Goal: Task Accomplishment & Management: Manage account settings

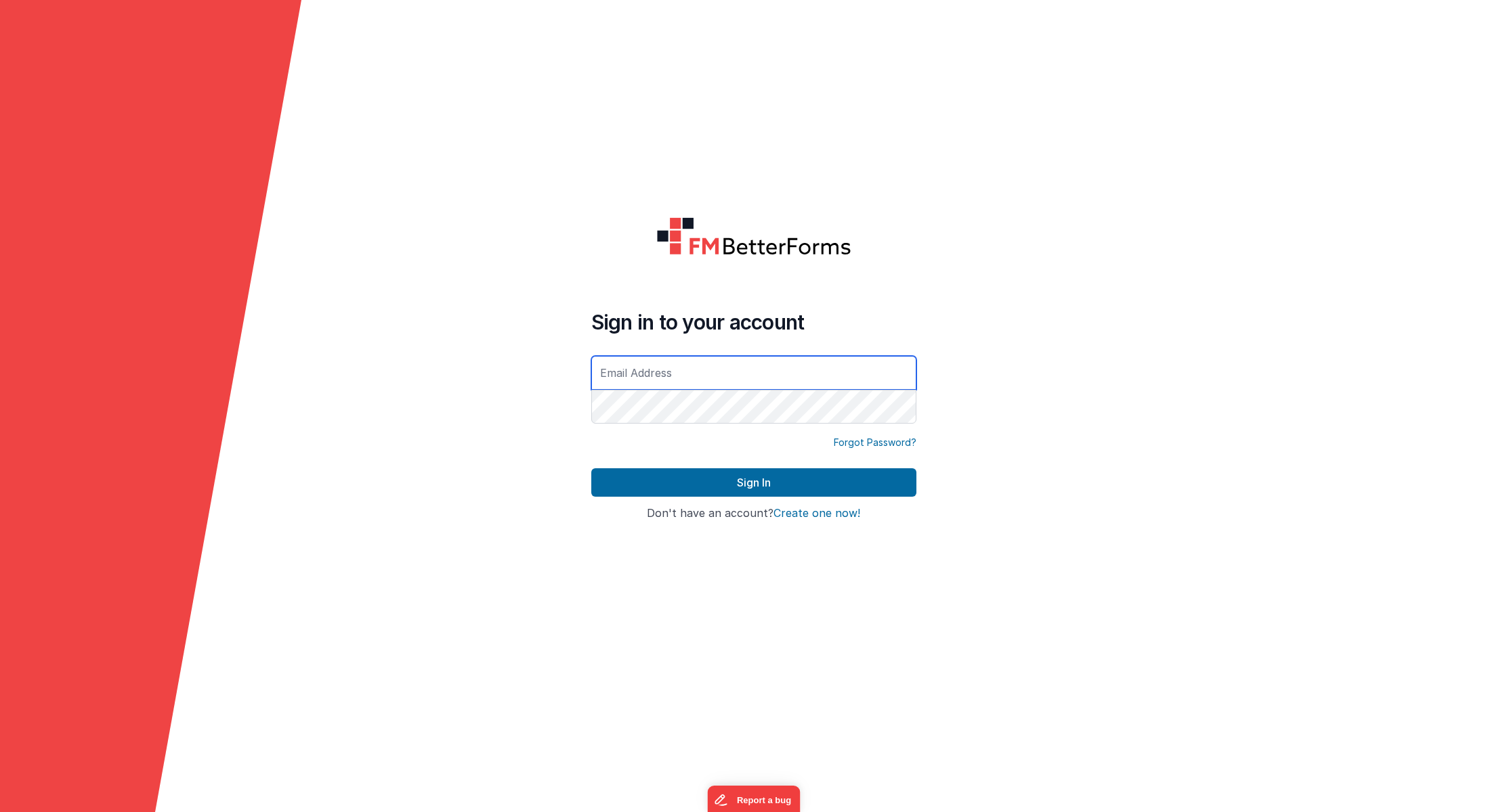
type input "[EMAIL_ADDRESS][DOMAIN_NAME]"
click at [753, 483] on button "Sign In" at bounding box center [753, 483] width 325 height 28
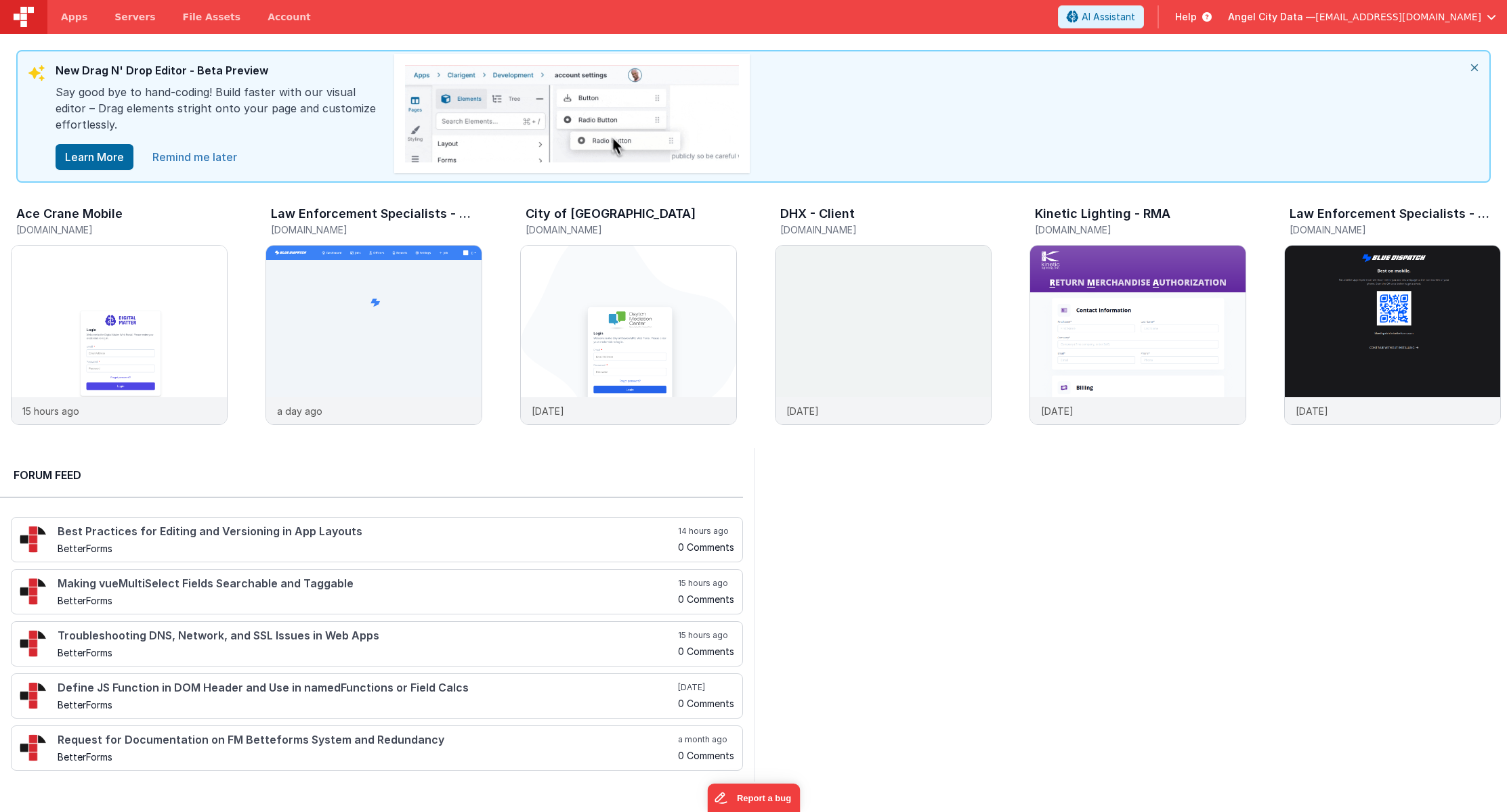
click at [217, 159] on link "Remind me later" at bounding box center [194, 157] width 101 height 27
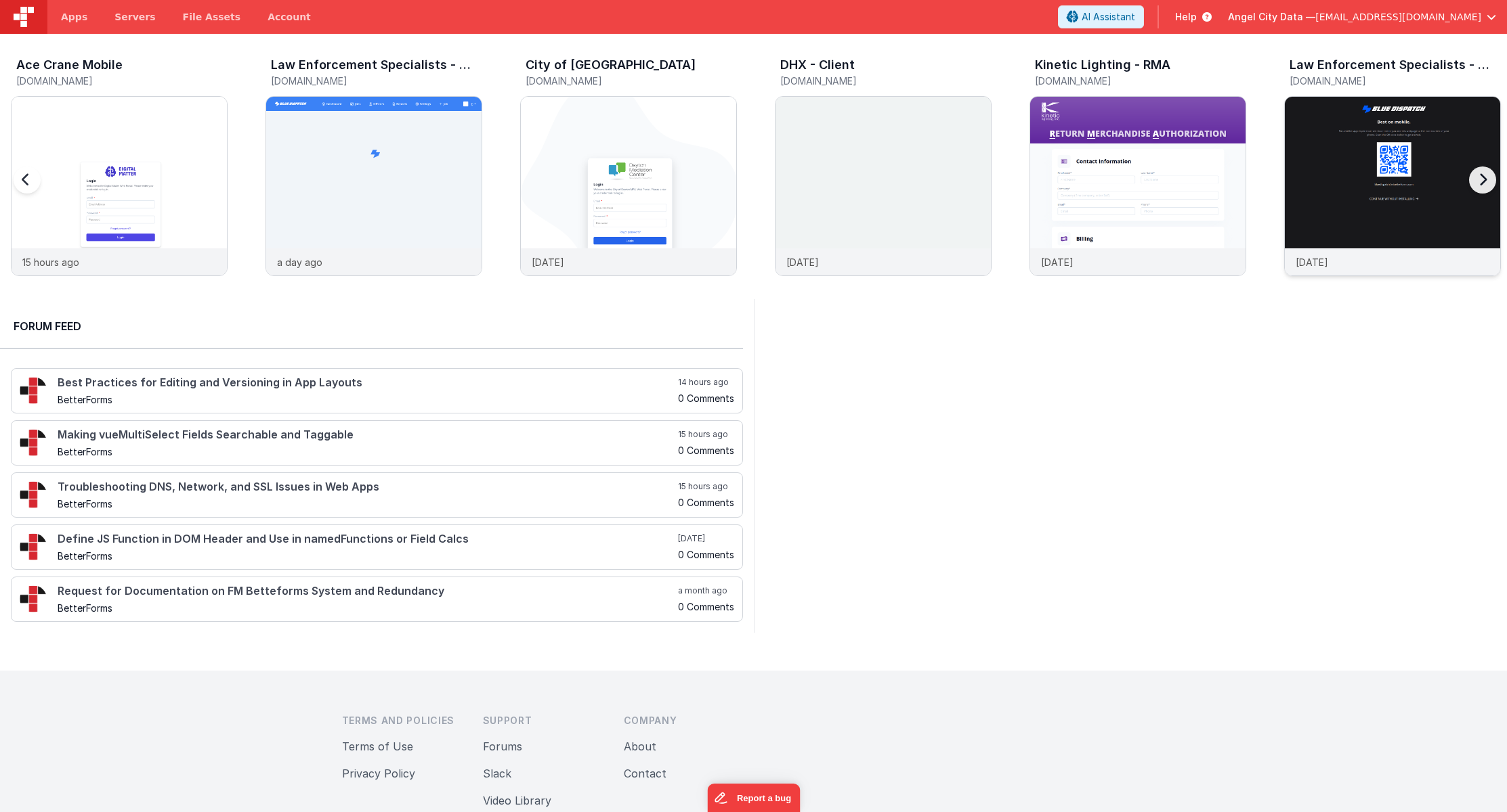
click at [1330, 198] on img at bounding box center [1392, 205] width 215 height 215
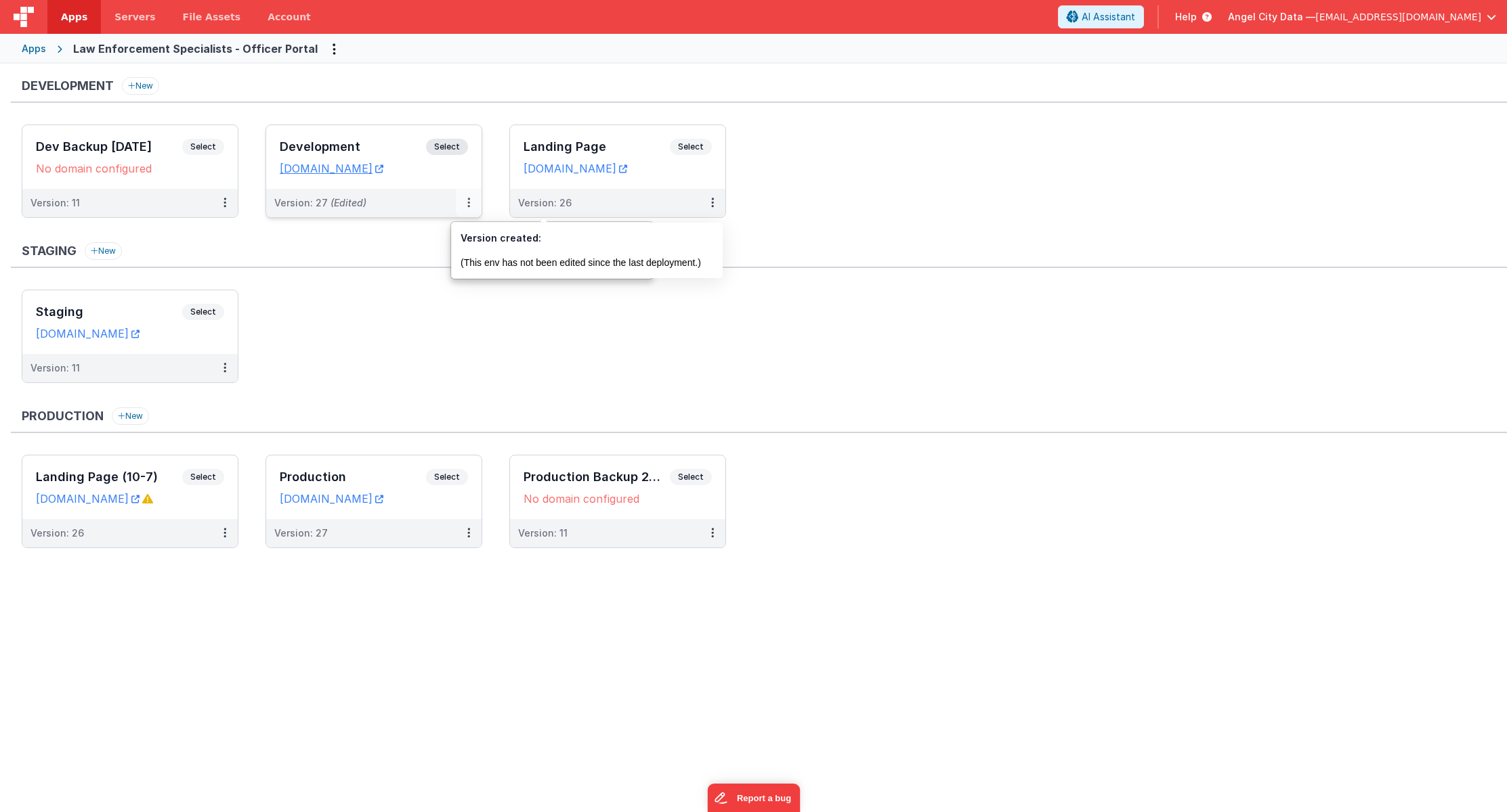
click at [465, 204] on button at bounding box center [468, 203] width 25 height 28
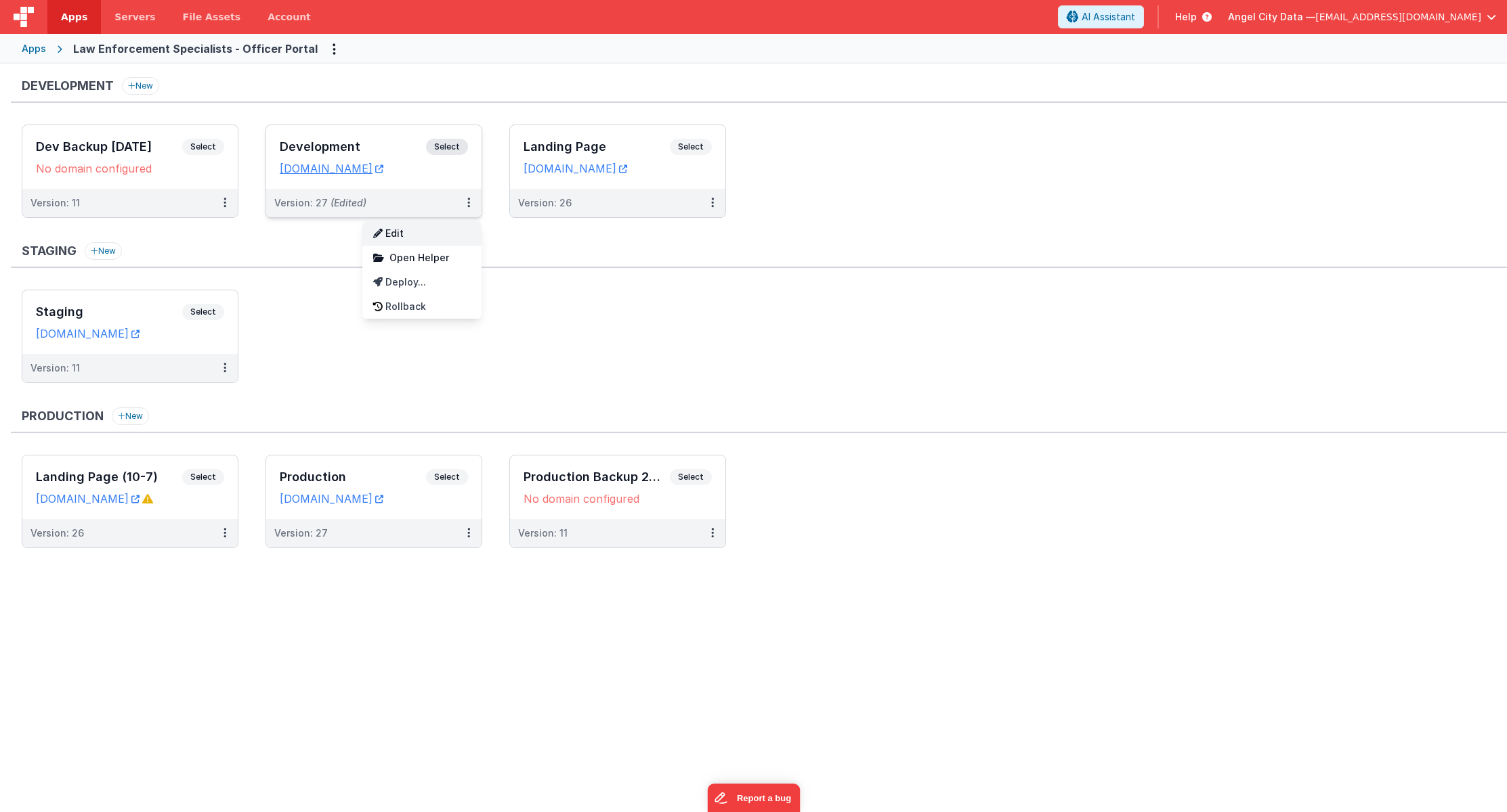
click at [420, 236] on link "Edit" at bounding box center [422, 234] width 119 height 25
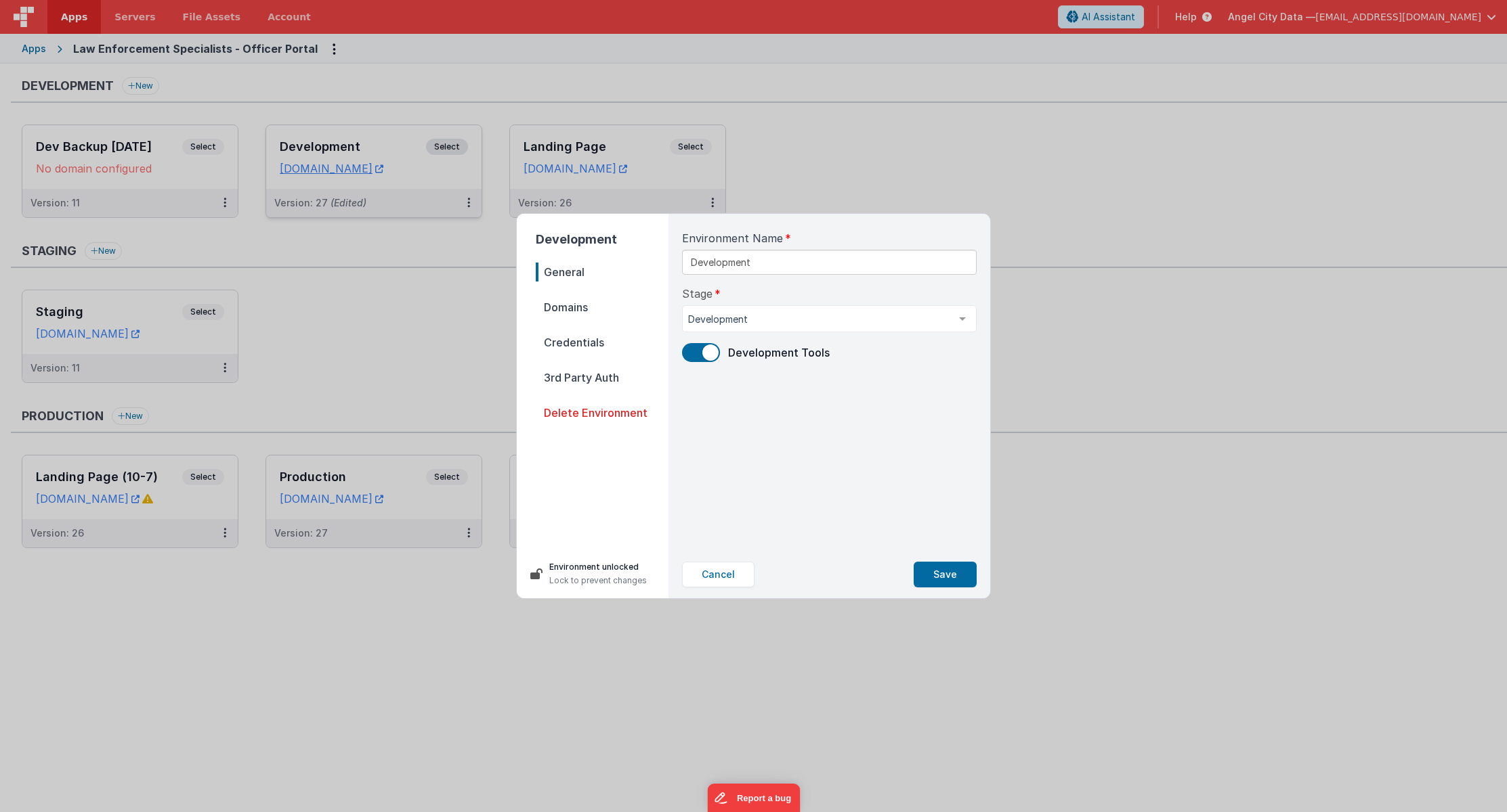
click at [569, 306] on span "Domains" at bounding box center [602, 307] width 133 height 19
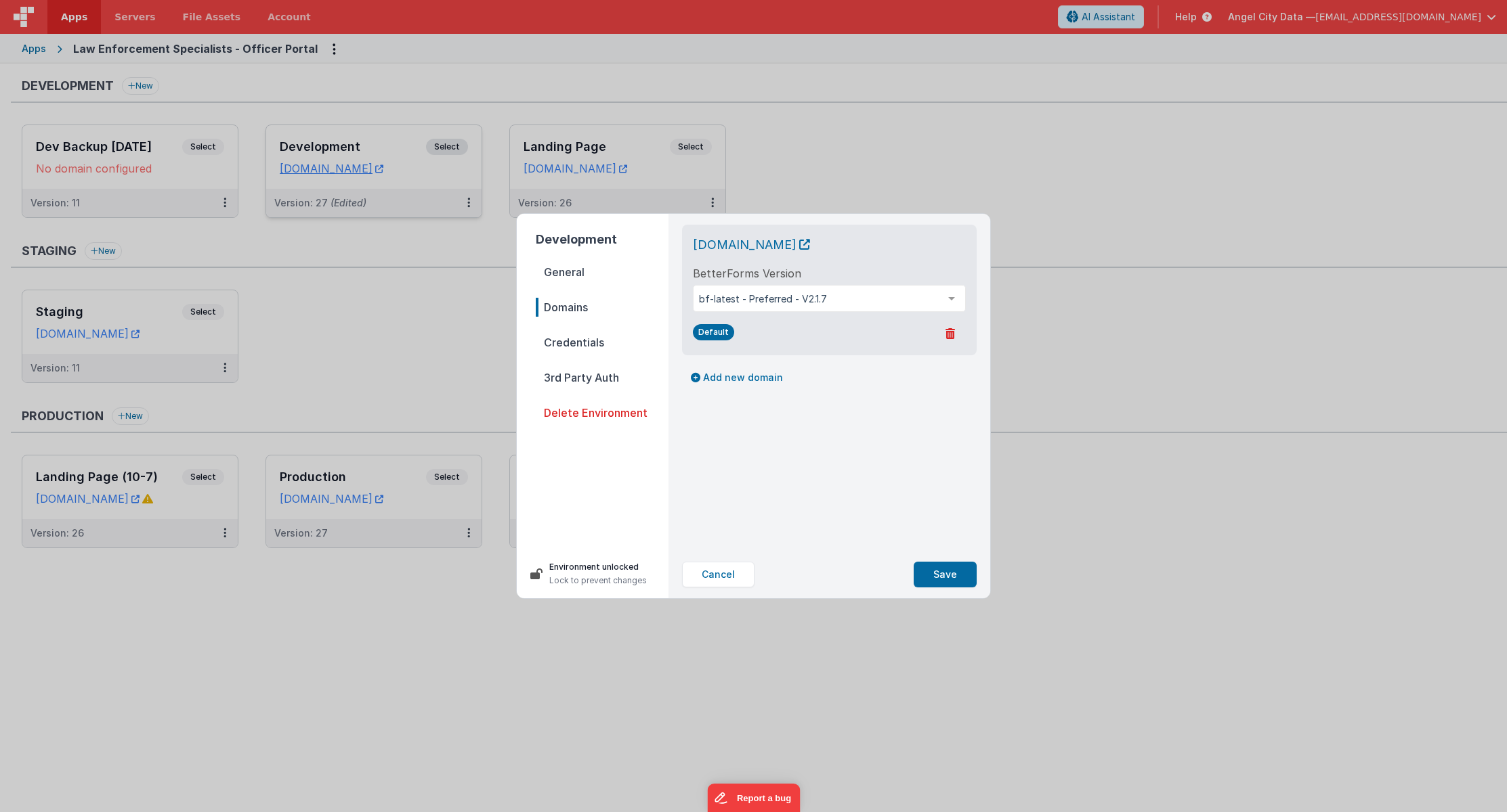
click at [569, 341] on span "Credentials" at bounding box center [602, 342] width 133 height 19
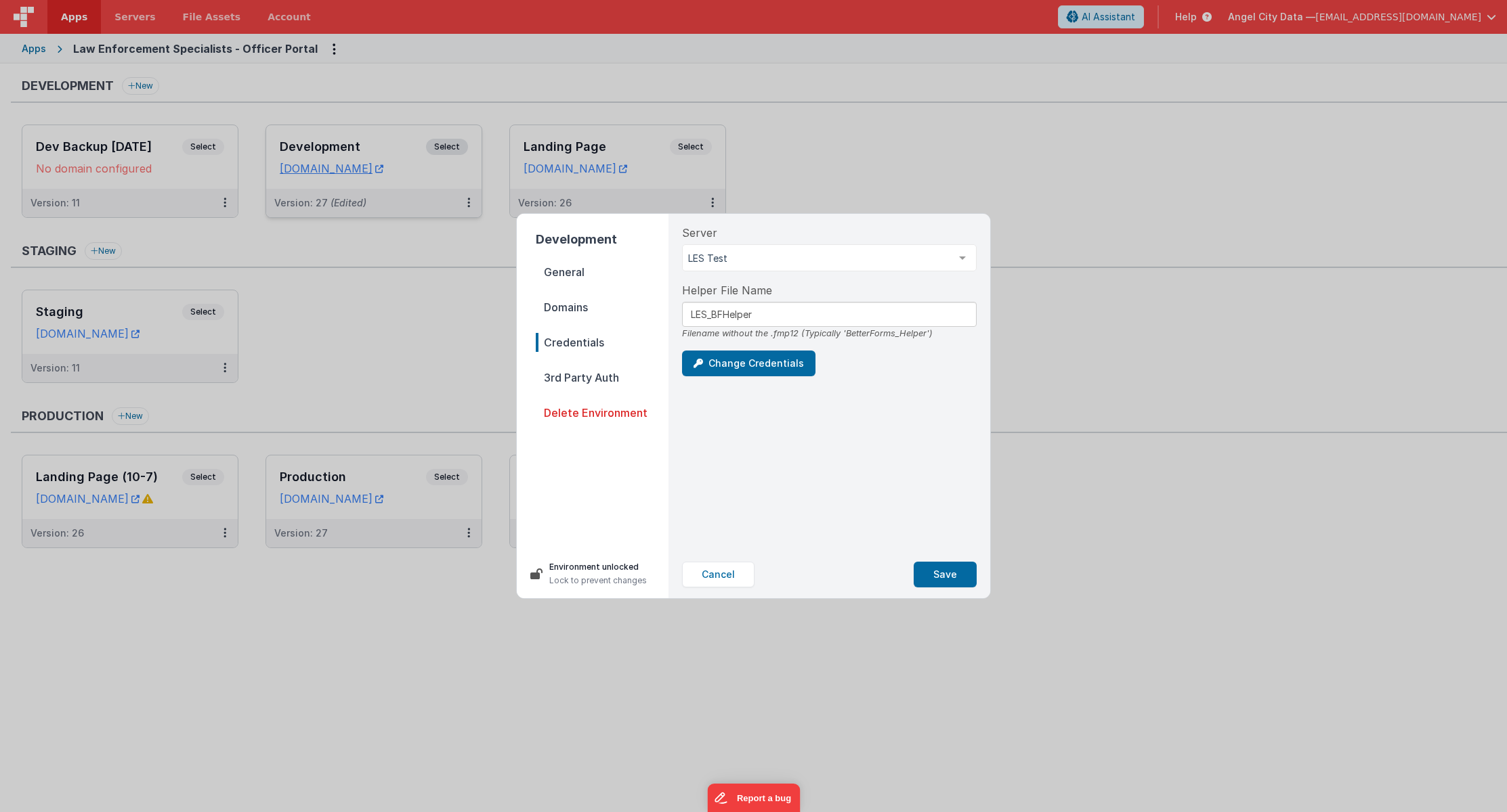
click at [757, 230] on div "Server LES Test ACD [PERSON_NAME] GND - Triple8 [PERSON_NAME] Exhaust FMPHost P…" at bounding box center [829, 248] width 294 height 47
click at [594, 380] on span "3rd Party Auth" at bounding box center [602, 377] width 133 height 19
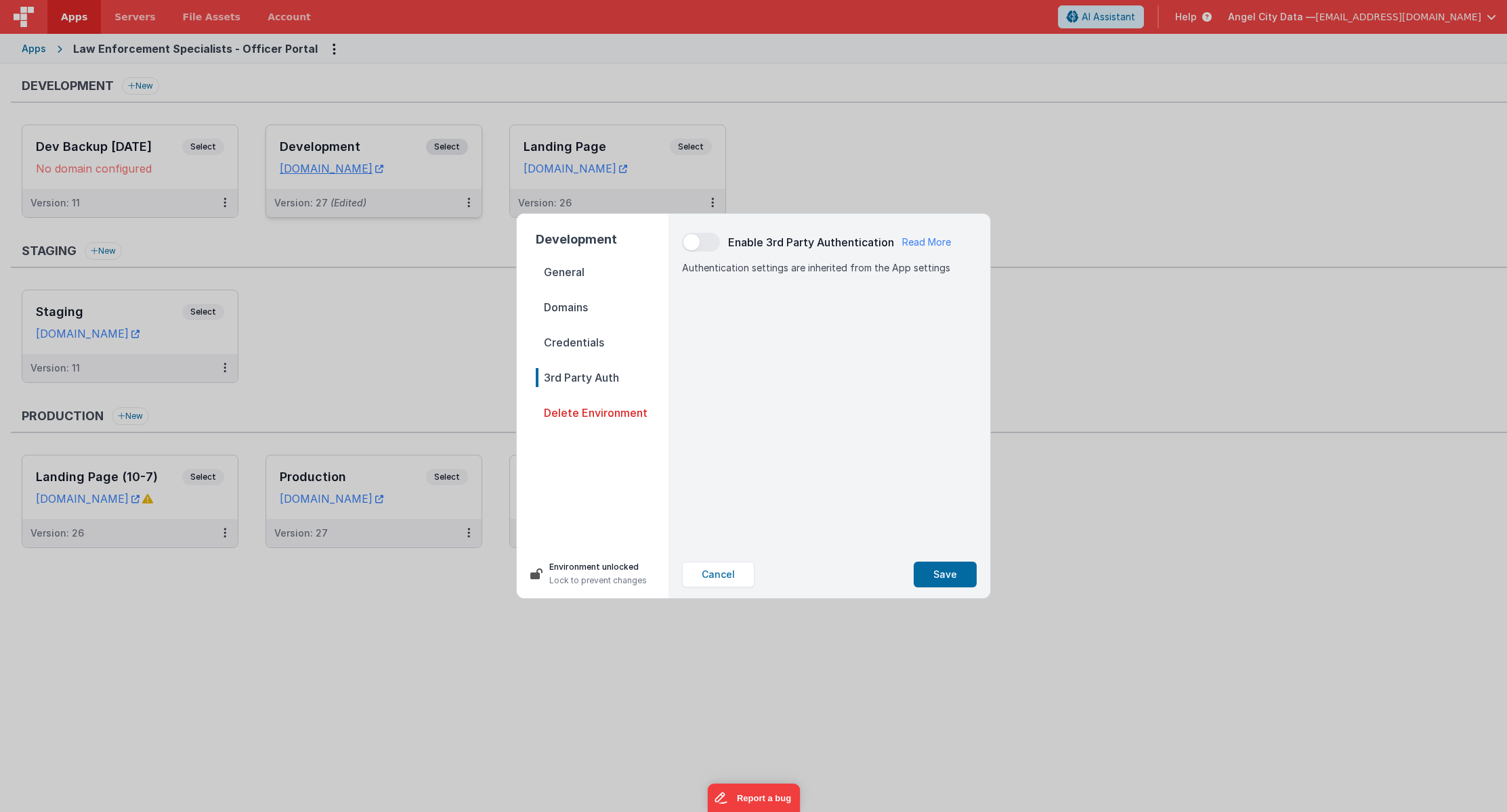
click at [596, 340] on span "Credentials" at bounding box center [602, 342] width 133 height 19
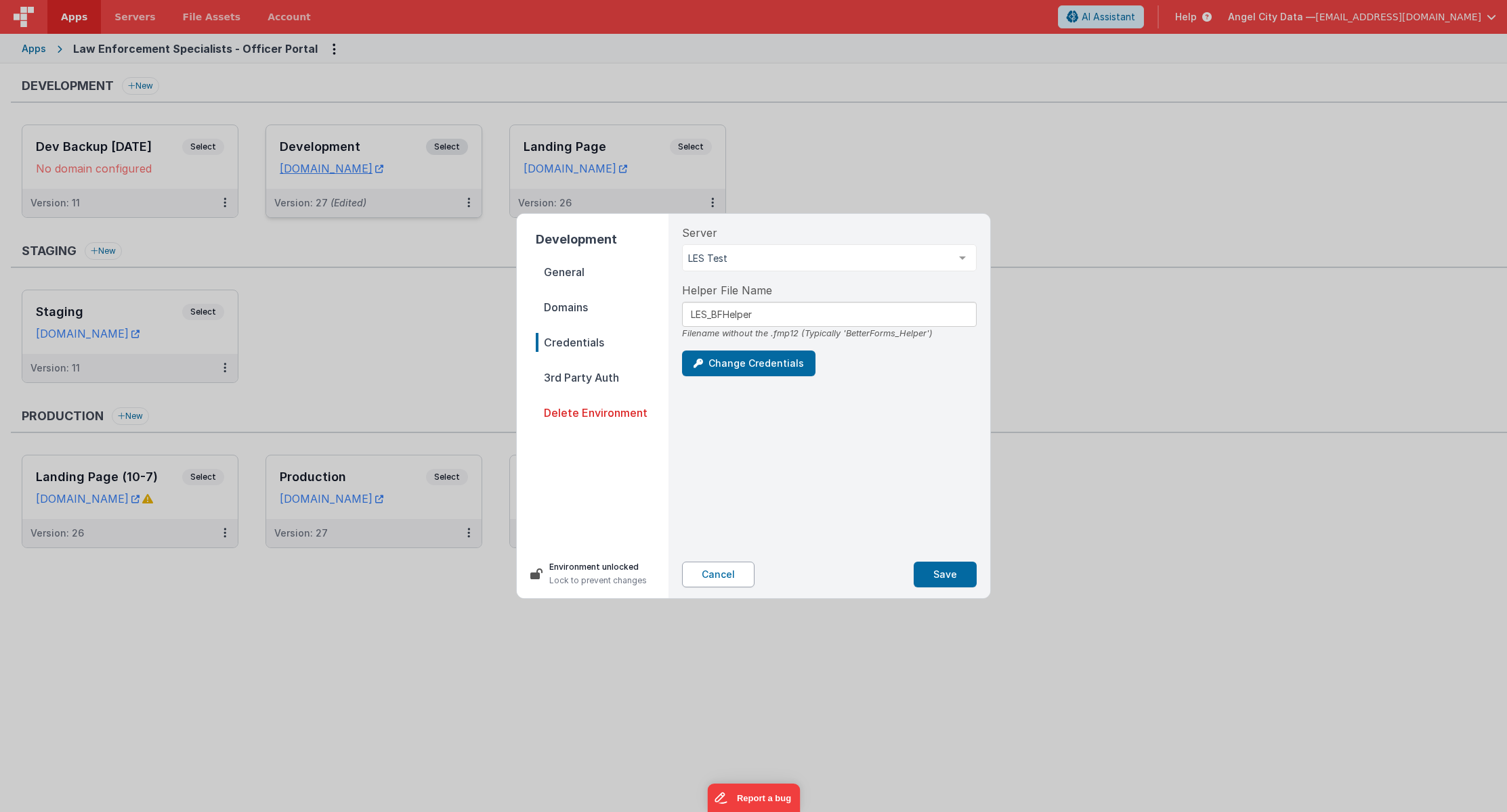
click at [717, 579] on button "Cancel" at bounding box center [718, 574] width 73 height 25
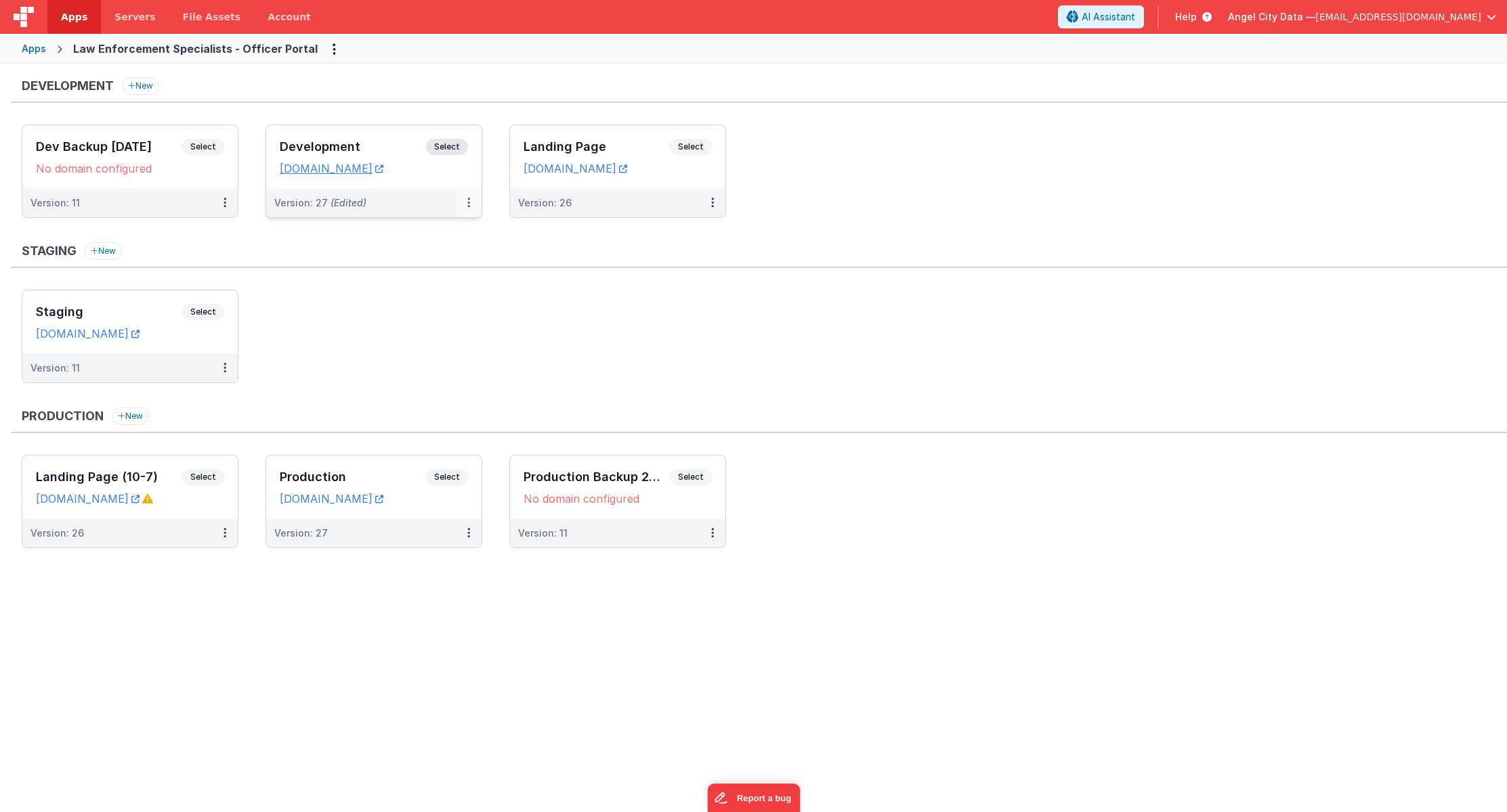
click at [466, 200] on button at bounding box center [468, 203] width 25 height 28
click at [417, 235] on link "Edit" at bounding box center [422, 234] width 119 height 25
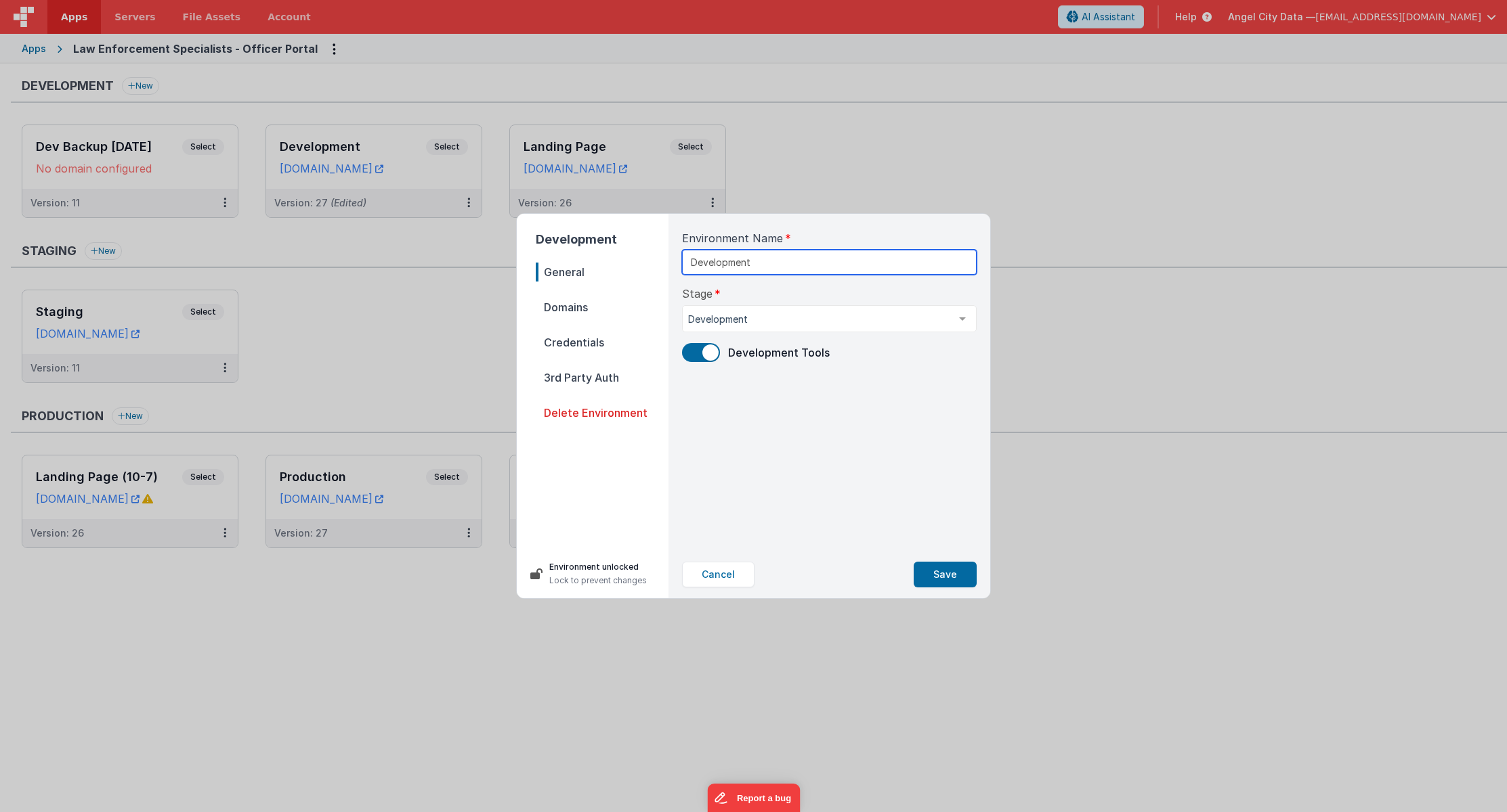
click at [776, 264] on input "Development" at bounding box center [829, 262] width 294 height 25
click at [597, 307] on span "Domains" at bounding box center [602, 307] width 133 height 19
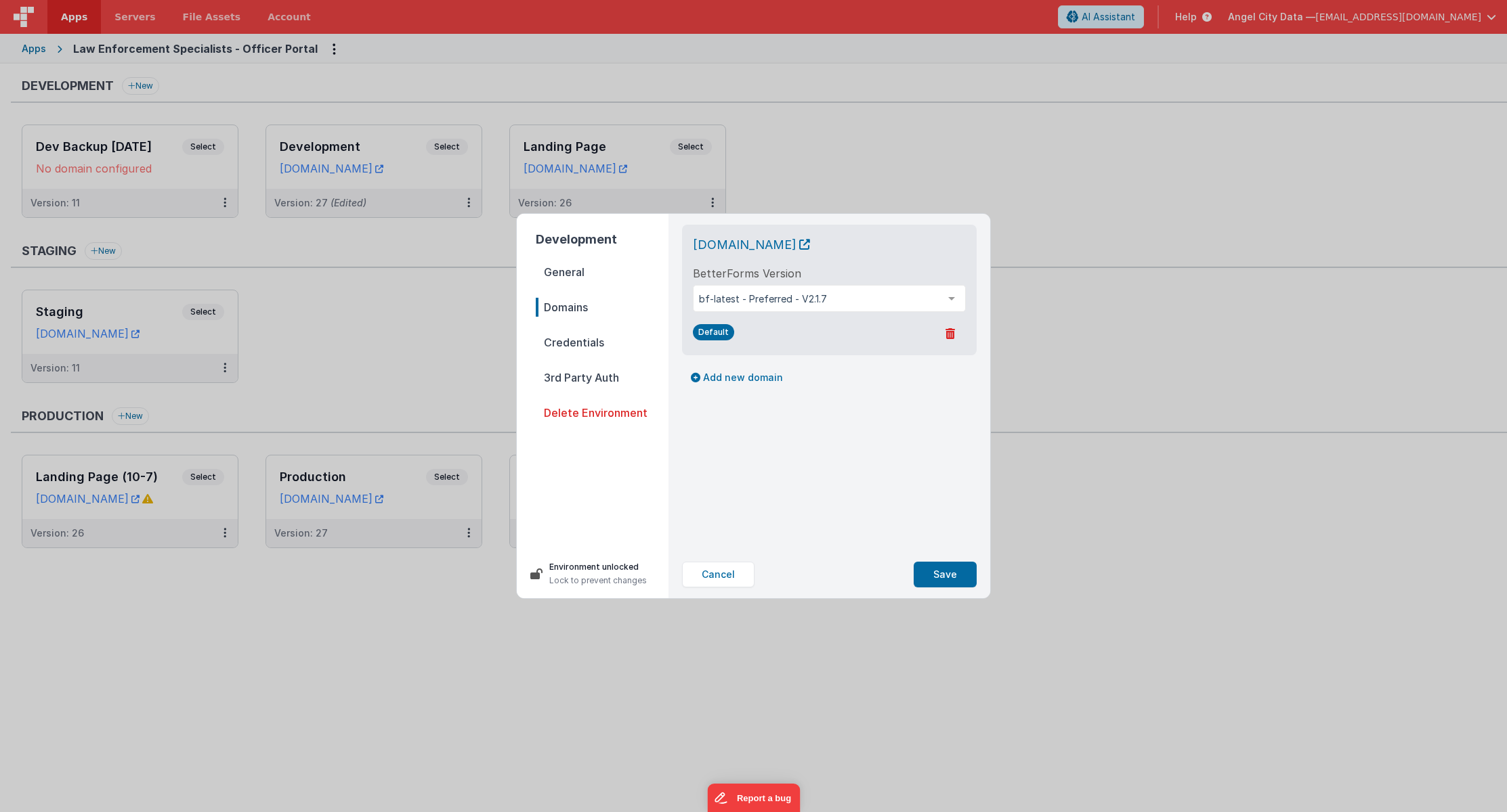
click at [592, 340] on span "Credentials" at bounding box center [602, 342] width 133 height 19
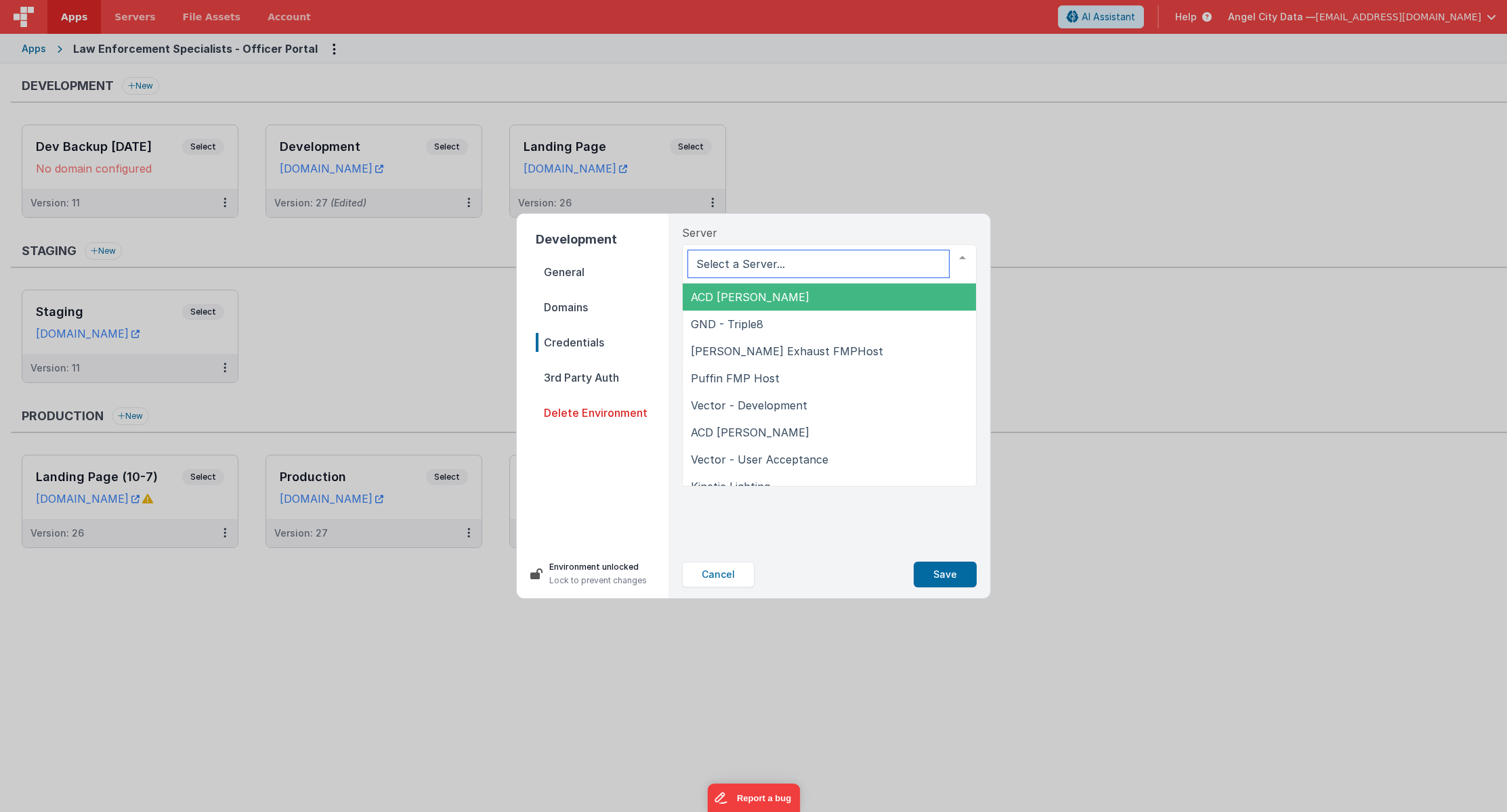
click at [960, 257] on div at bounding box center [962, 257] width 27 height 25
click at [850, 260] on input "text" at bounding box center [818, 263] width 260 height 27
click at [846, 235] on div "Server ACD [PERSON_NAME] GND - Triple8 [PERSON_NAME] Exhaust FMPHost Puffin FMP…" at bounding box center [829, 254] width 294 height 58
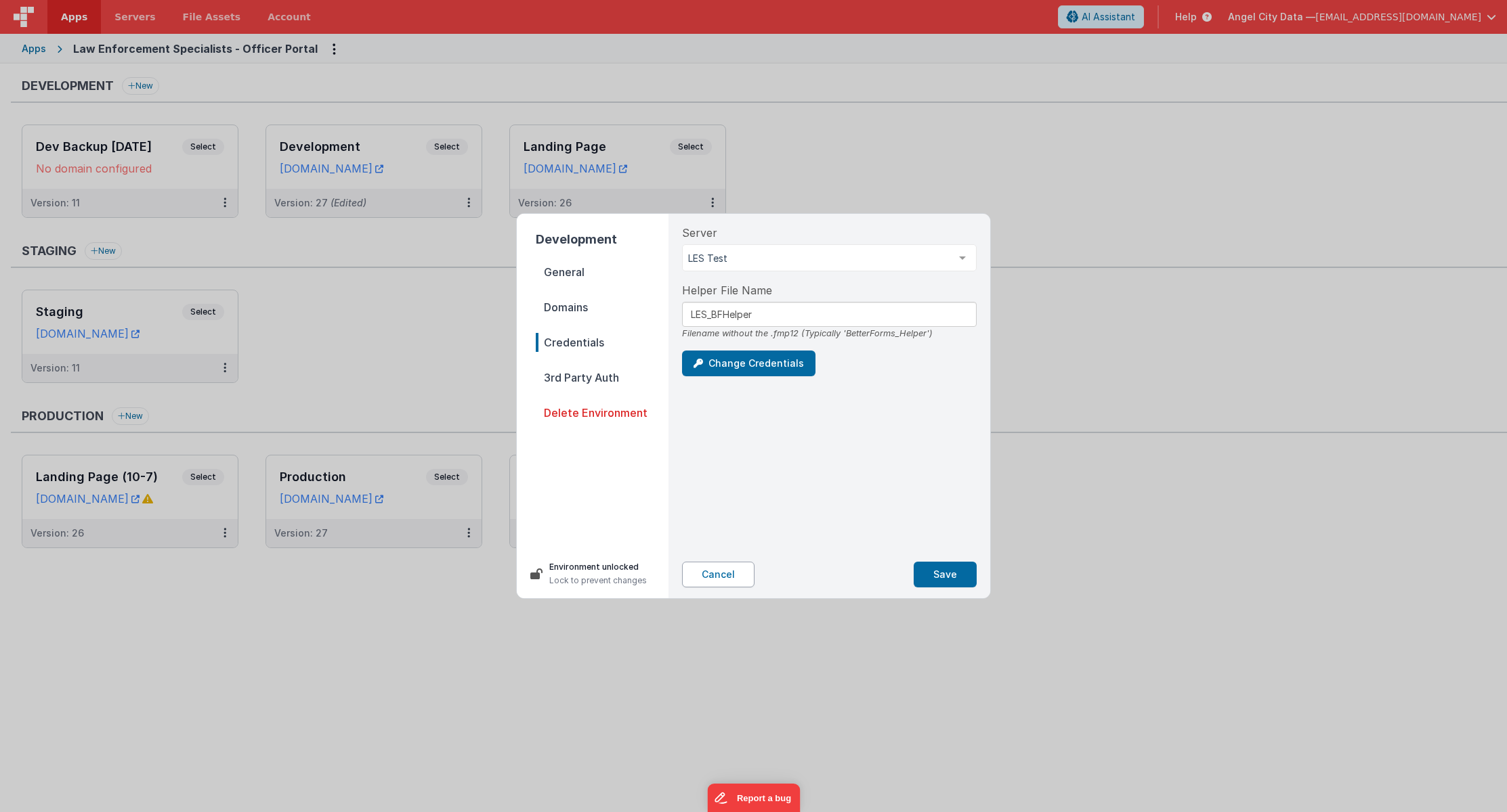
click at [726, 572] on button "Cancel" at bounding box center [718, 574] width 73 height 25
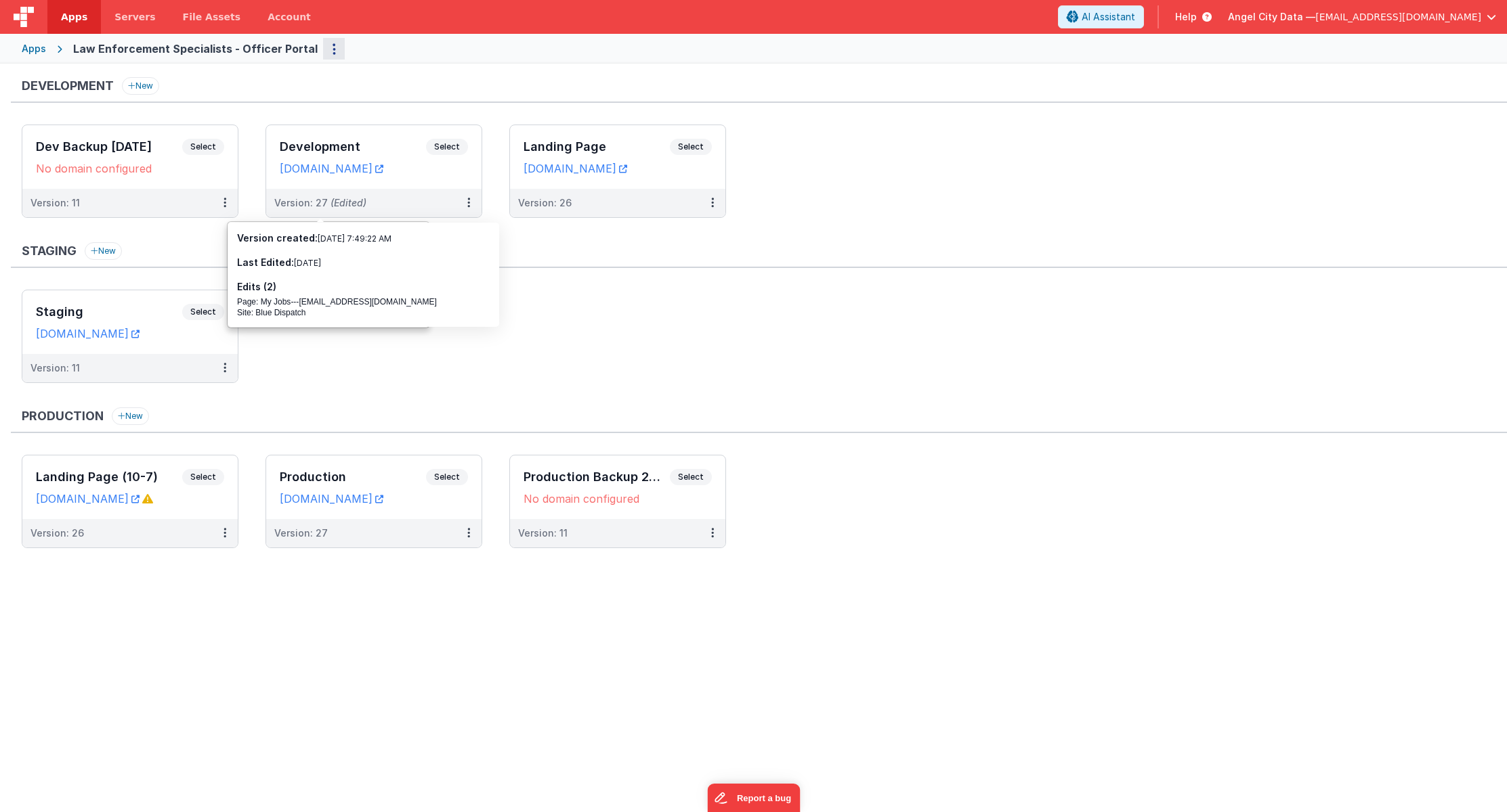
click at [323, 45] on button "Options" at bounding box center [333, 48] width 22 height 22
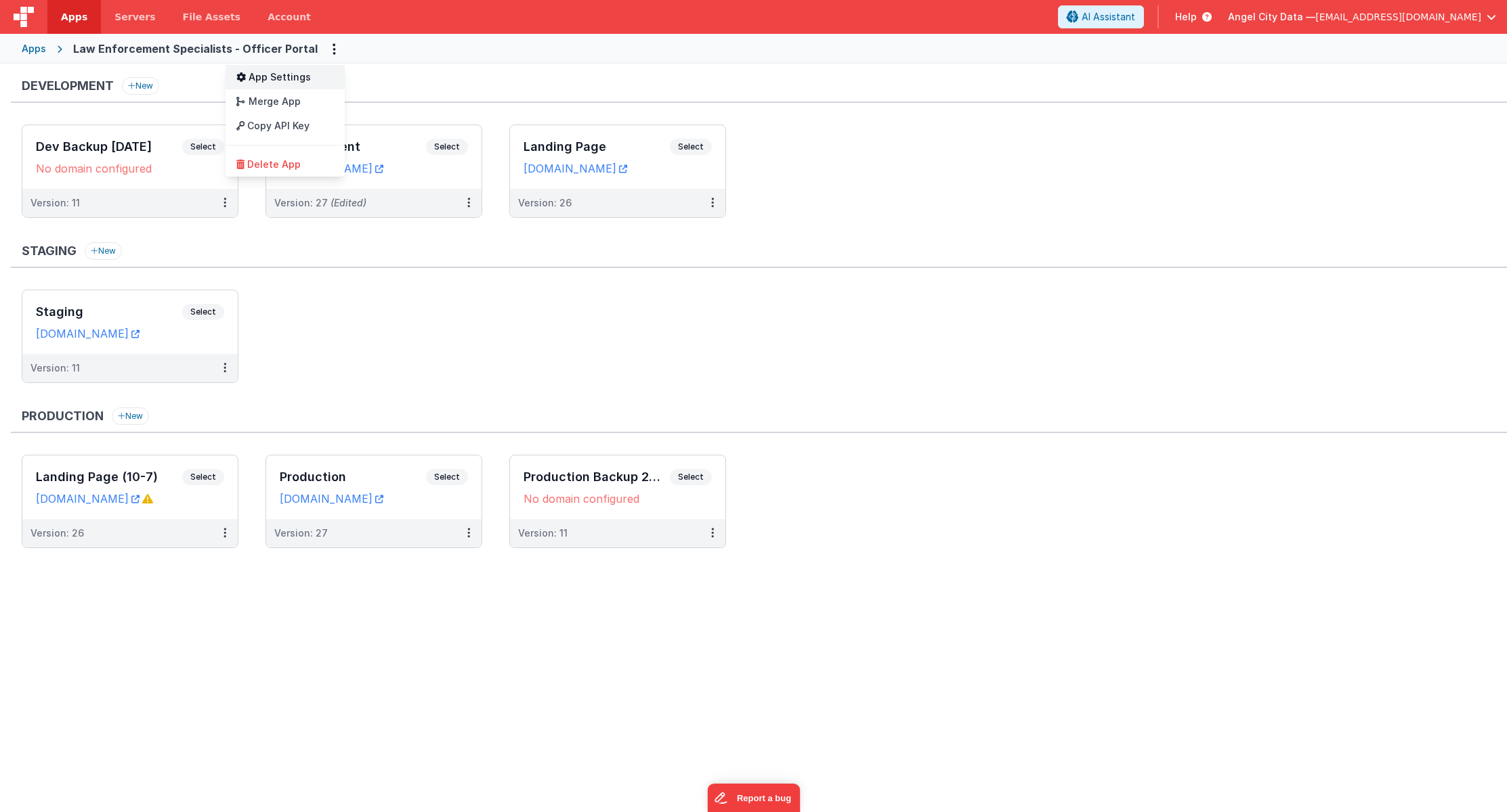
click at [276, 78] on link "App Settings" at bounding box center [285, 77] width 119 height 25
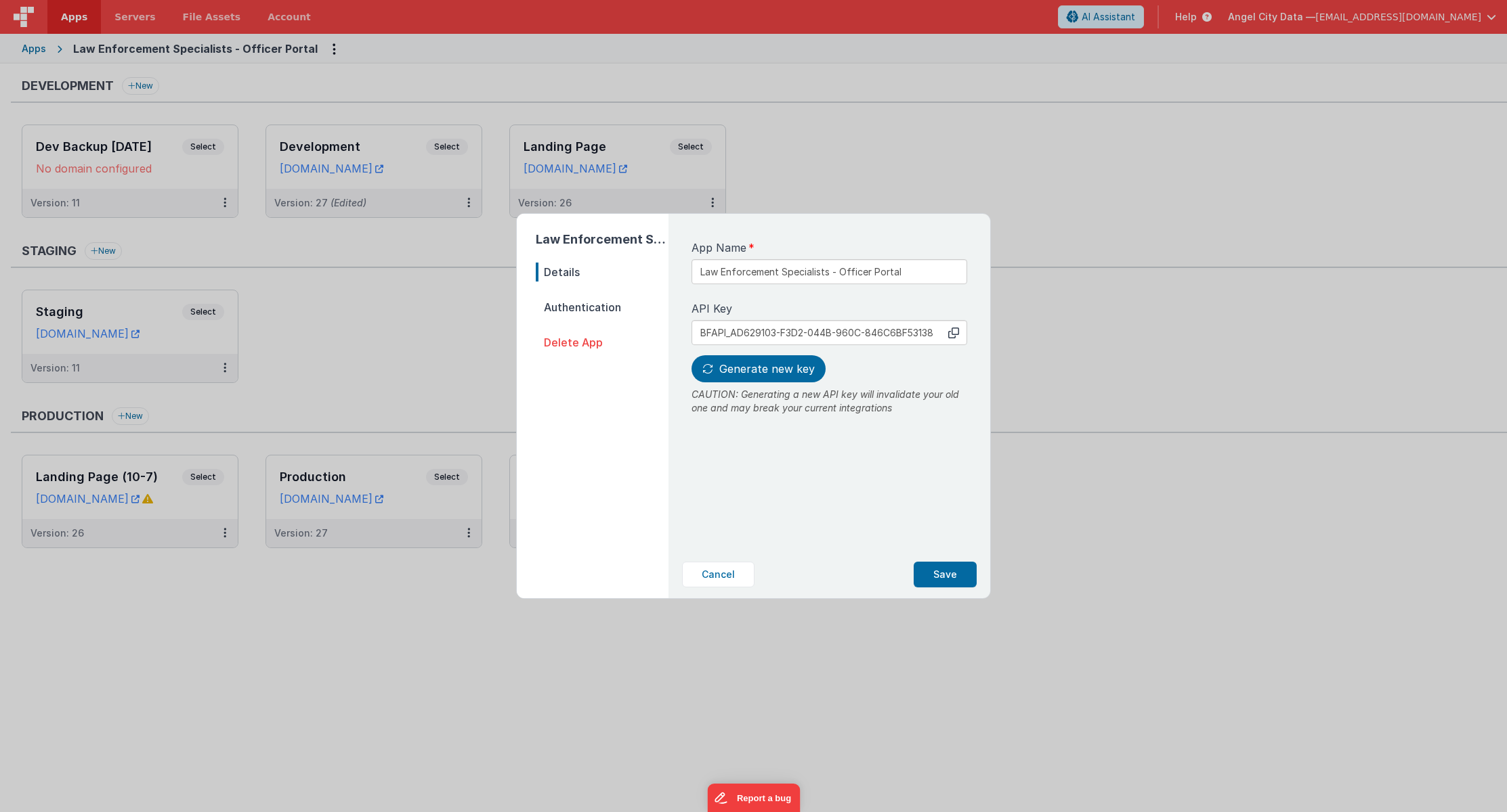
click at [585, 304] on span "Authentication" at bounding box center [602, 307] width 133 height 19
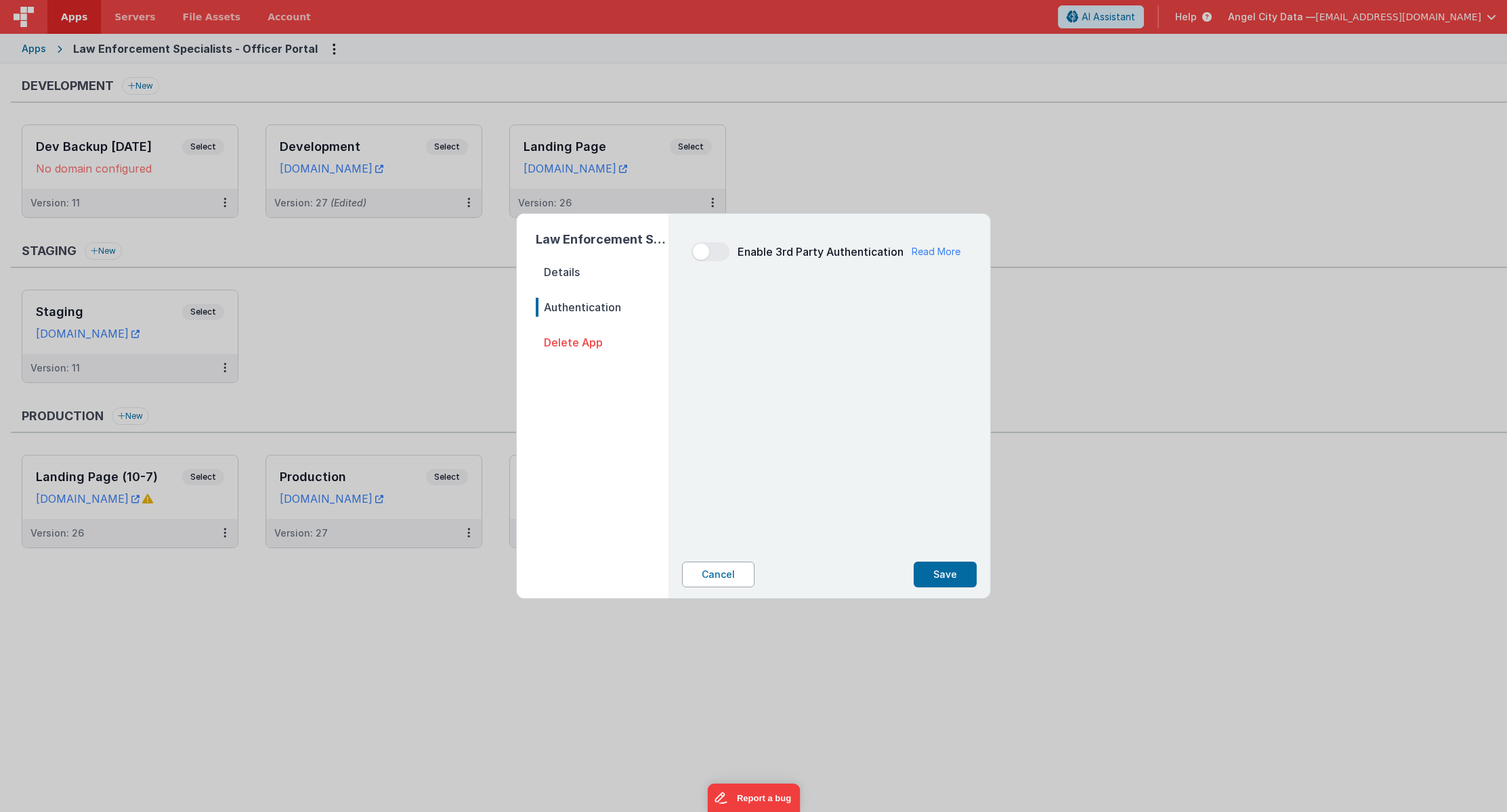
click at [740, 573] on button "Cancel" at bounding box center [718, 574] width 73 height 25
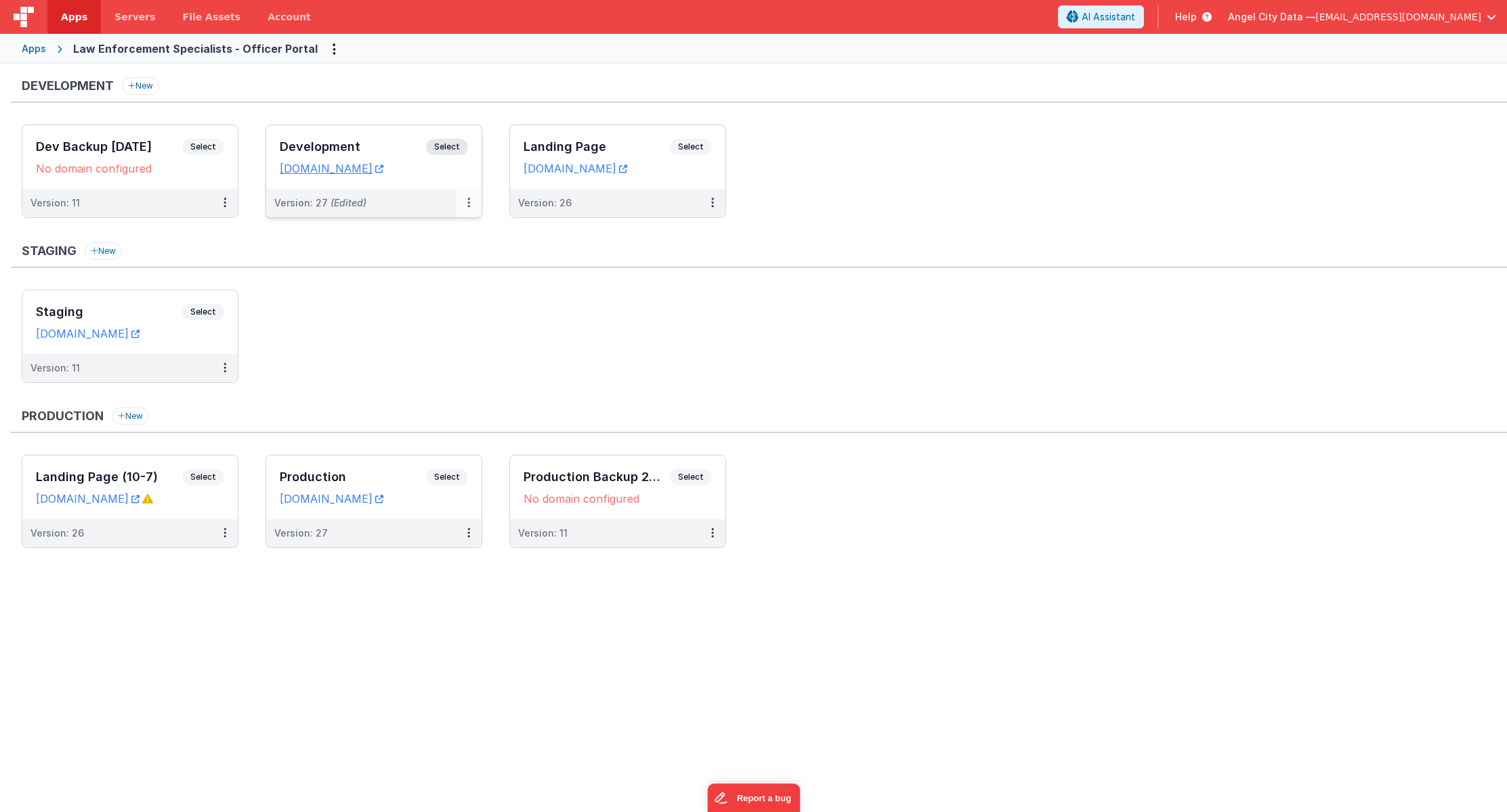
click at [472, 204] on button at bounding box center [468, 203] width 25 height 28
click at [401, 169] on div at bounding box center [753, 406] width 1507 height 812
click at [383, 169] on link "[DOMAIN_NAME]" at bounding box center [331, 168] width 104 height 13
click at [373, 207] on div "Version: 27 (Edited)" at bounding box center [365, 203] width 181 height 13
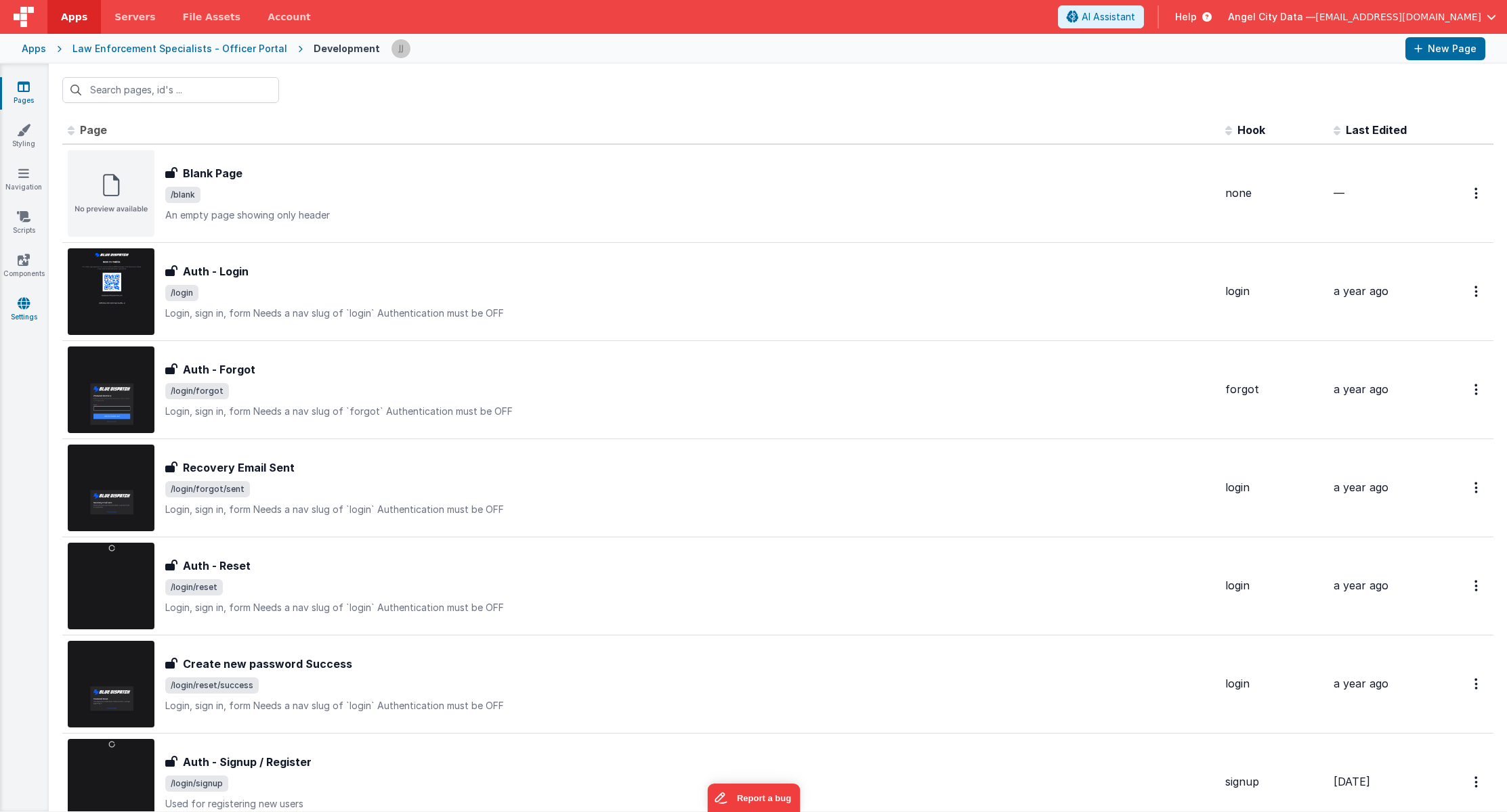
click at [16, 310] on link "Settings" at bounding box center [24, 309] width 49 height 27
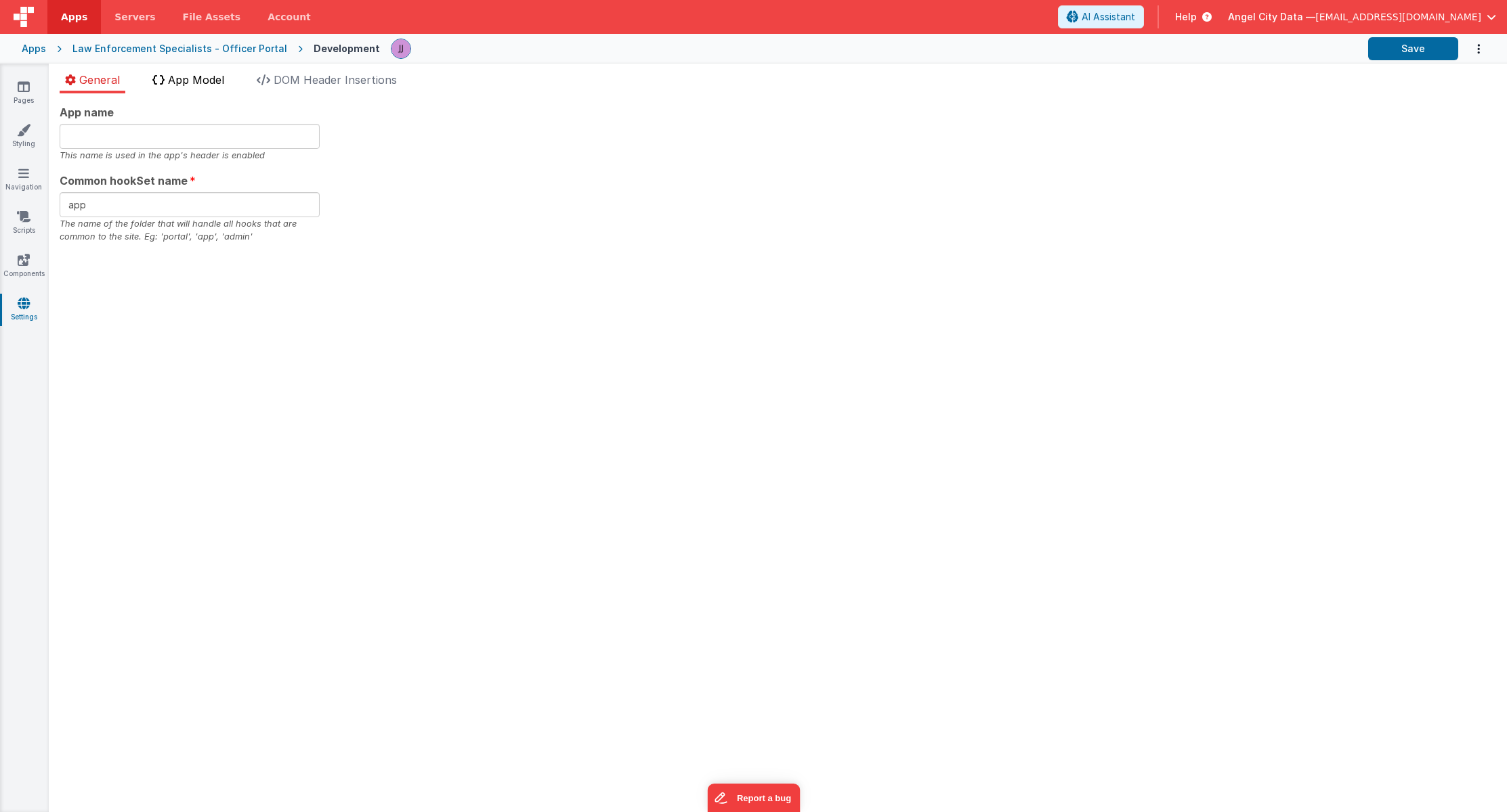
click at [229, 75] on li "App Model" at bounding box center [189, 82] width 83 height 22
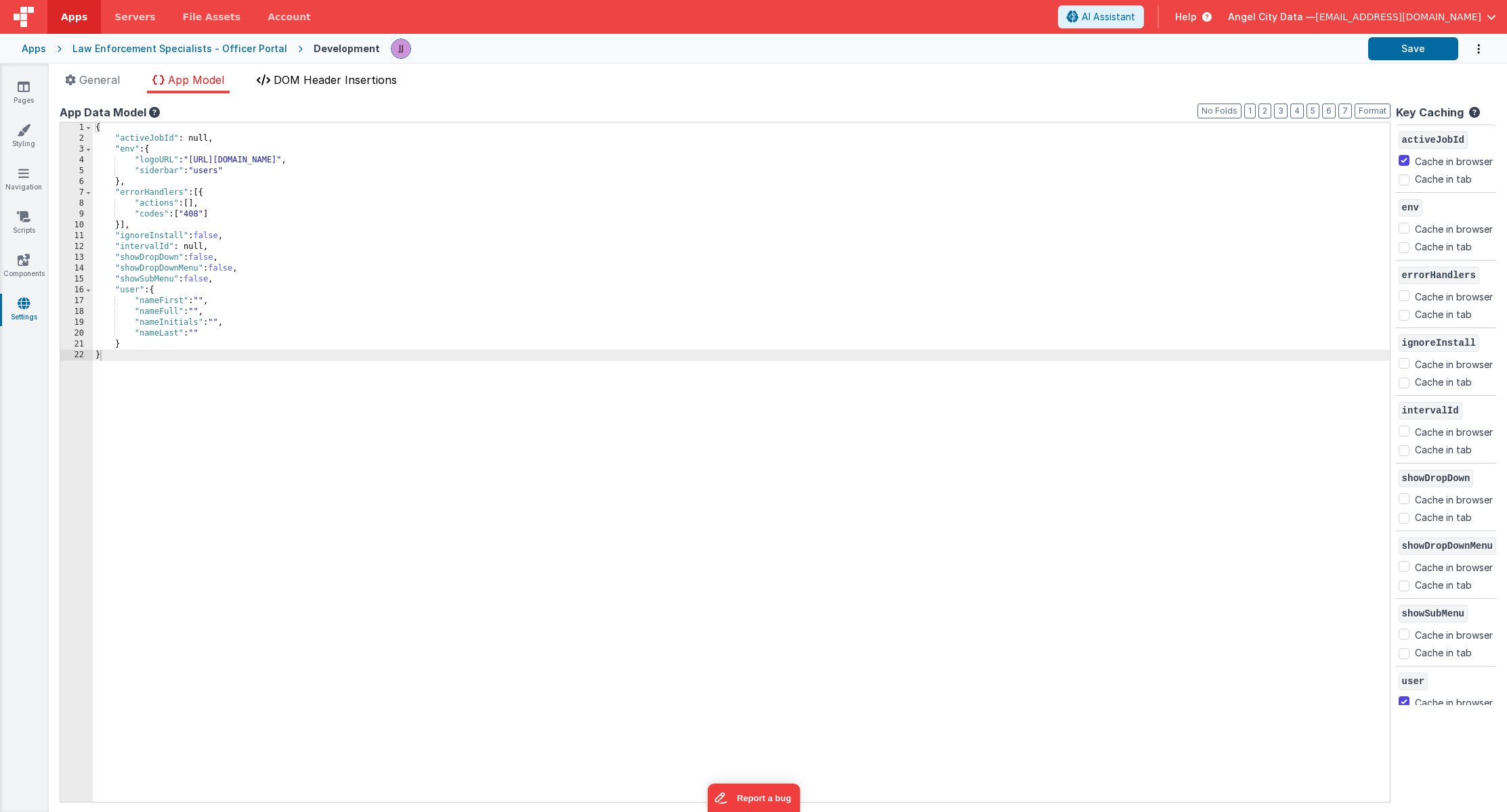
click at [318, 78] on span "DOM Header Insertions" at bounding box center [335, 79] width 124 height 13
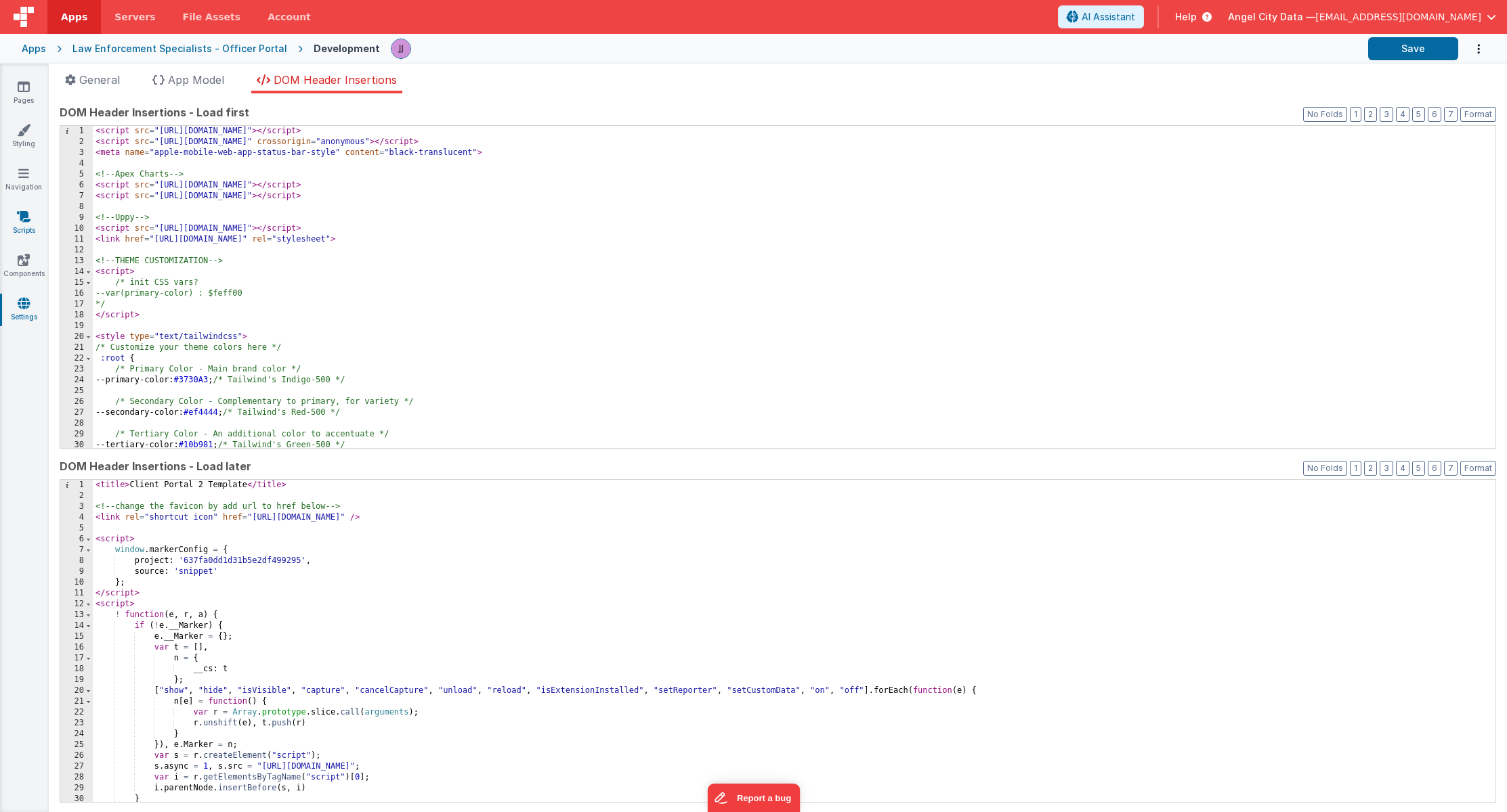
click at [26, 220] on icon at bounding box center [24, 216] width 13 height 13
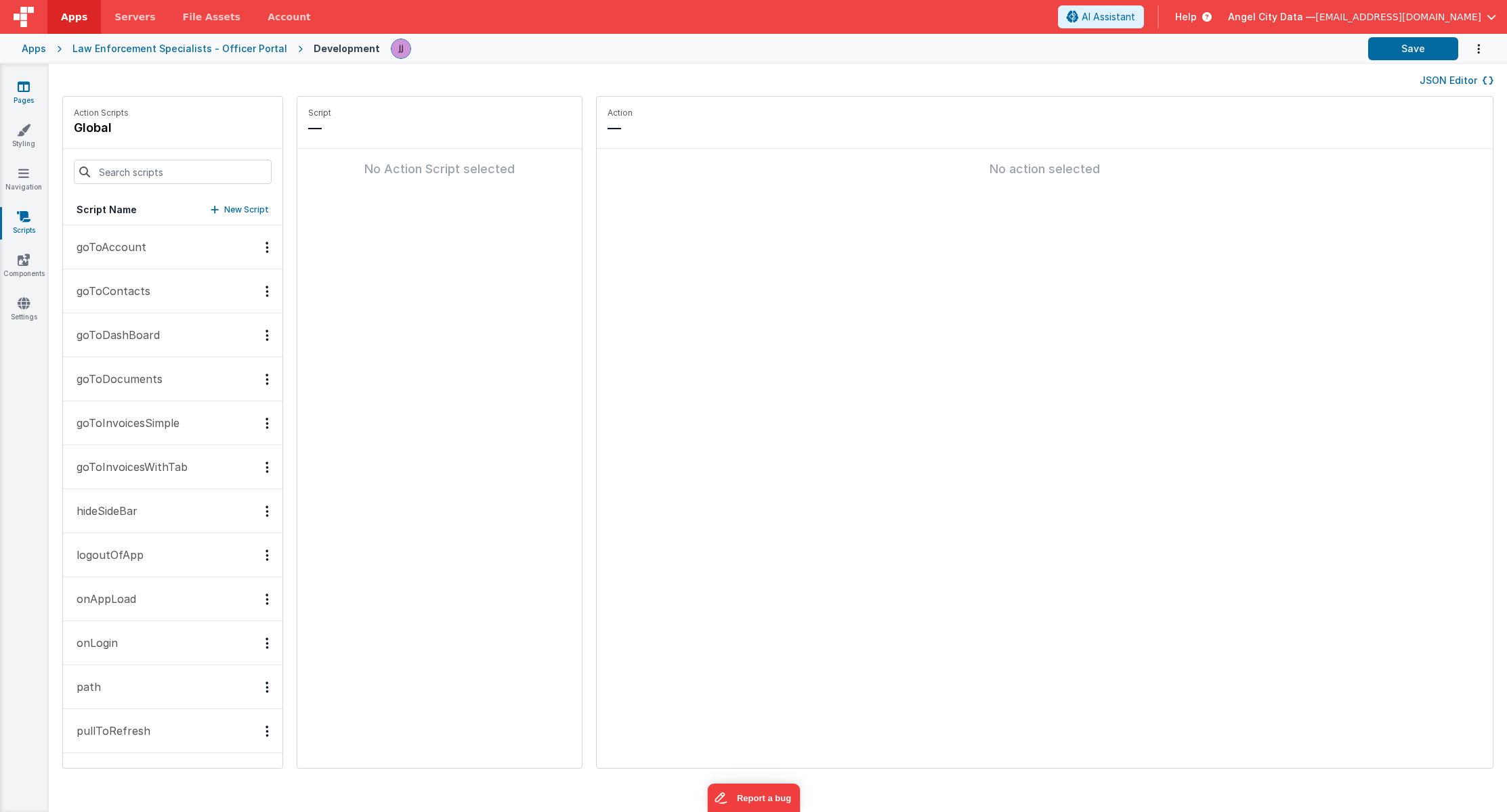
click at [30, 94] on link "Pages" at bounding box center [24, 93] width 49 height 27
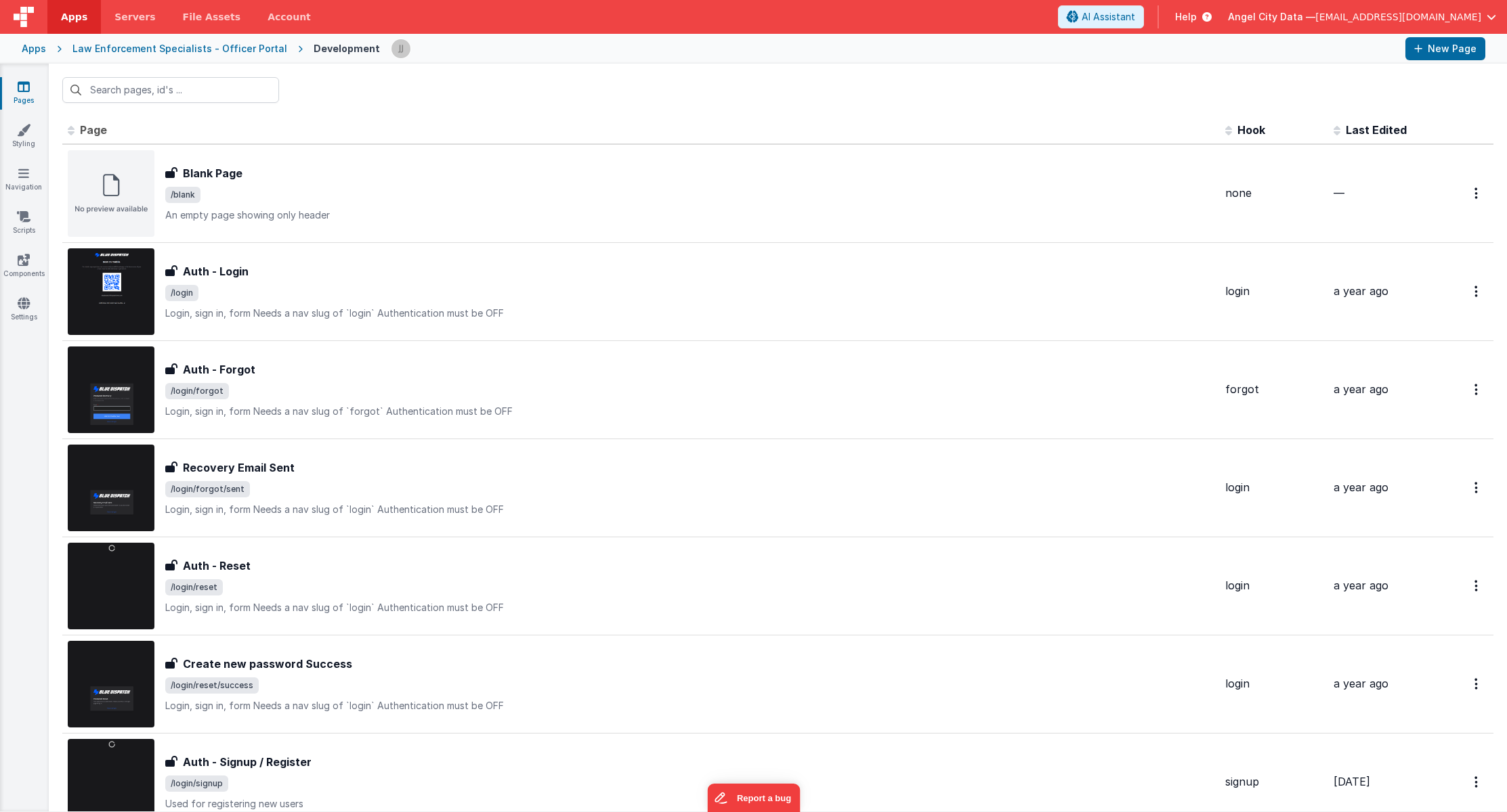
click at [1299, 21] on span "Angel City Data —" at bounding box center [1271, 17] width 88 height 13
click at [554, 78] on button at bounding box center [753, 406] width 1507 height 812
click at [232, 52] on div "Law Enforcement Specialists - Officer Portal" at bounding box center [179, 48] width 214 height 13
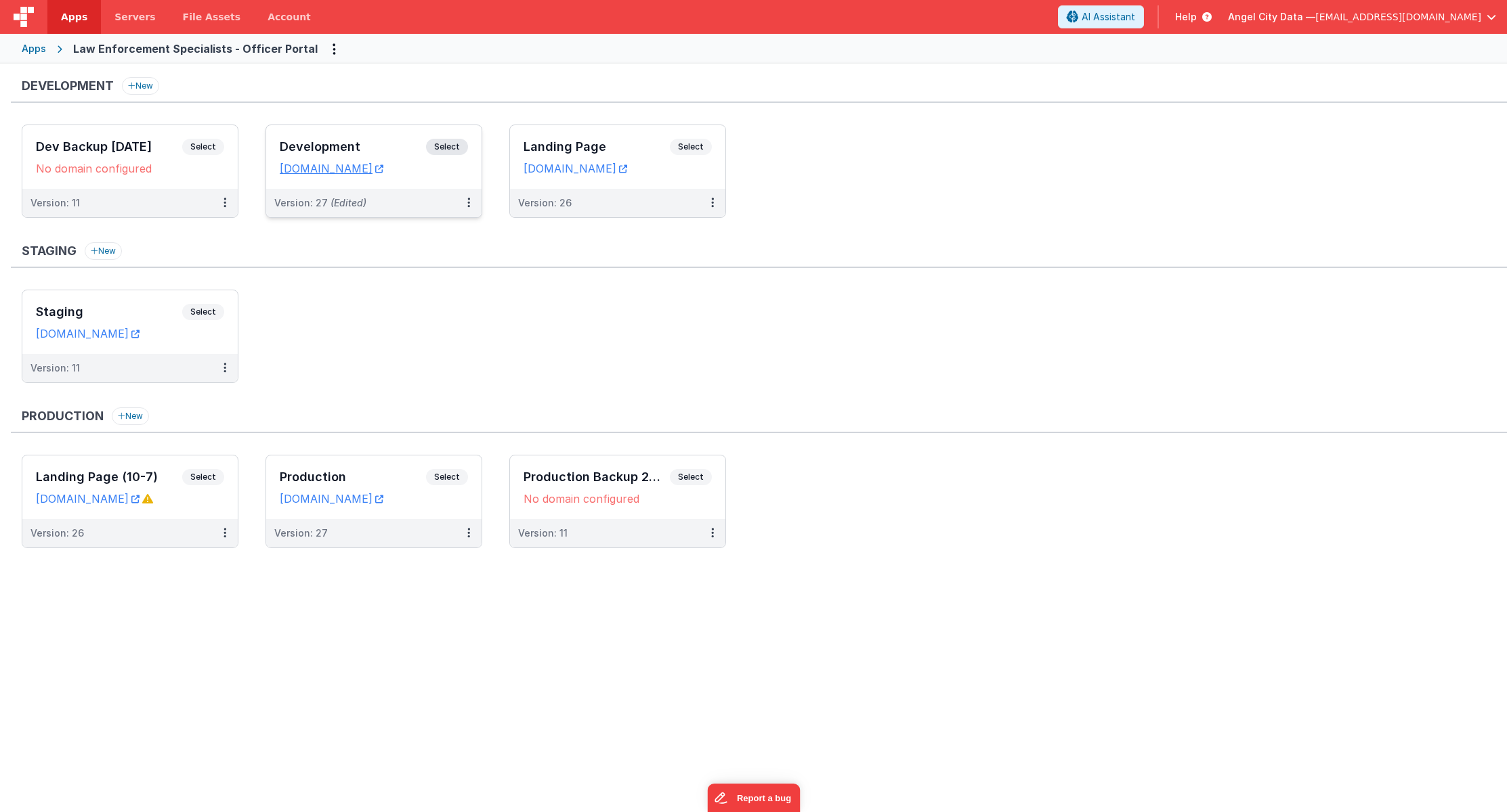
click at [440, 141] on span "Select" at bounding box center [446, 146] width 42 height 16
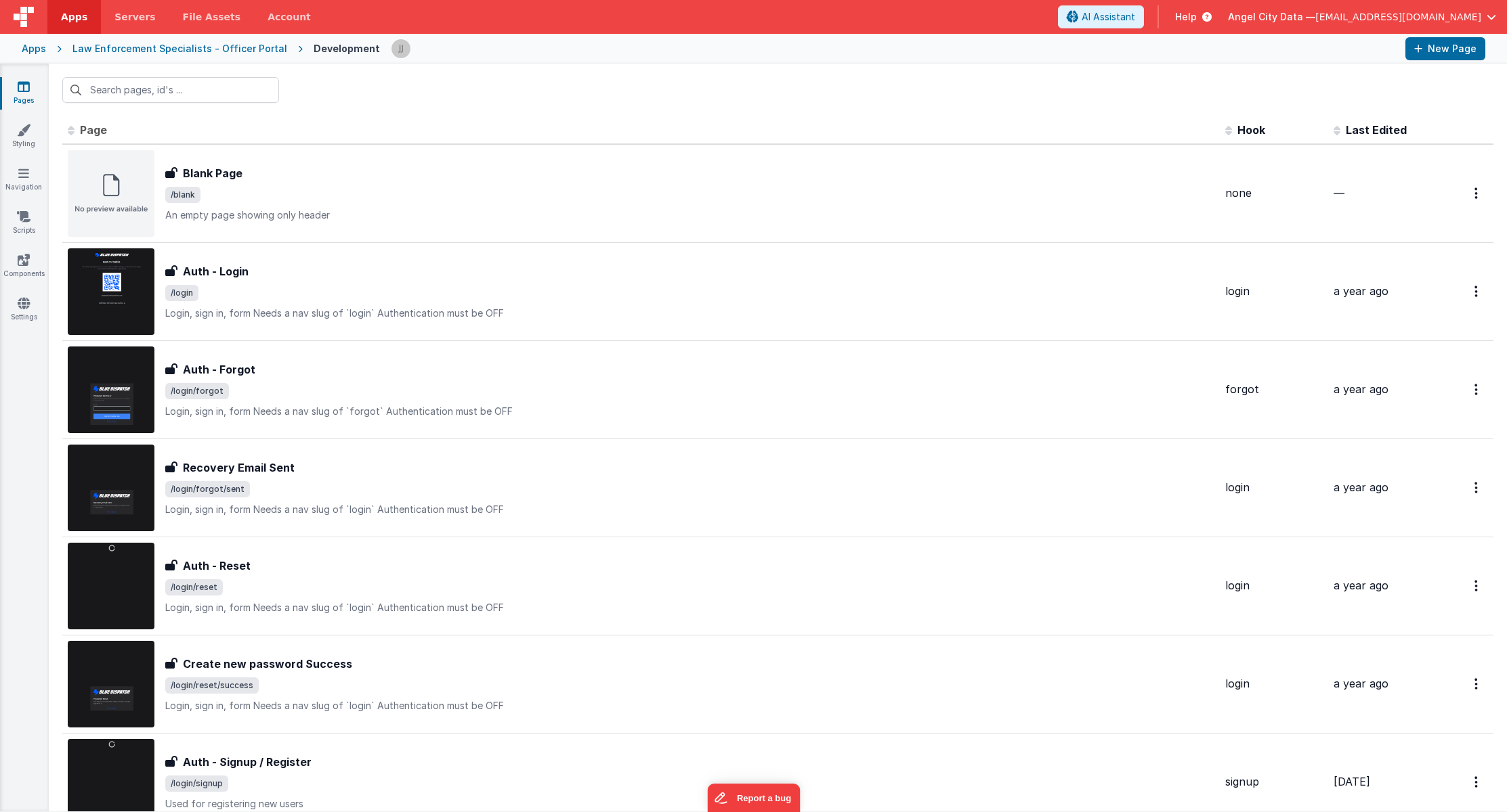
click at [268, 48] on div "Law Enforcement Specialists - Officer Portal" at bounding box center [179, 48] width 214 height 13
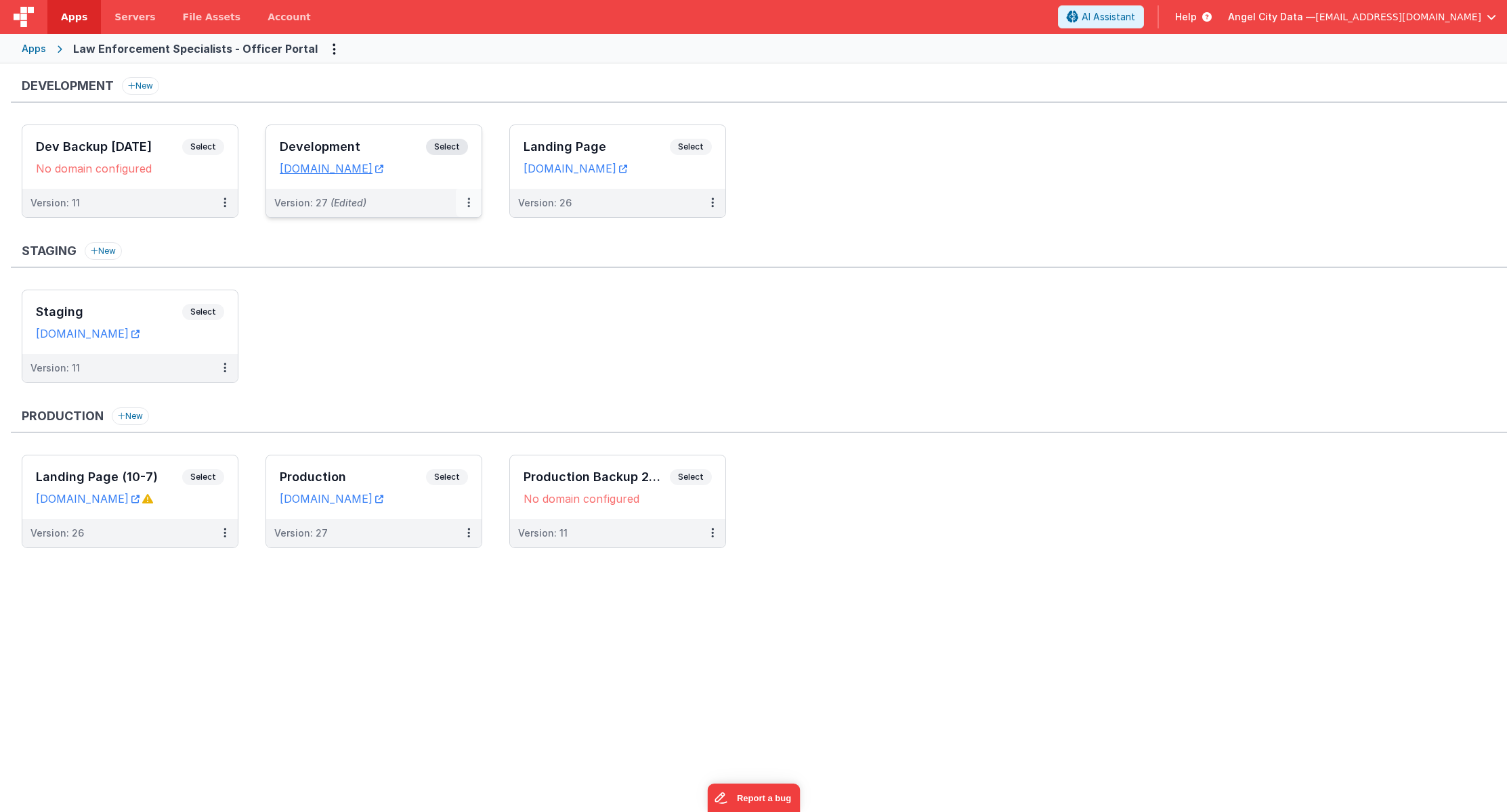
click at [463, 200] on button at bounding box center [468, 203] width 25 height 28
click at [436, 237] on link "Edit" at bounding box center [422, 234] width 119 height 25
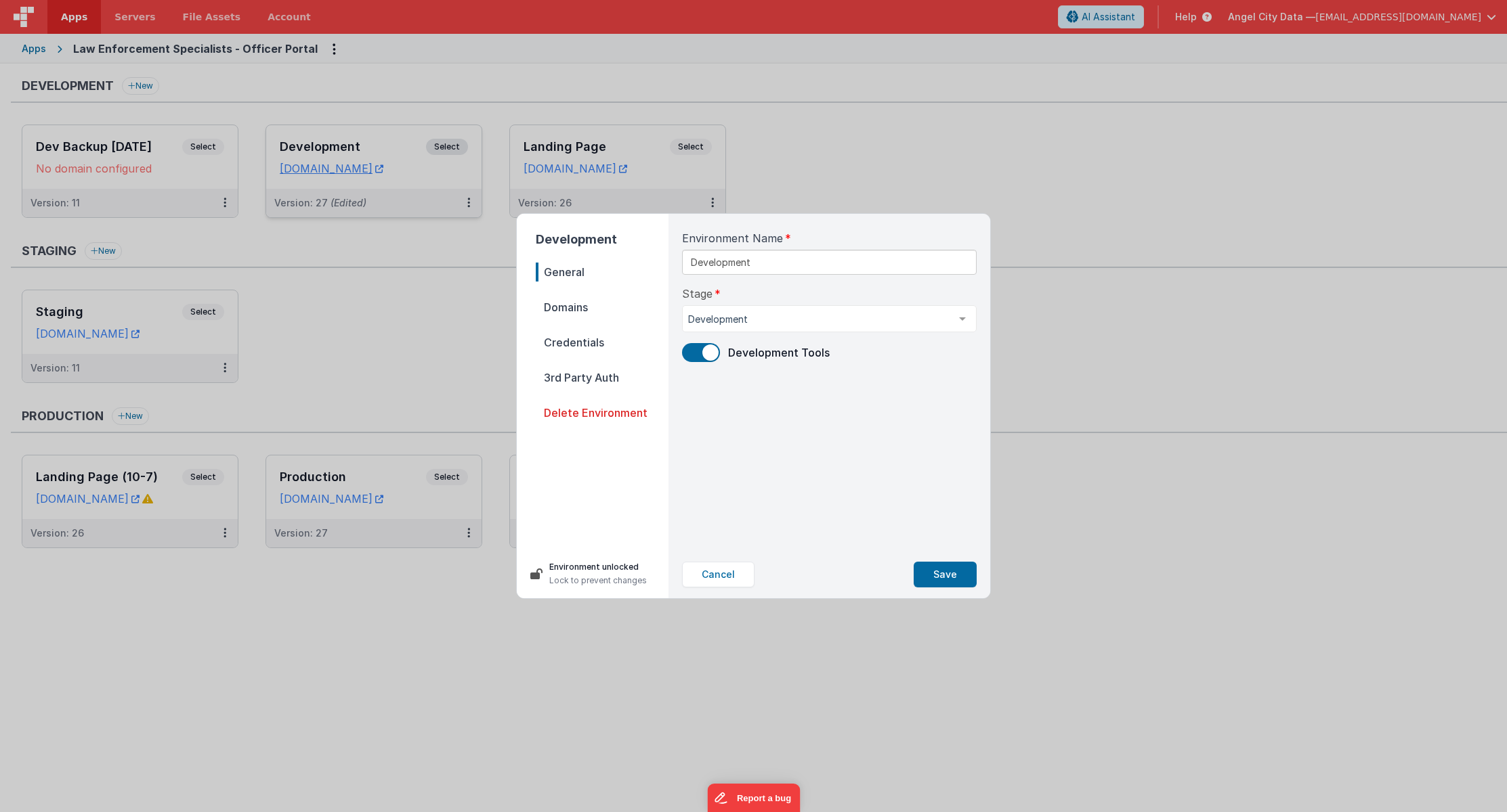
click at [594, 307] on span "Domains" at bounding box center [602, 307] width 133 height 19
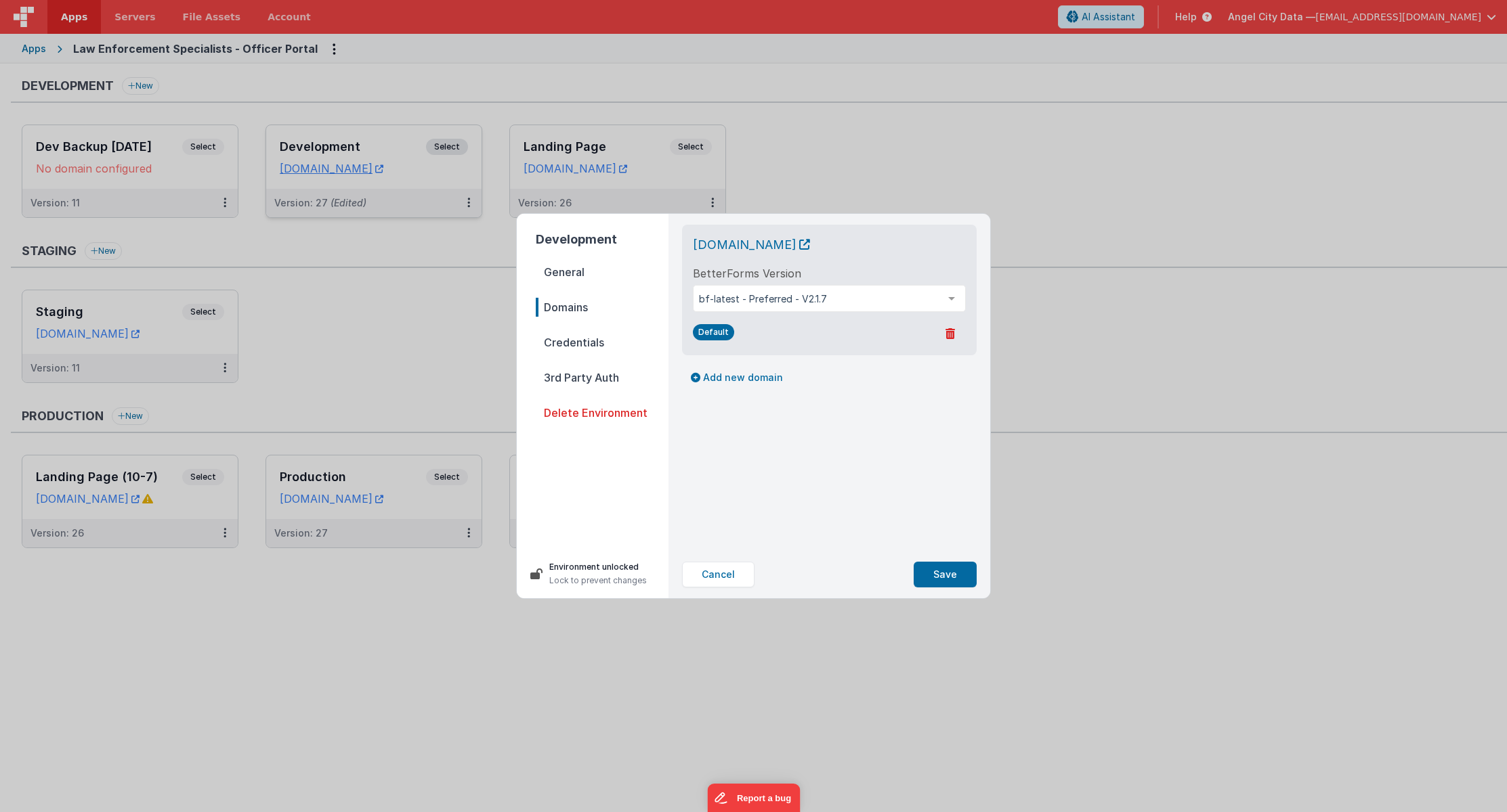
click at [581, 336] on span "Credentials" at bounding box center [602, 342] width 133 height 19
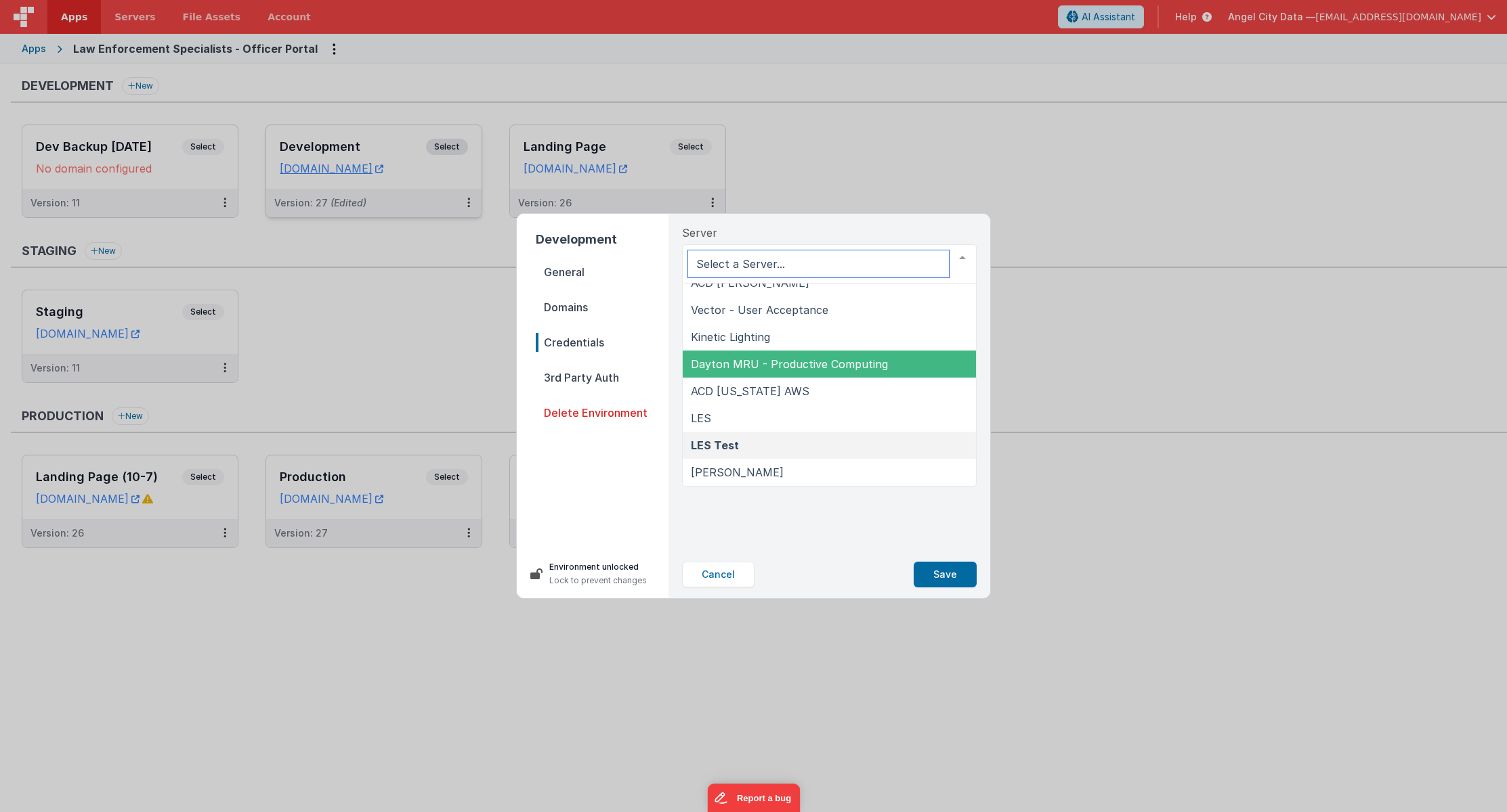
scroll to position [150, 0]
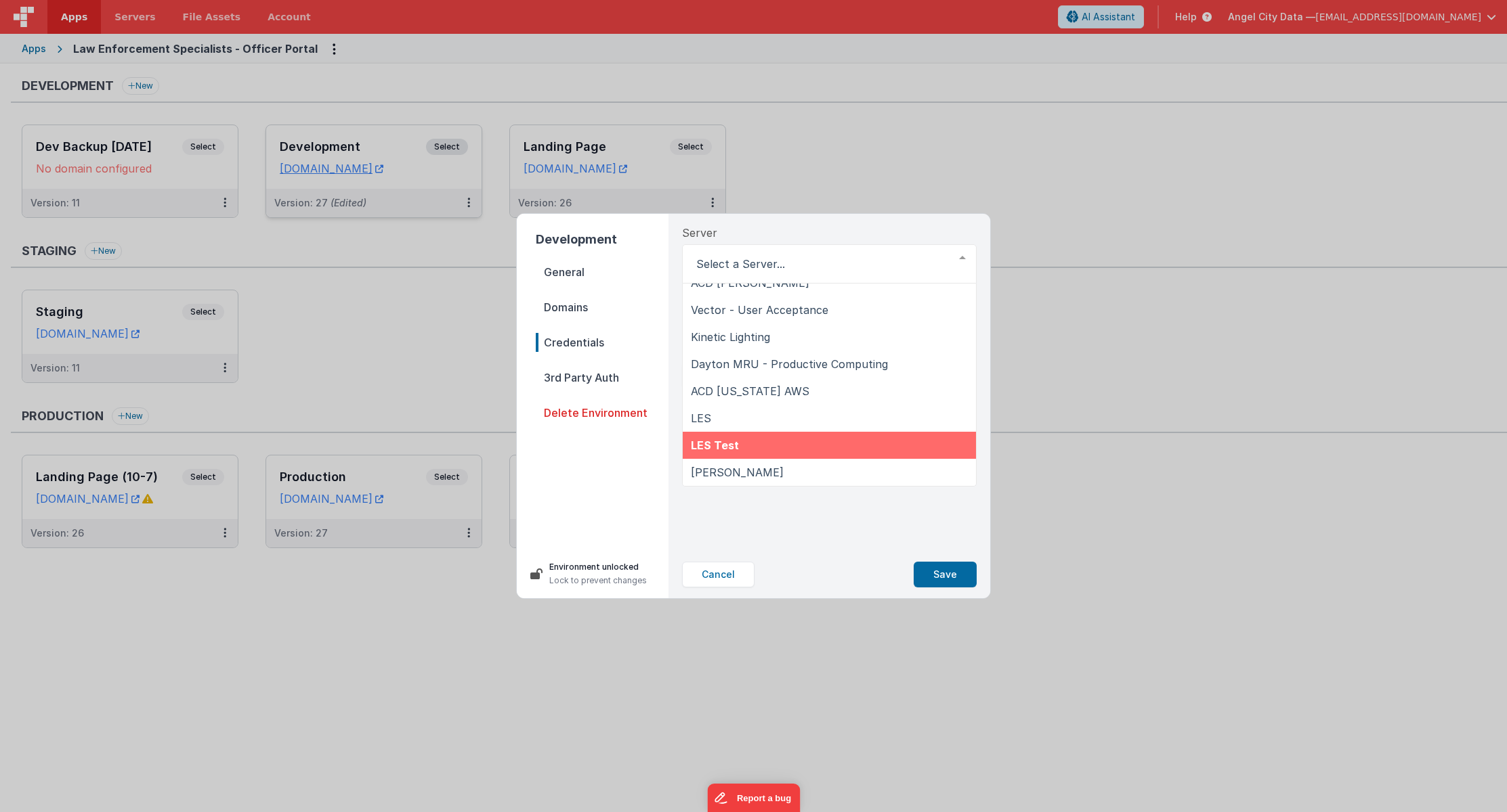
click at [637, 455] on nav "General Domains Credentials 3rd Party Auth Delete Environment" at bounding box center [602, 400] width 133 height 276
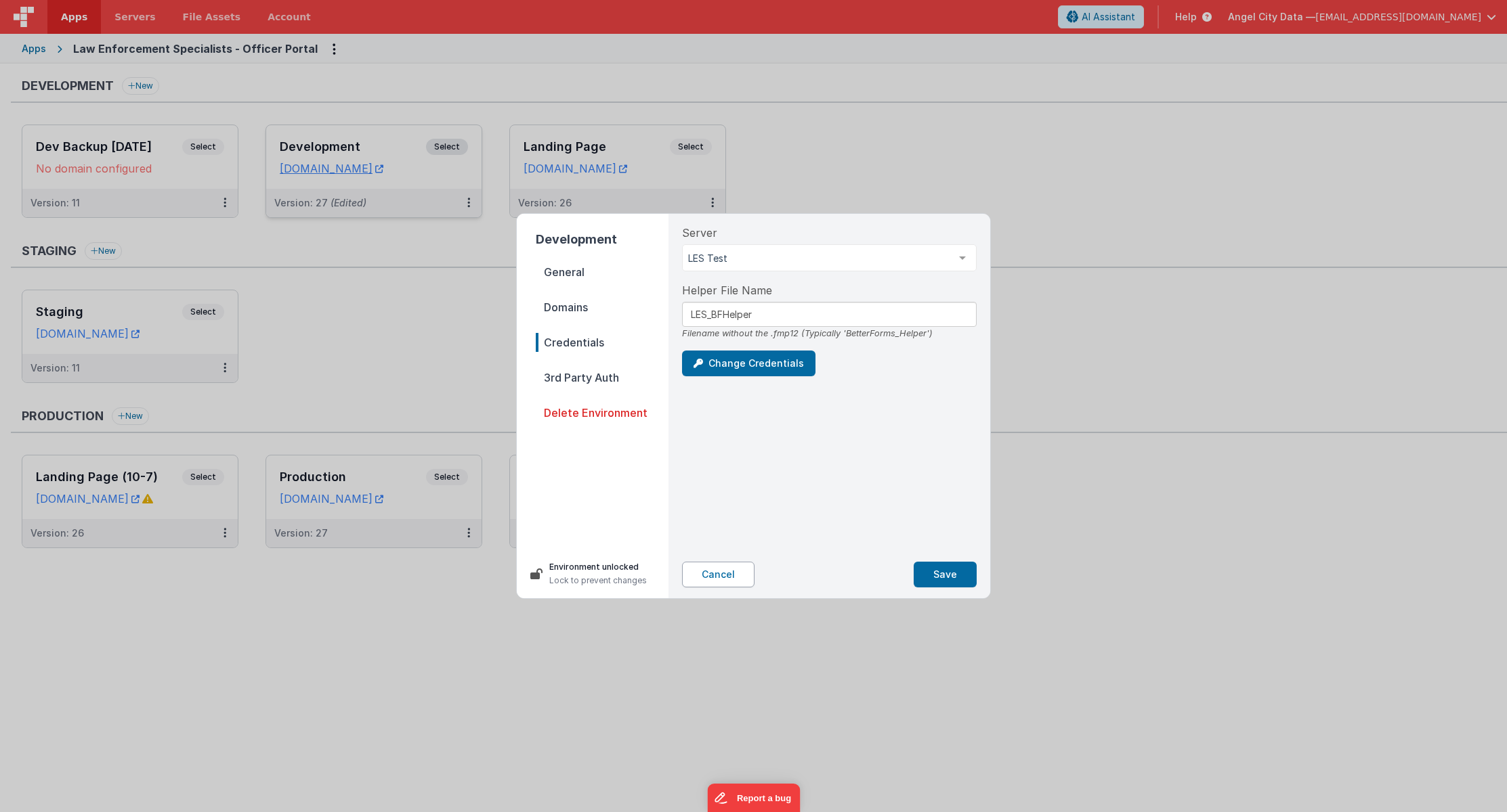
click at [722, 576] on button "Cancel" at bounding box center [718, 574] width 73 height 25
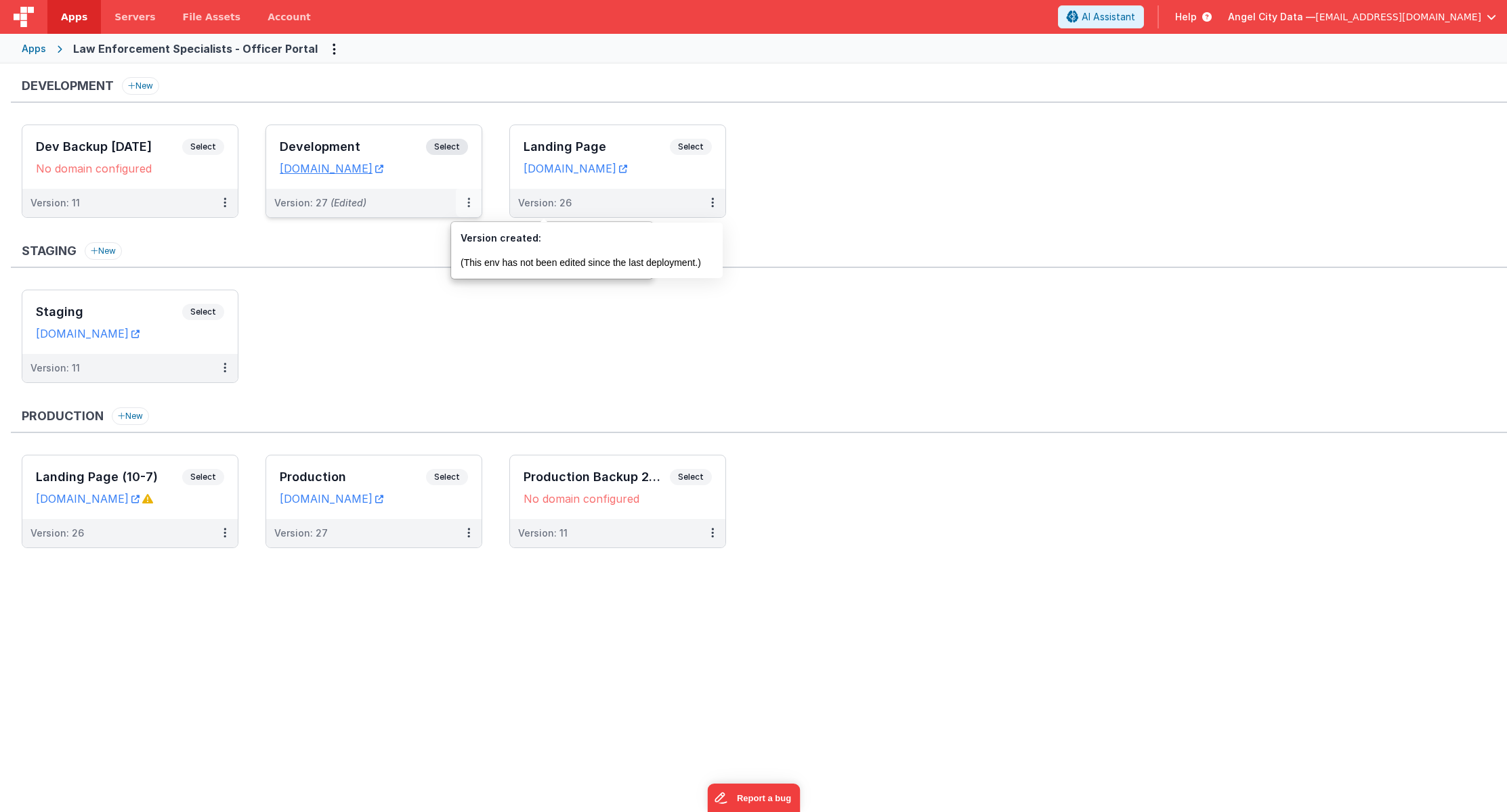
click at [469, 203] on icon at bounding box center [468, 203] width 3 height 1
click at [441, 235] on link "Edit" at bounding box center [422, 234] width 119 height 25
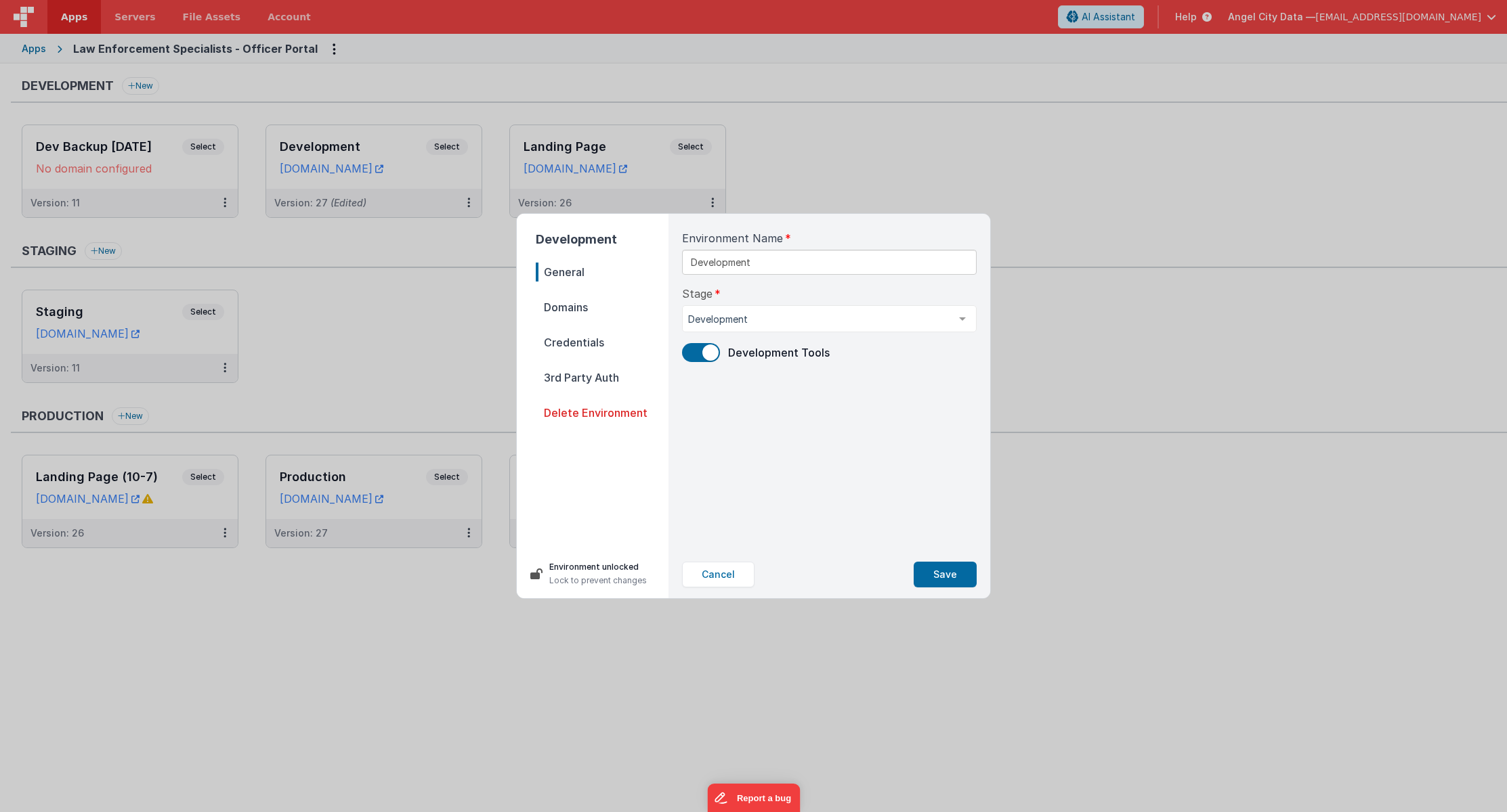
click at [555, 306] on span "Domains" at bounding box center [602, 307] width 133 height 19
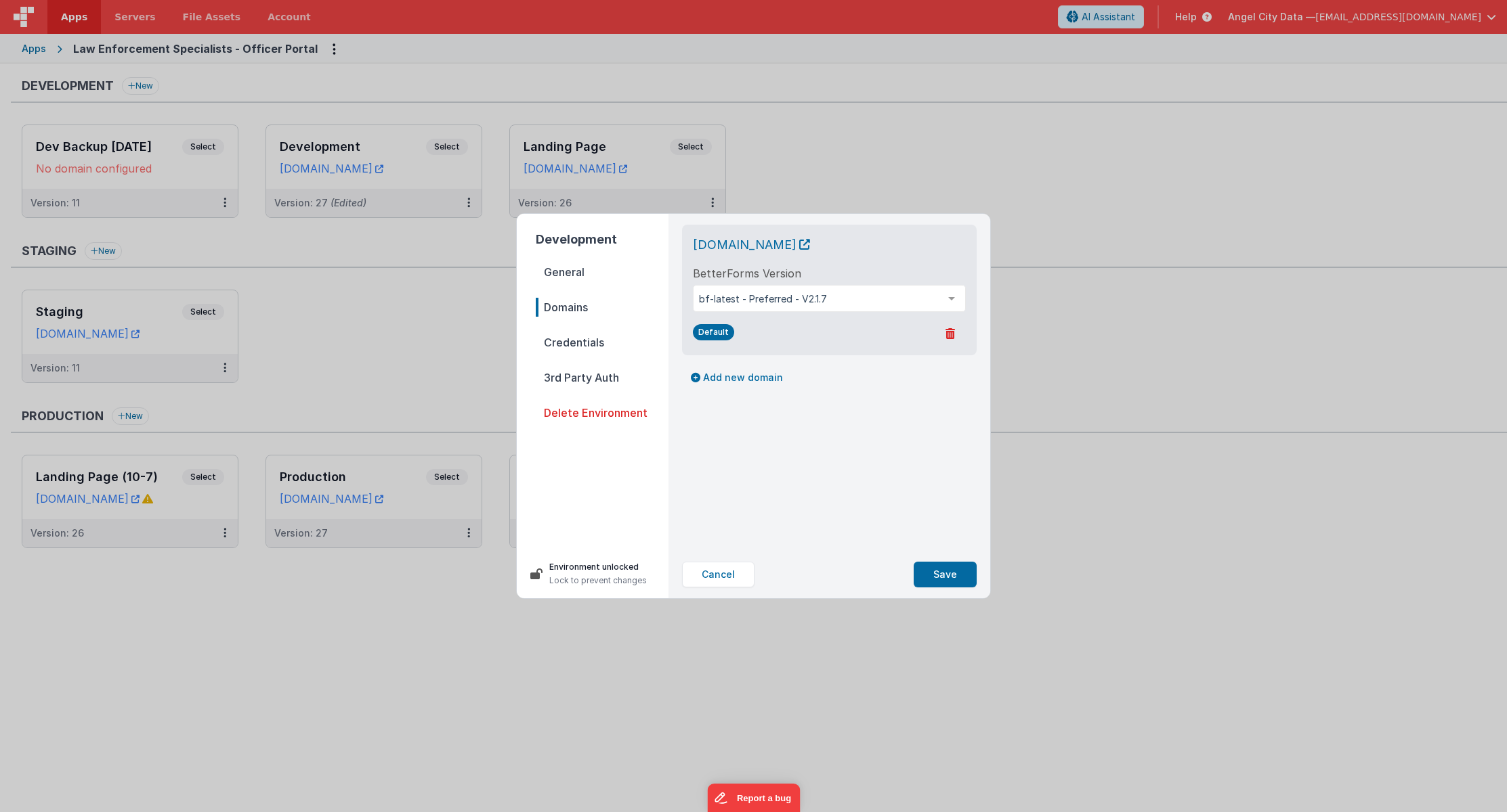
click at [574, 333] on span "Credentials" at bounding box center [602, 342] width 133 height 19
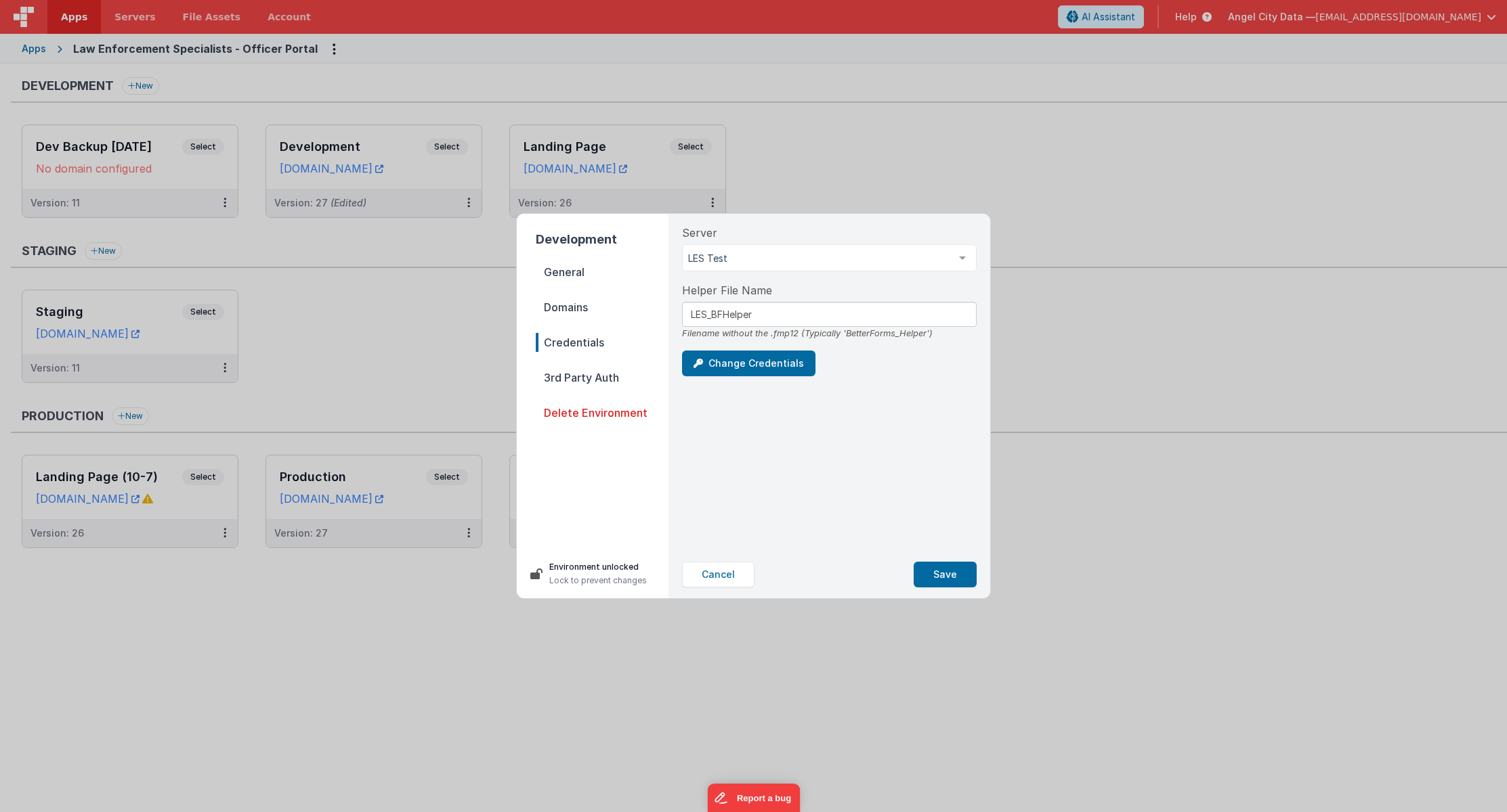
click at [938, 453] on div "Server LES Test ACD [PERSON_NAME] GND - Triple8 [PERSON_NAME] Exhaust FMPHost P…" at bounding box center [829, 382] width 316 height 337
click at [711, 564] on button "Cancel" at bounding box center [718, 574] width 73 height 25
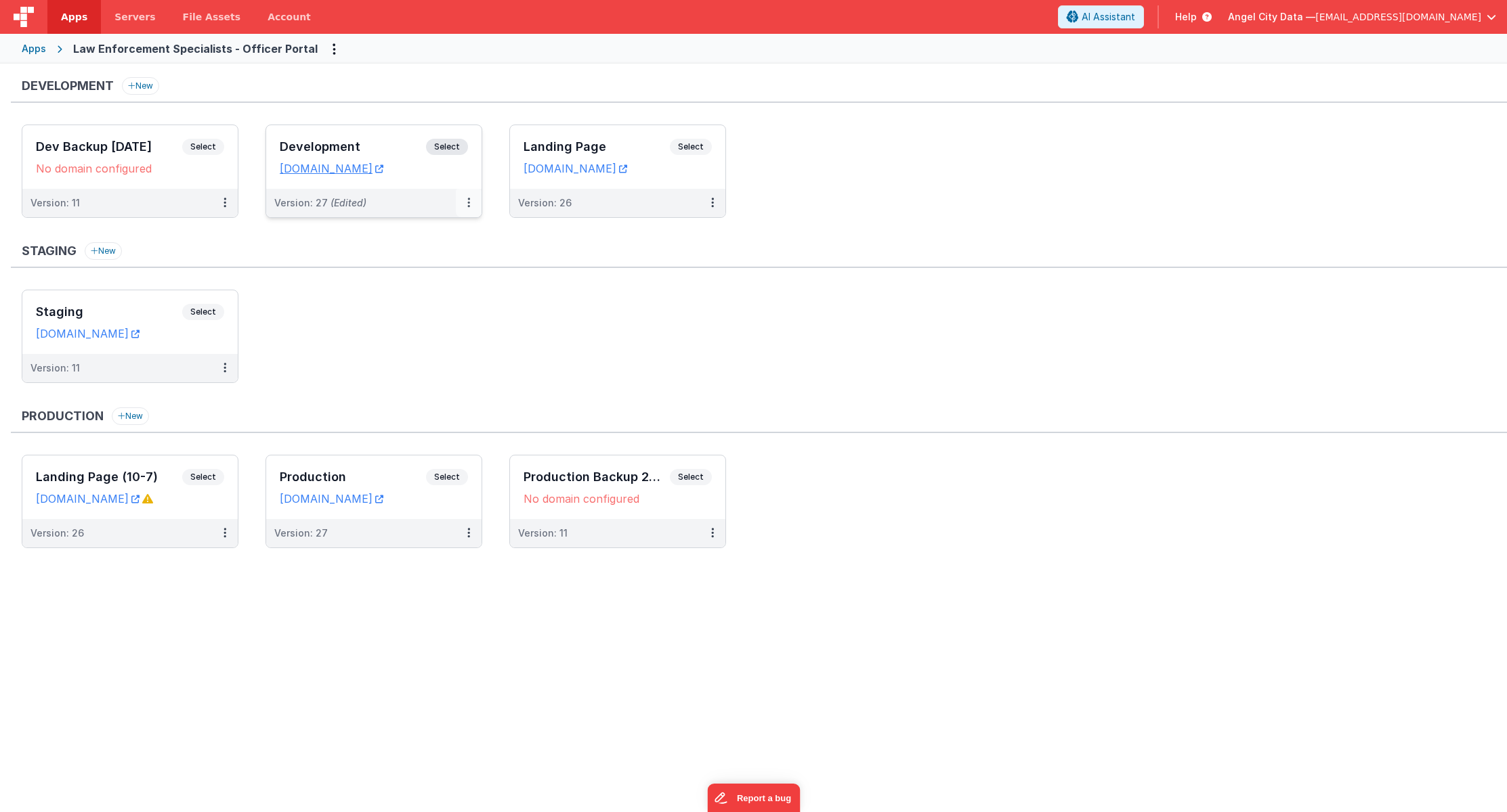
click at [467, 203] on icon at bounding box center [468, 203] width 3 height 1
click at [439, 235] on link "Edit" at bounding box center [422, 234] width 119 height 25
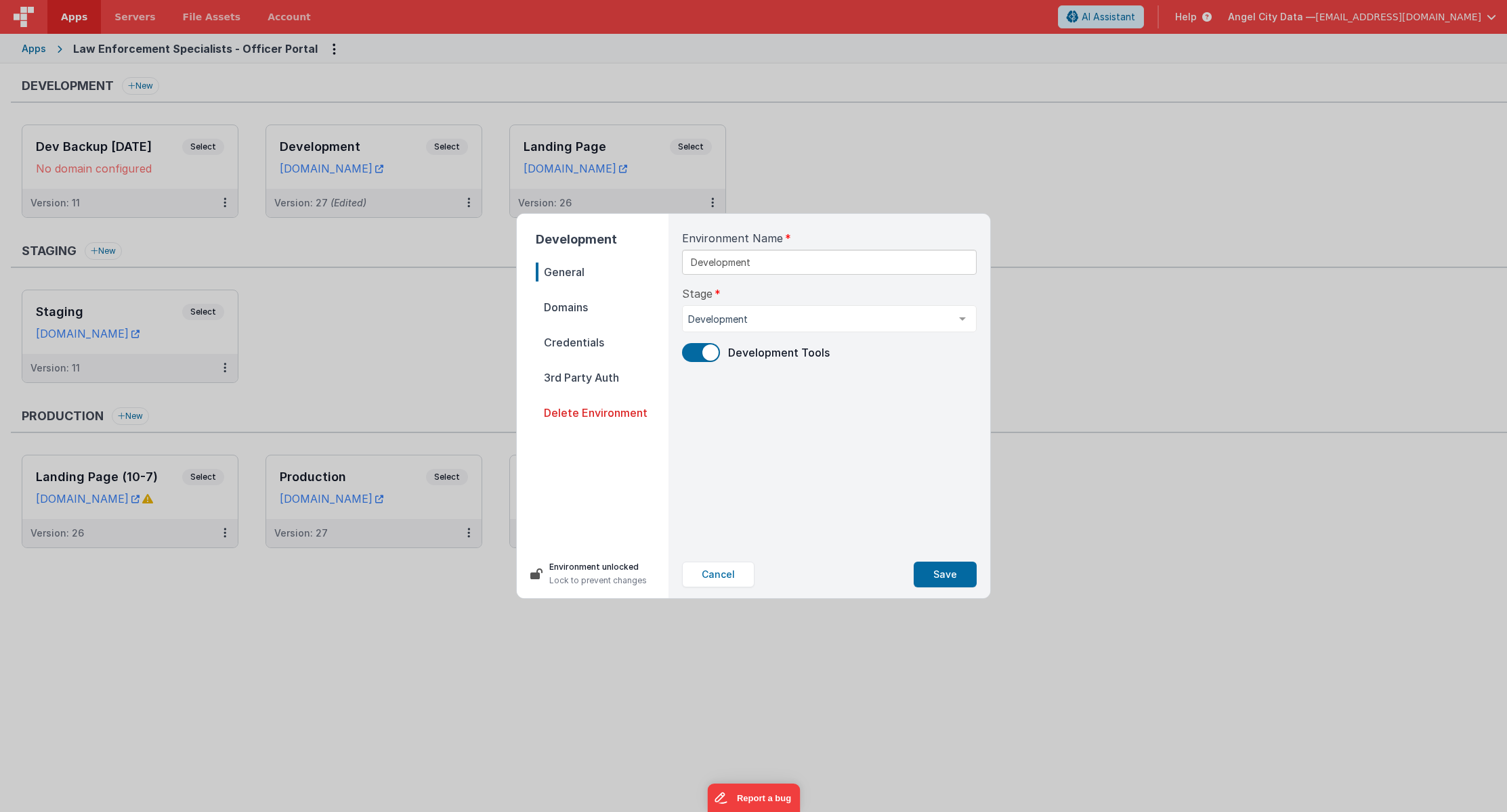
click at [600, 345] on span "Credentials" at bounding box center [602, 342] width 133 height 19
click at [733, 579] on button "Cancel" at bounding box center [718, 574] width 73 height 25
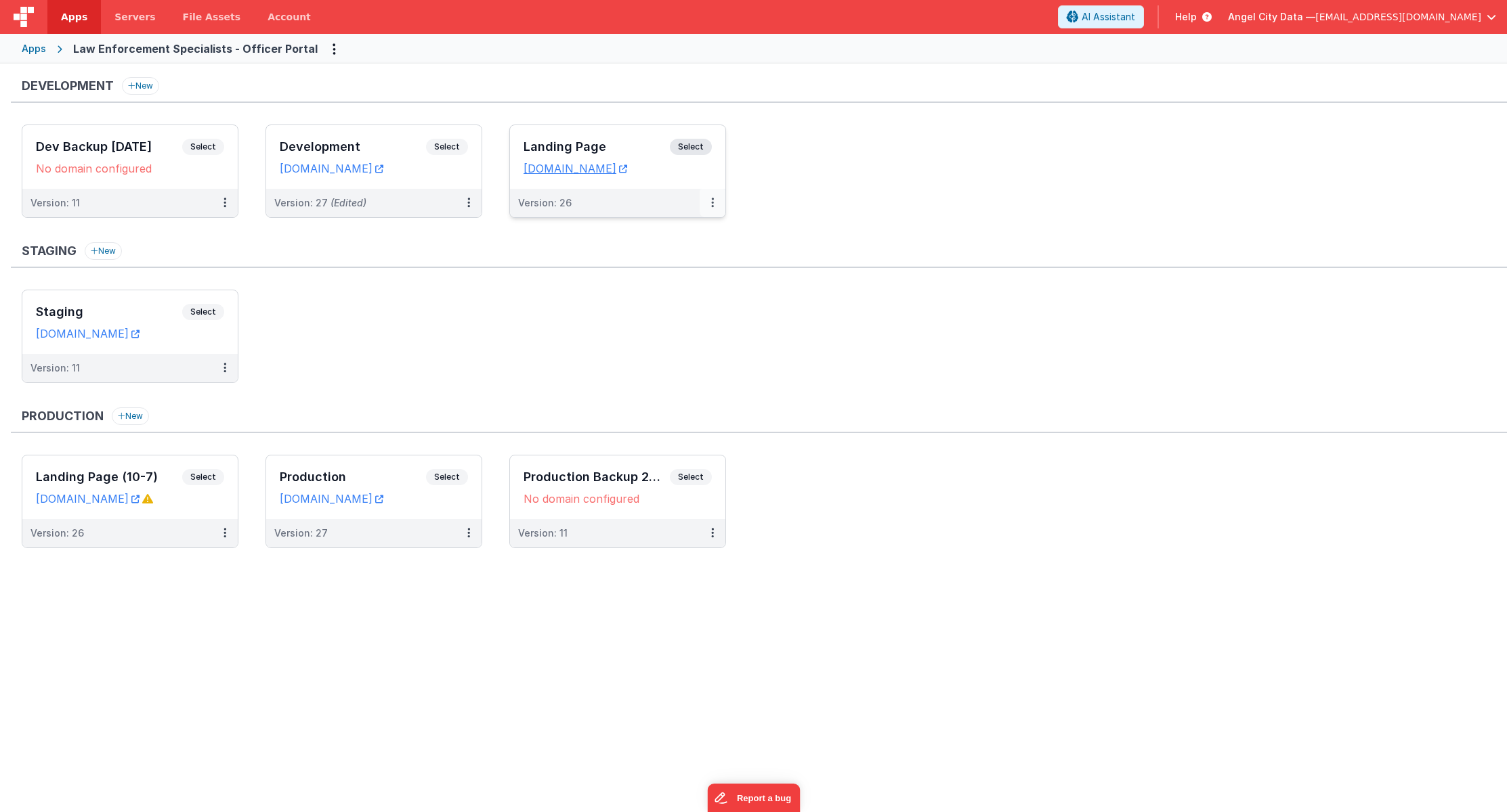
click at [713, 202] on button at bounding box center [712, 203] width 25 height 28
click at [656, 231] on link "Edit" at bounding box center [665, 234] width 119 height 25
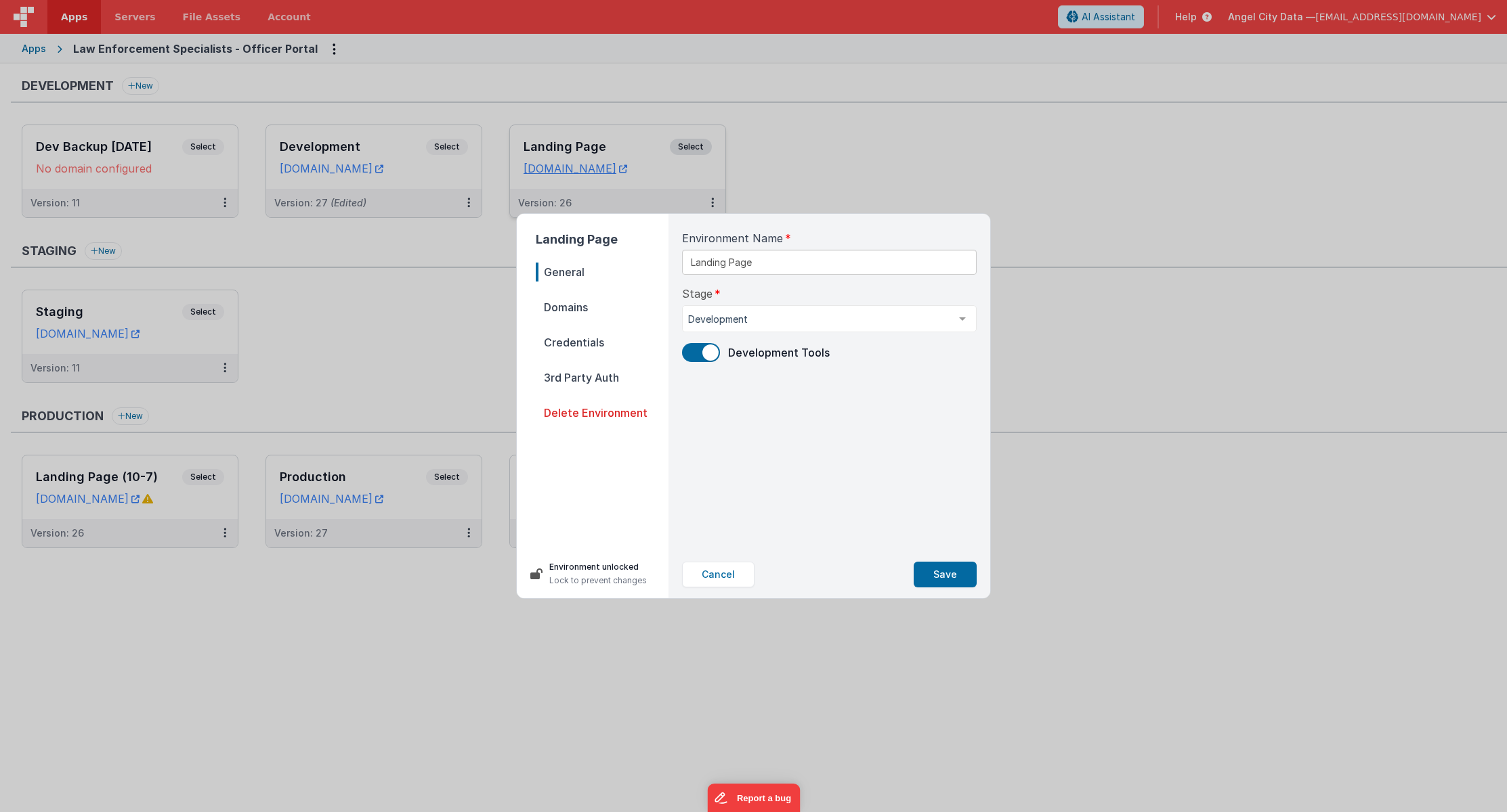
click at [587, 345] on span "Credentials" at bounding box center [602, 342] width 133 height 19
click at [726, 569] on button "Cancel" at bounding box center [718, 574] width 73 height 25
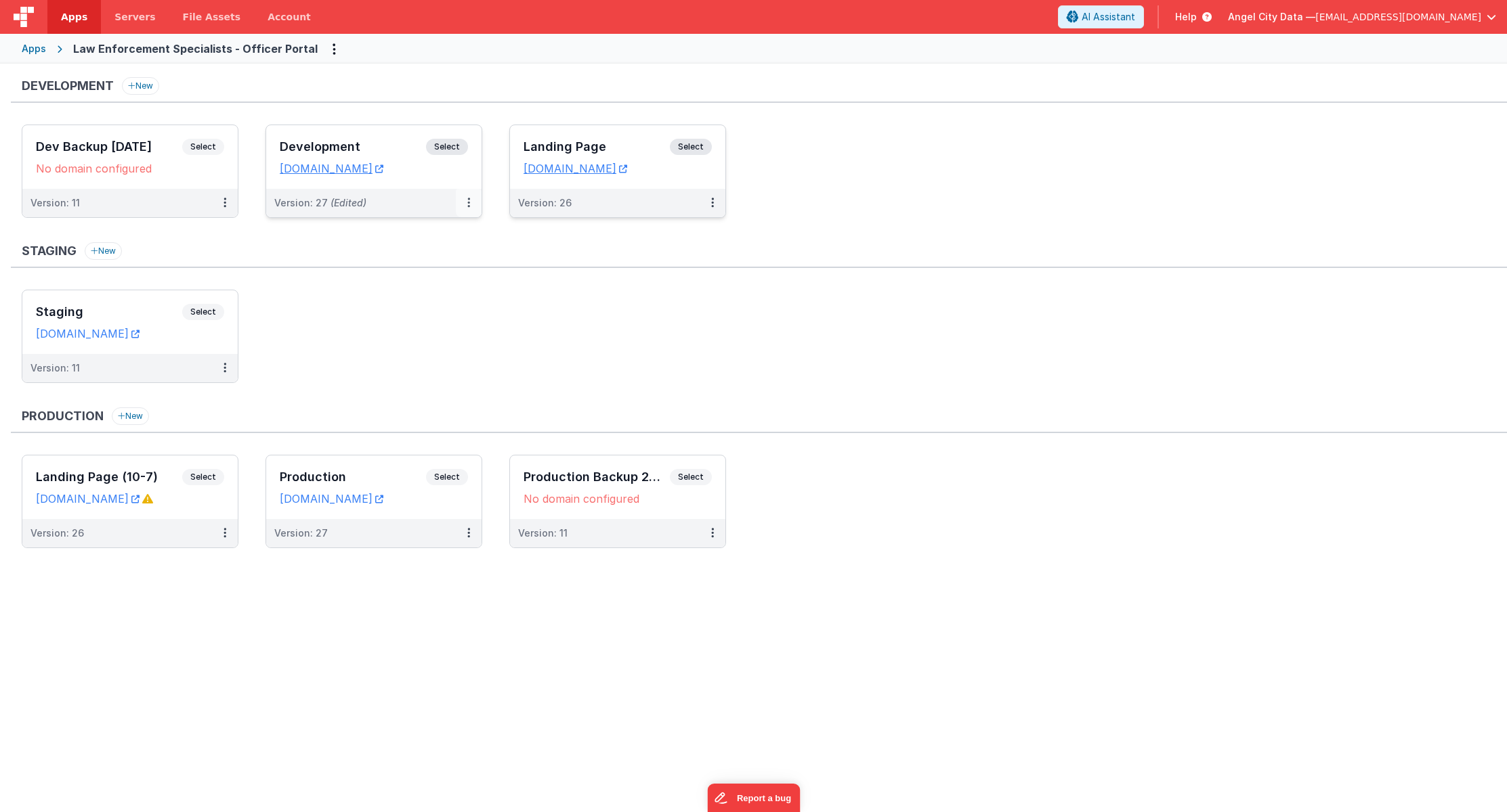
click at [469, 203] on icon at bounding box center [468, 203] width 3 height 1
click at [441, 239] on link "Edit" at bounding box center [422, 234] width 119 height 25
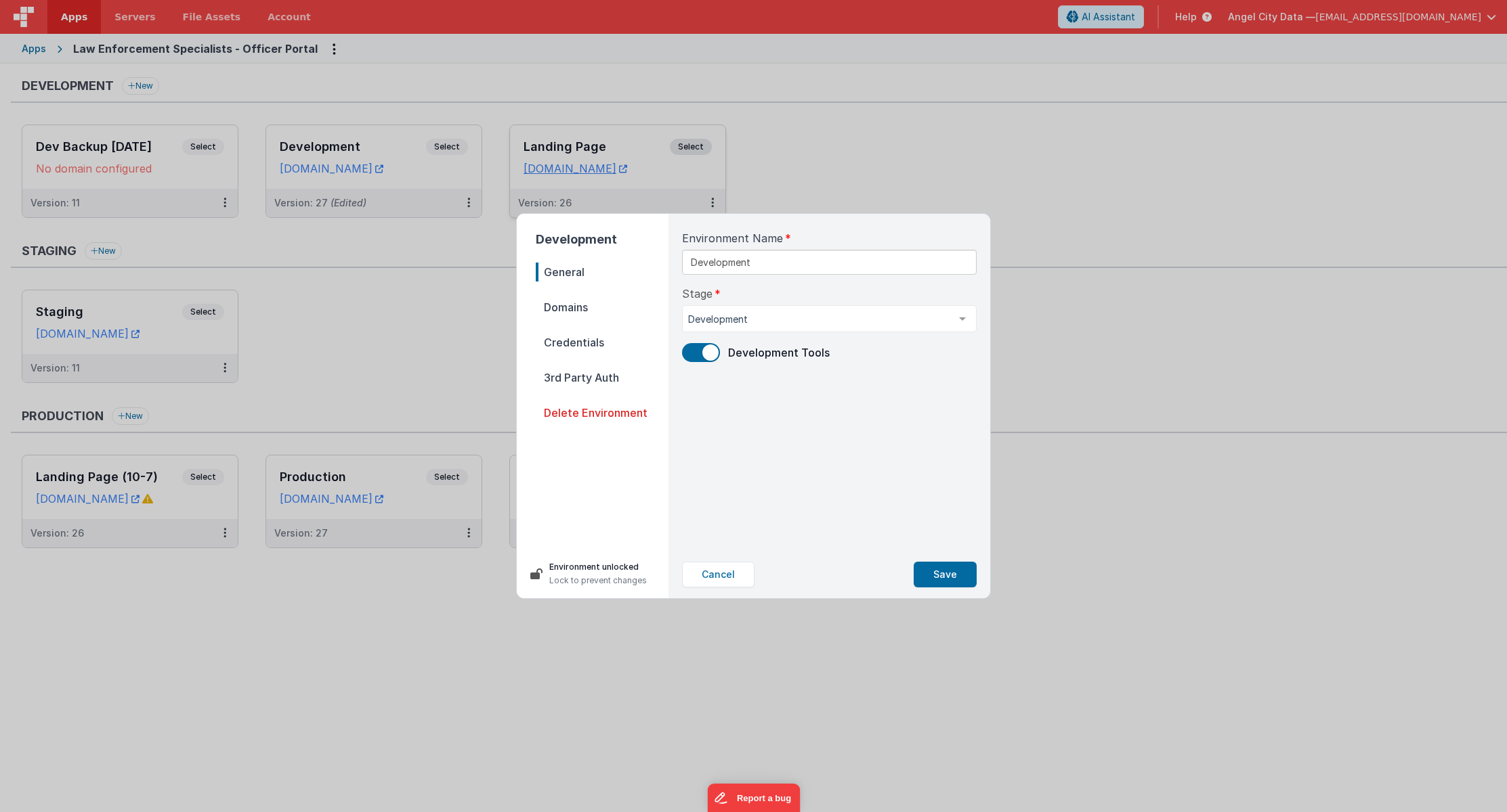
click at [584, 373] on span "3rd Party Auth" at bounding box center [602, 377] width 133 height 19
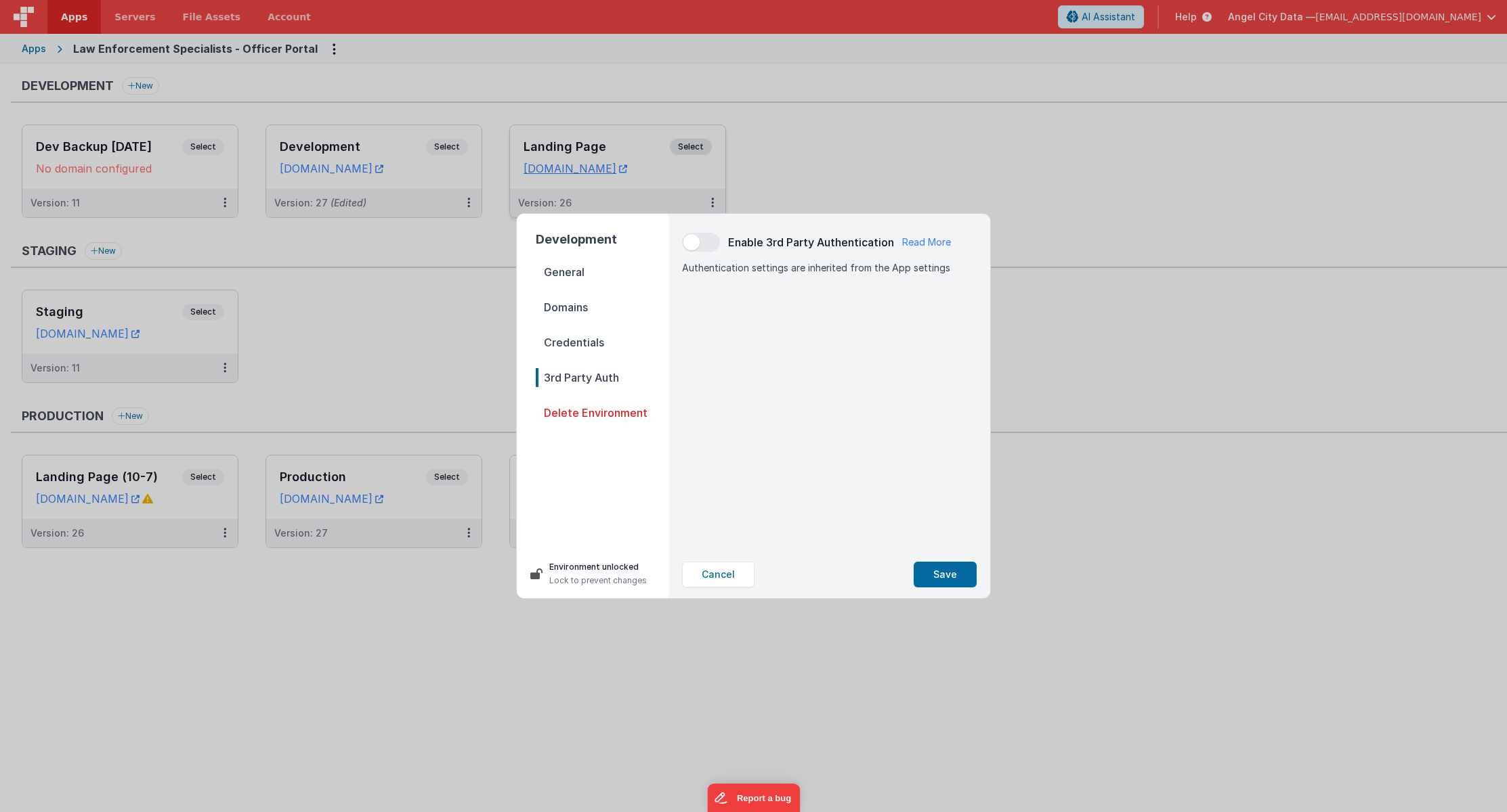
click at [589, 345] on span "Credentials" at bounding box center [602, 342] width 133 height 19
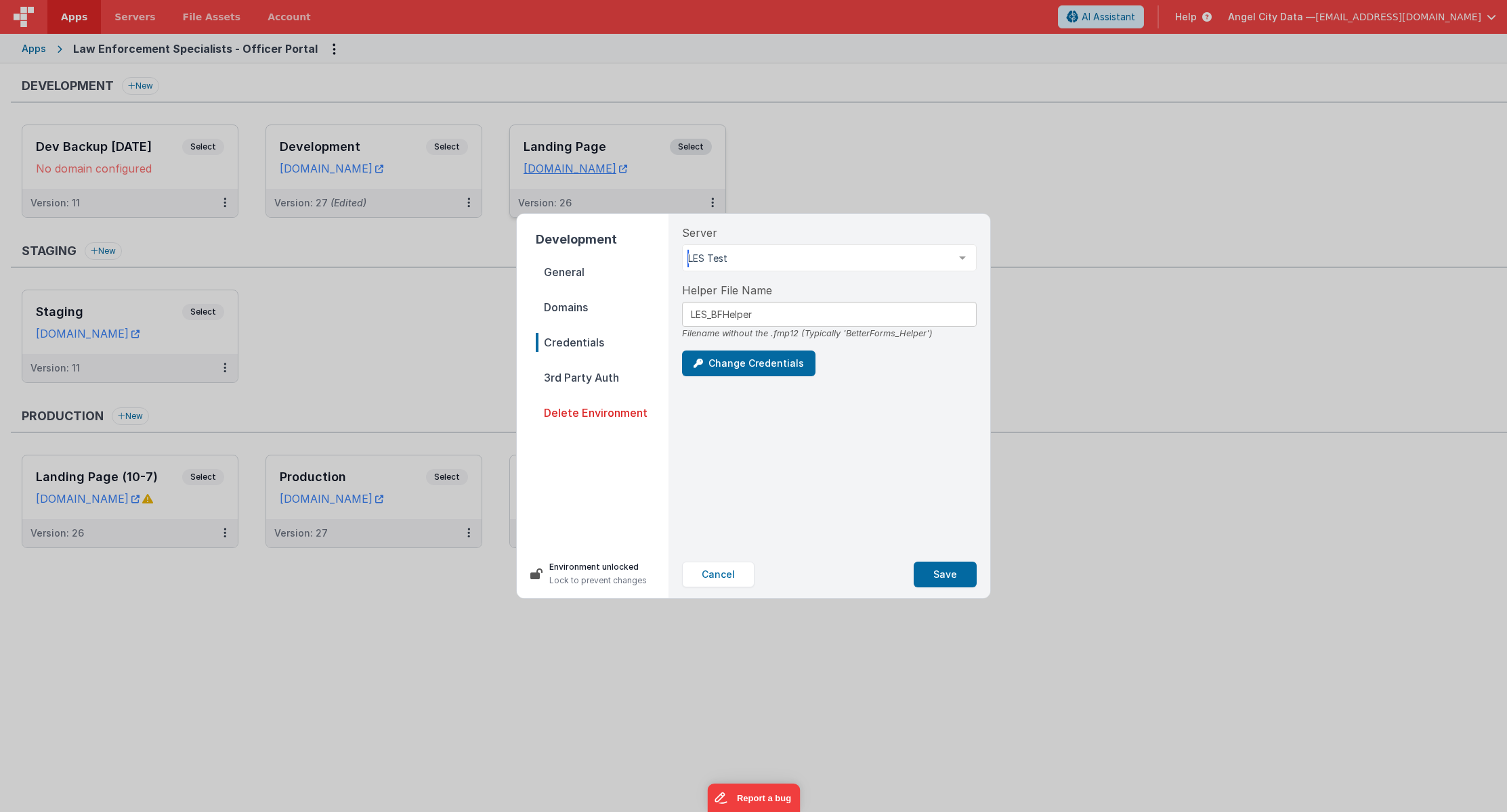
click at [848, 265] on div "LES Test" at bounding box center [829, 257] width 294 height 27
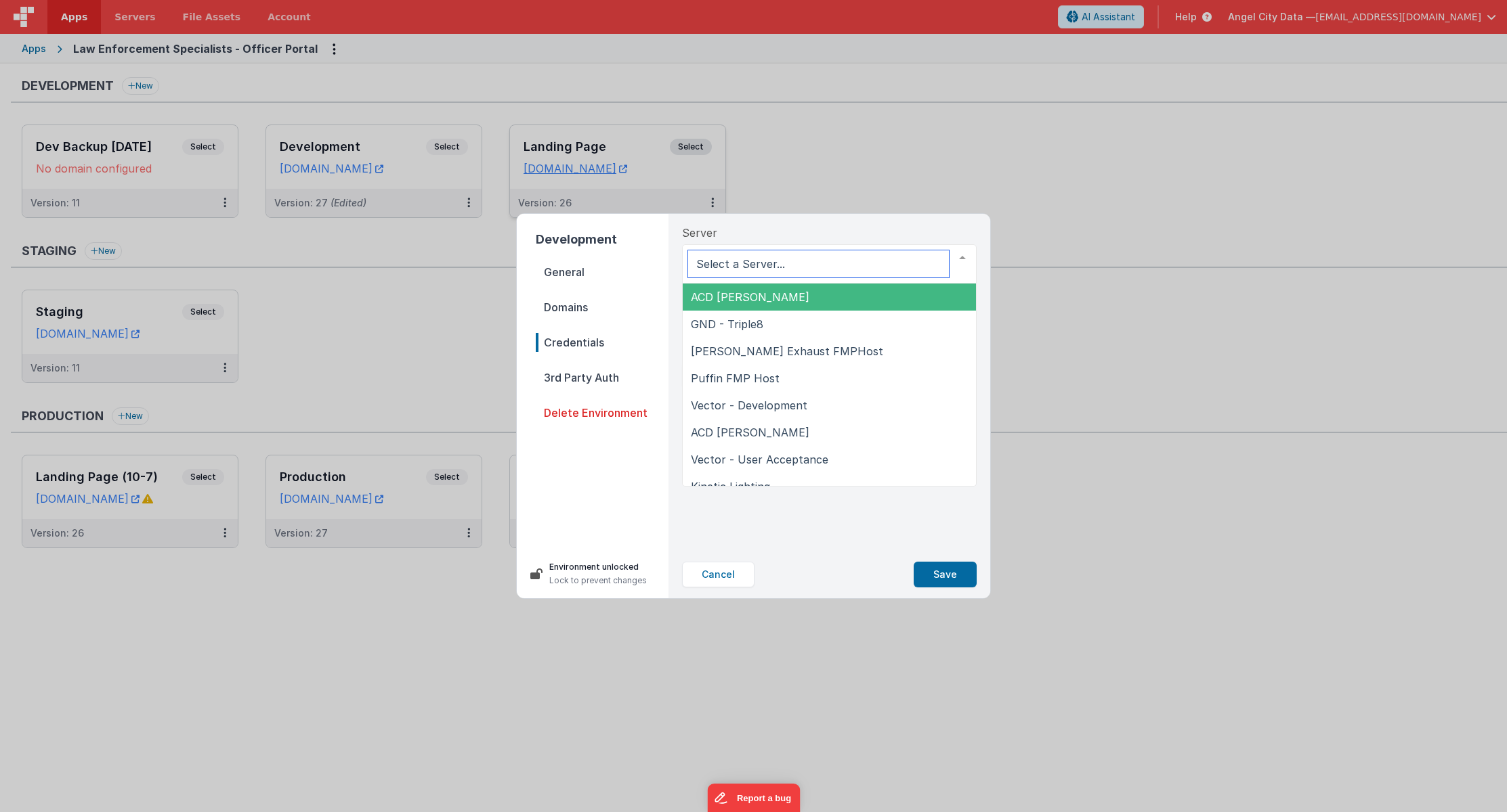
click at [848, 265] on input "text" at bounding box center [818, 263] width 260 height 27
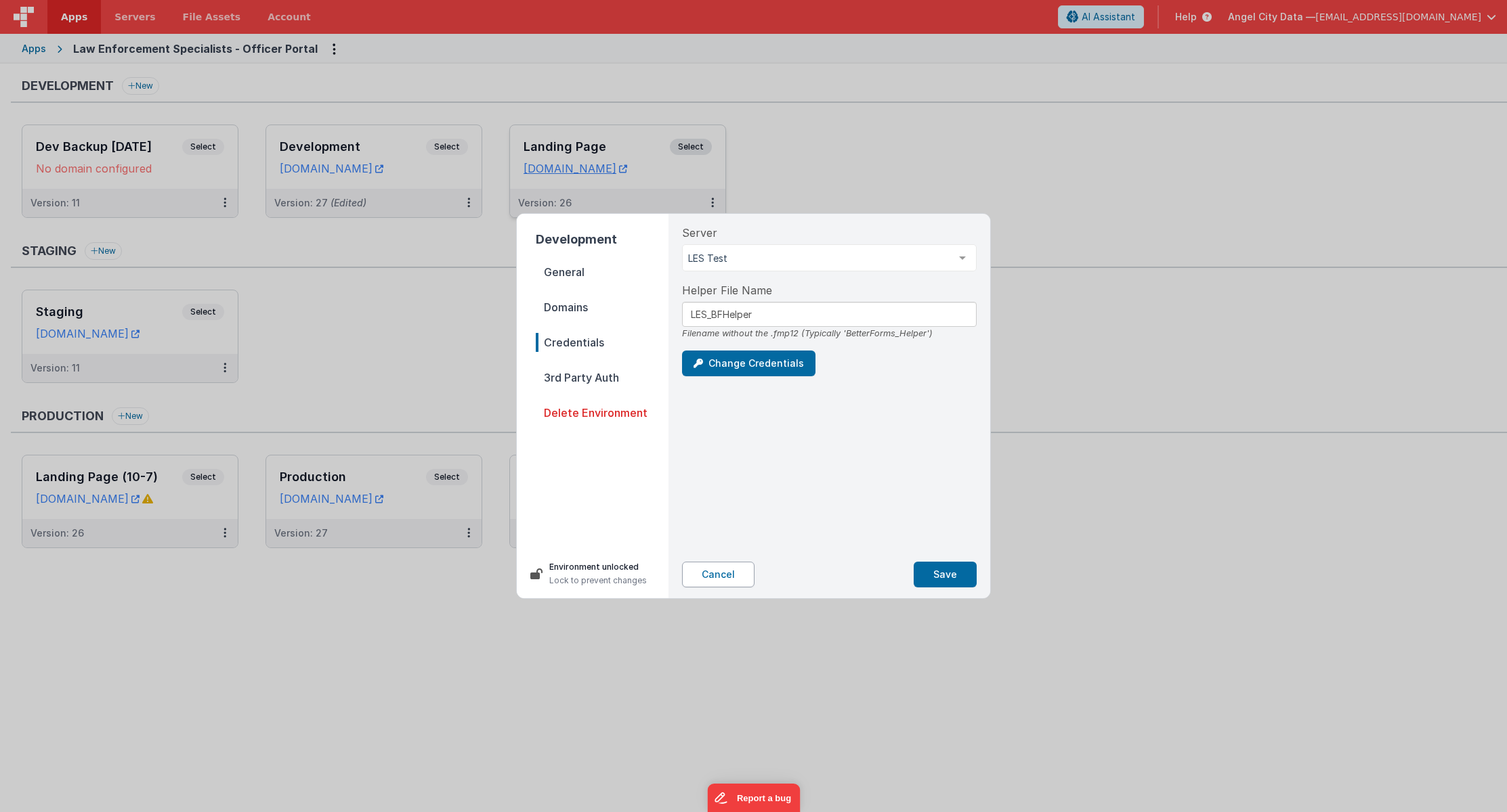
click at [716, 578] on button "Cancel" at bounding box center [718, 574] width 73 height 25
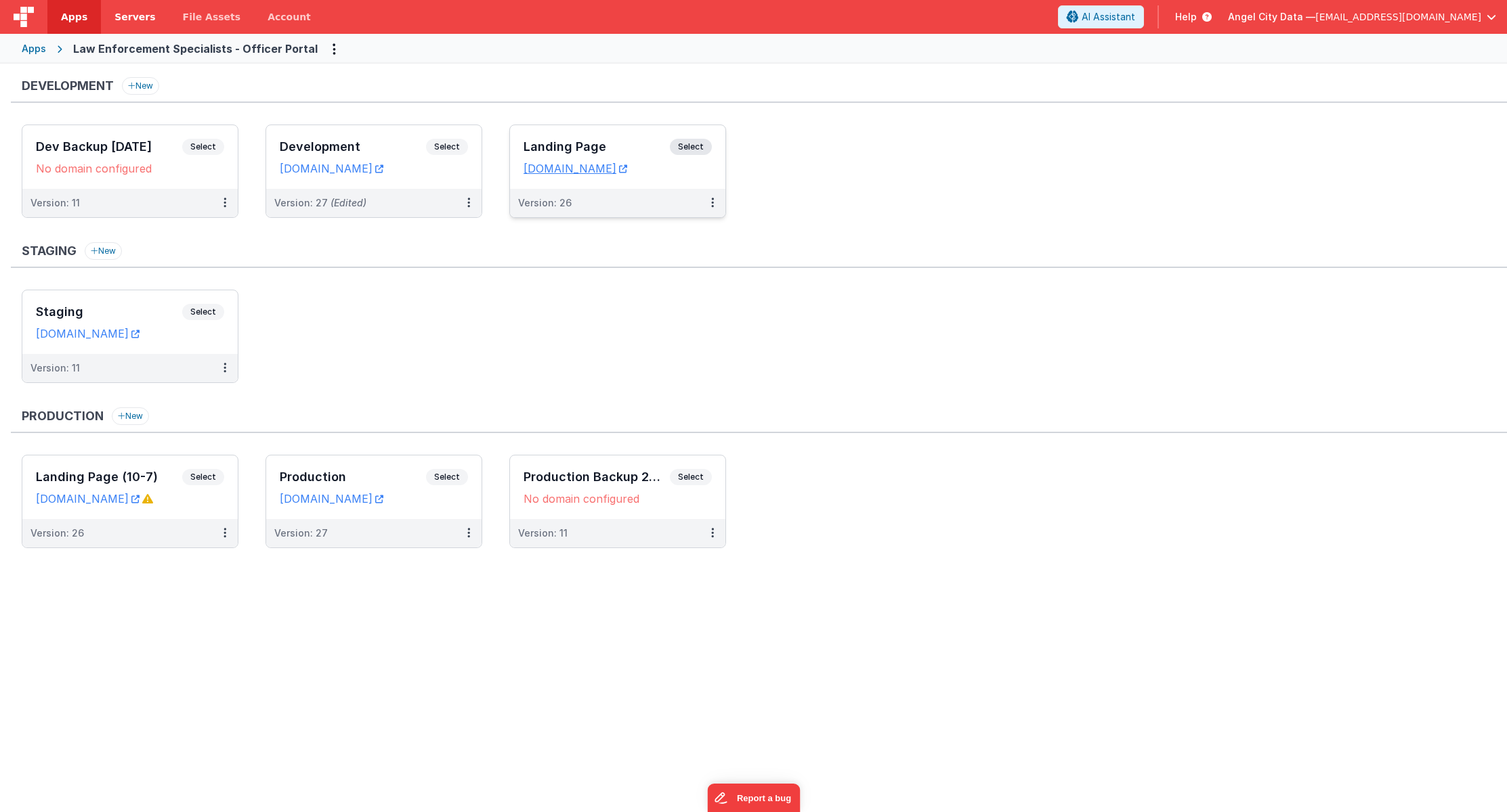
click at [114, 13] on span "Servers" at bounding box center [134, 17] width 41 height 13
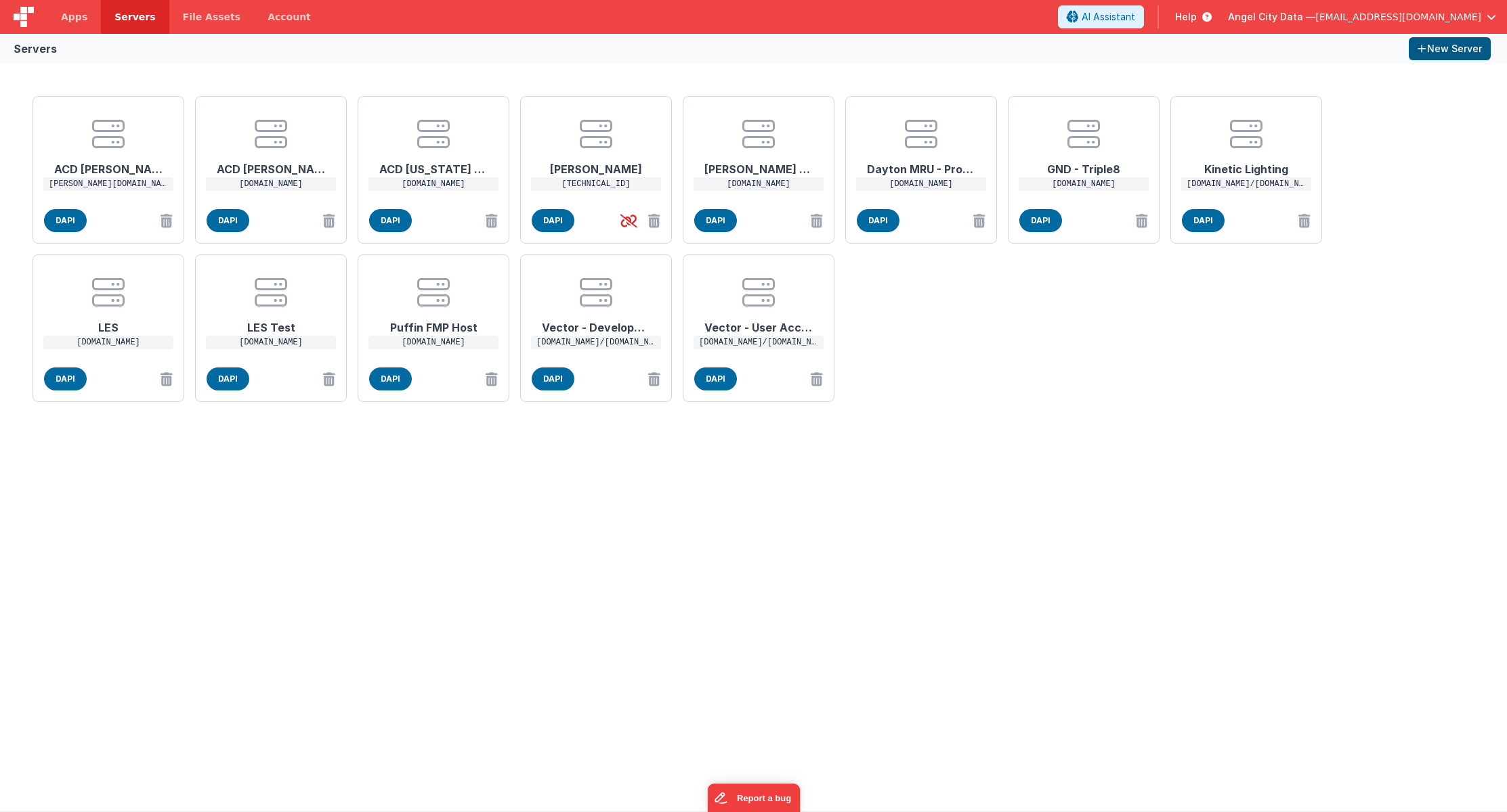
click at [1424, 47] on icon "button" at bounding box center [1422, 49] width 9 height 9
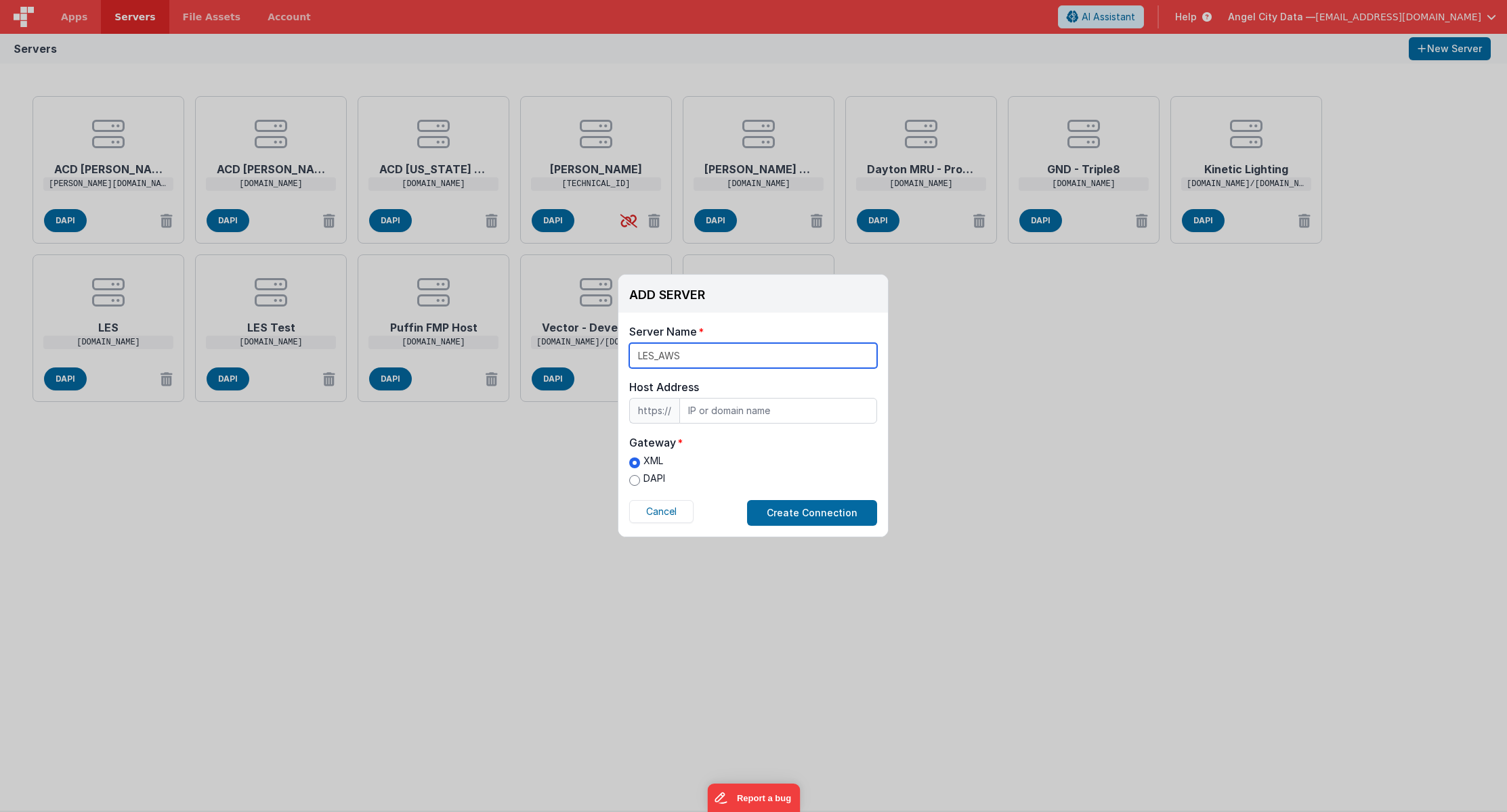
type input "LES_AWS"
type input "[DOMAIN_NAME]"
click at [649, 476] on label "DAPI" at bounding box center [647, 478] width 36 height 14
click at [640, 476] on input "DAPI" at bounding box center [634, 480] width 10 height 10
radio input "true"
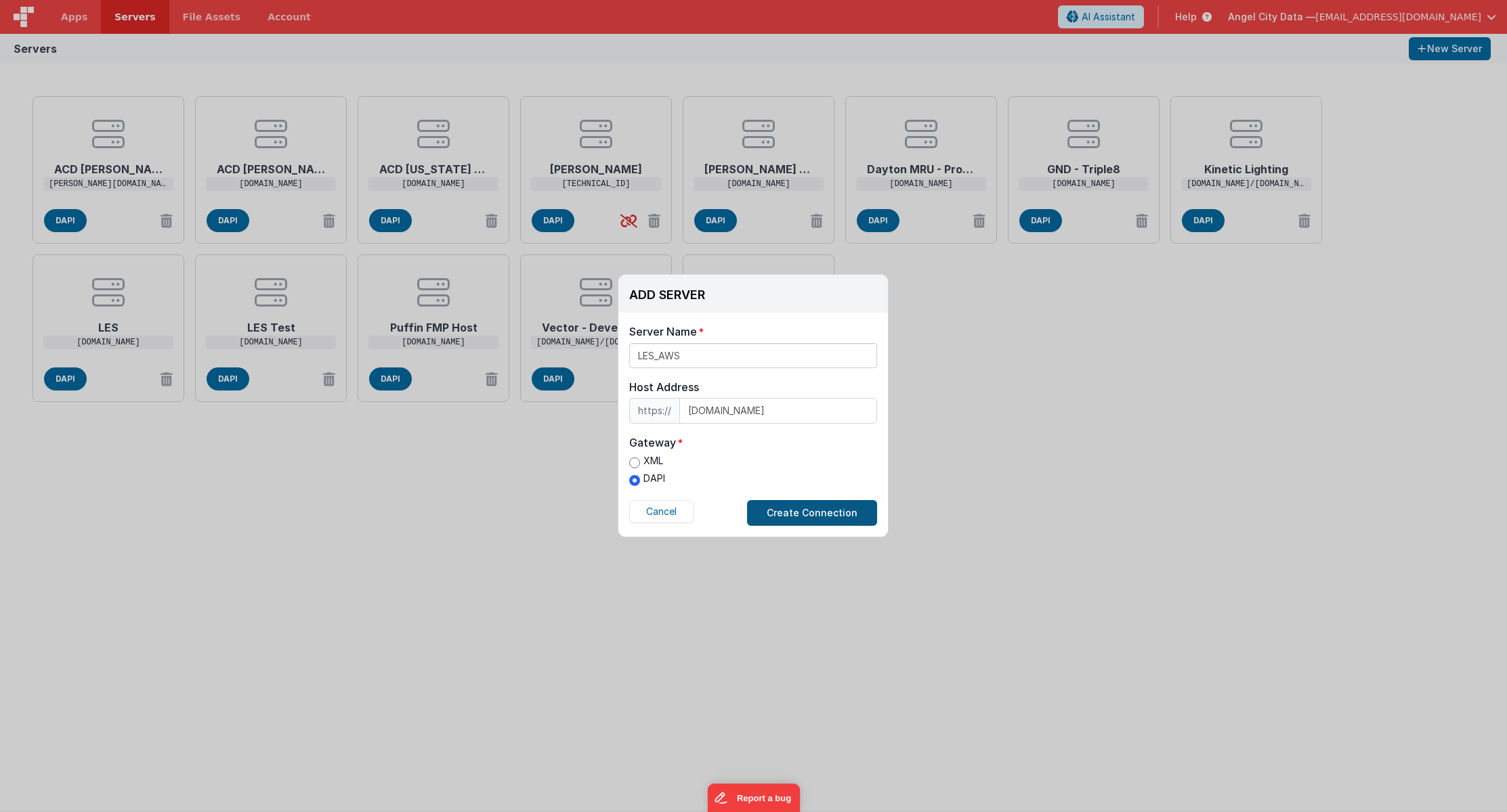
click at [811, 514] on button "Create Connection" at bounding box center [812, 512] width 130 height 25
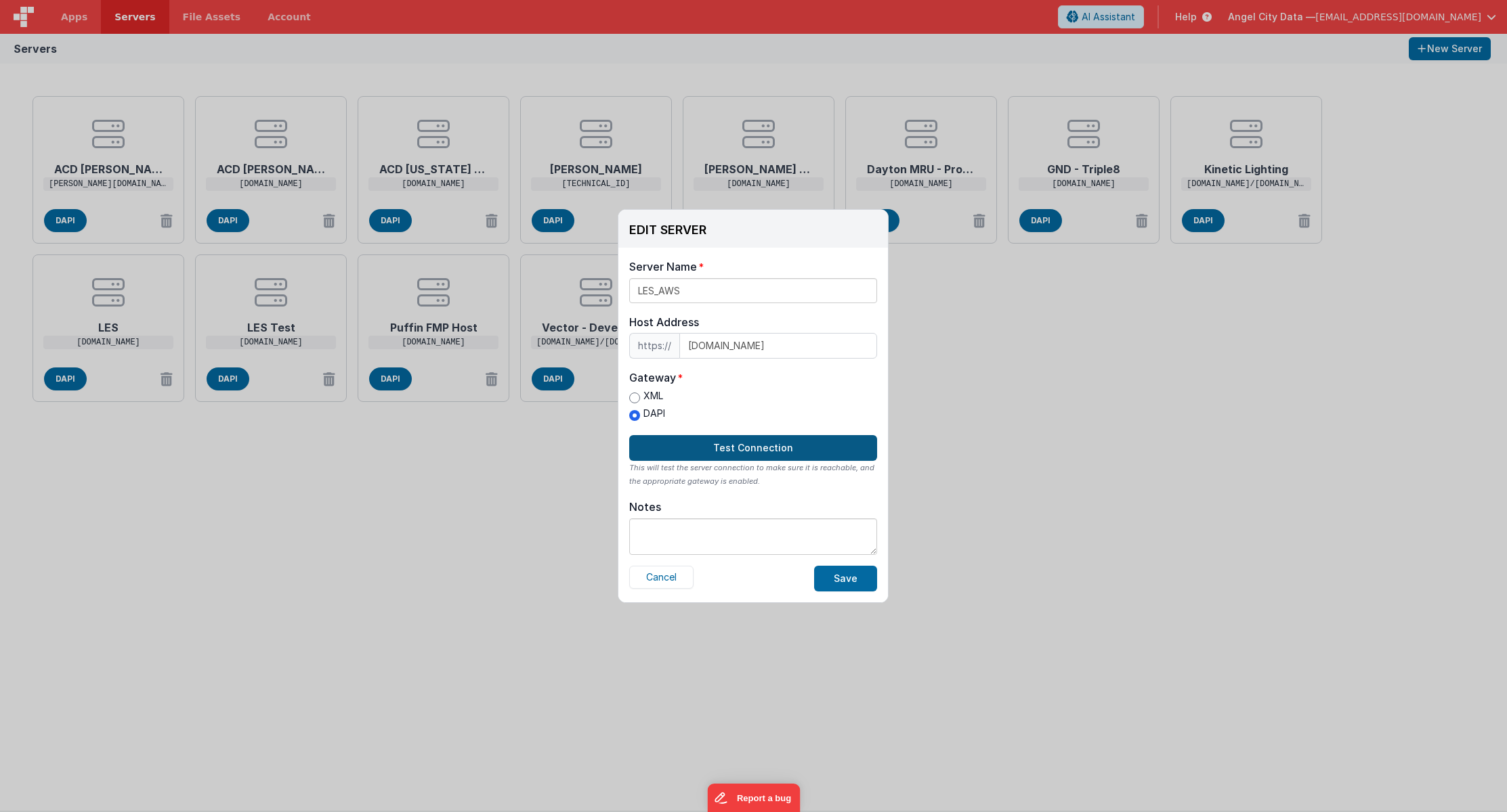
click at [783, 443] on button "Test Connection" at bounding box center [753, 447] width 248 height 25
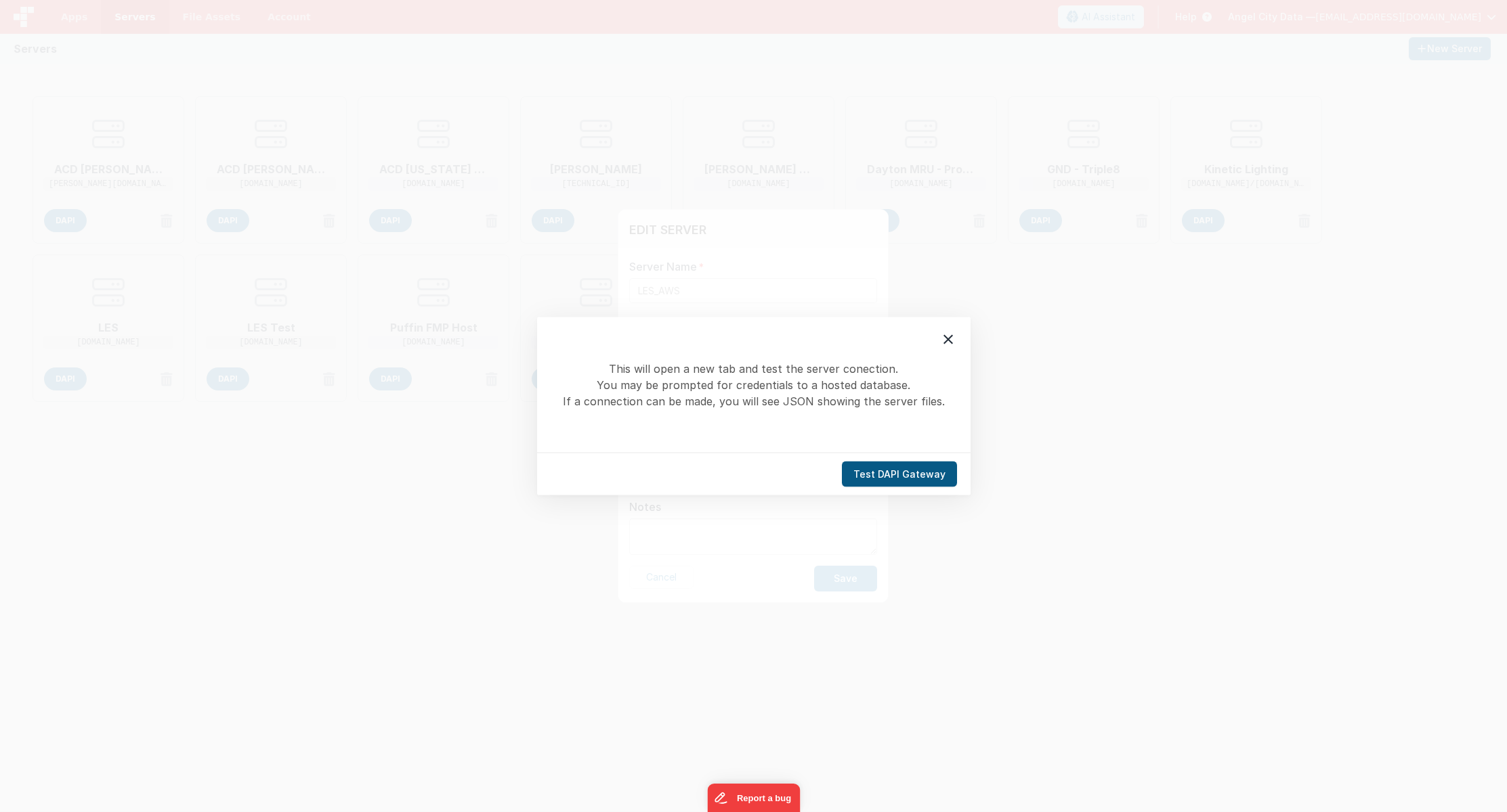
click at [878, 477] on button "Test DAPI Gateway" at bounding box center [899, 473] width 115 height 25
click at [896, 475] on button "Test DAPI Gateway" at bounding box center [899, 473] width 115 height 25
click at [872, 474] on button "Test DAPI Gateway" at bounding box center [899, 473] width 115 height 25
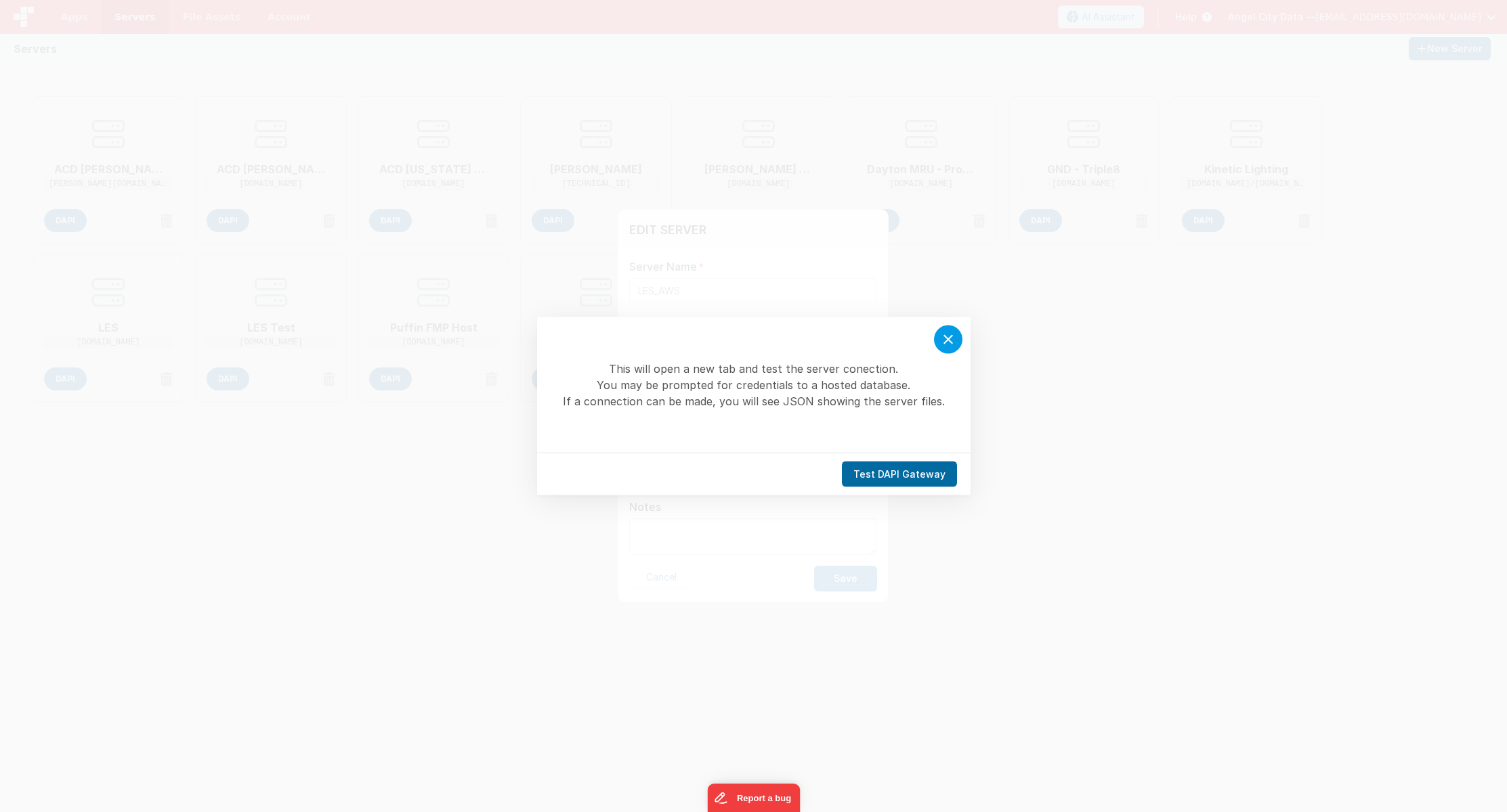
click at [953, 341] on icon at bounding box center [947, 340] width 16 height 16
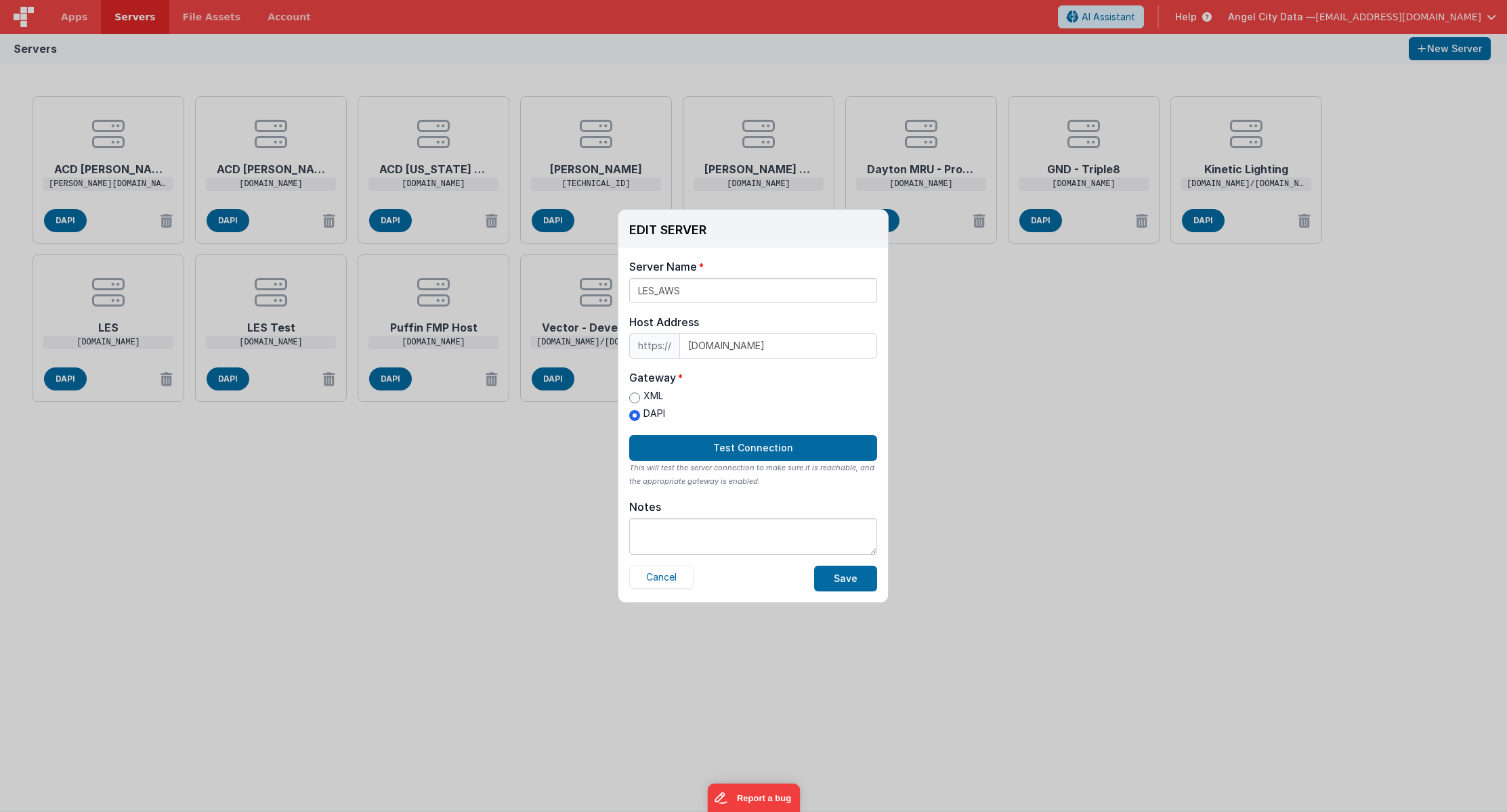
click at [730, 406] on div "XML DAPI" at bounding box center [753, 406] width 248 height 35
click at [850, 575] on button "Save" at bounding box center [846, 578] width 63 height 25
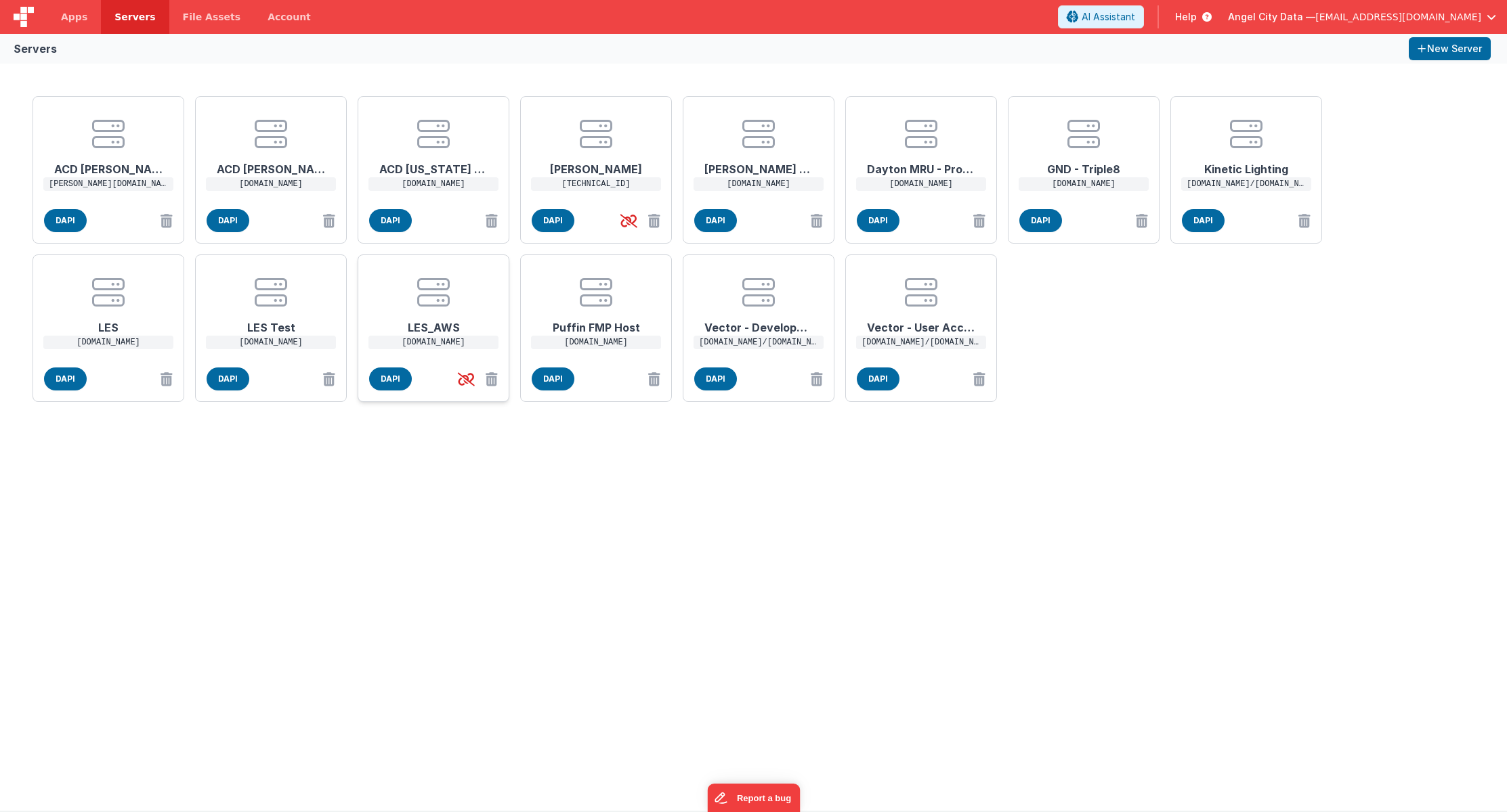
click at [447, 310] on h1 "LES_AWS" at bounding box center [433, 322] width 109 height 27
click at [447, 310] on div "EDIT SERVER Delete Server Delete Server Name LES_AWS Host Address https:// [DOM…" at bounding box center [753, 406] width 1507 height 812
click at [466, 377] on icon at bounding box center [465, 379] width 27 height 23
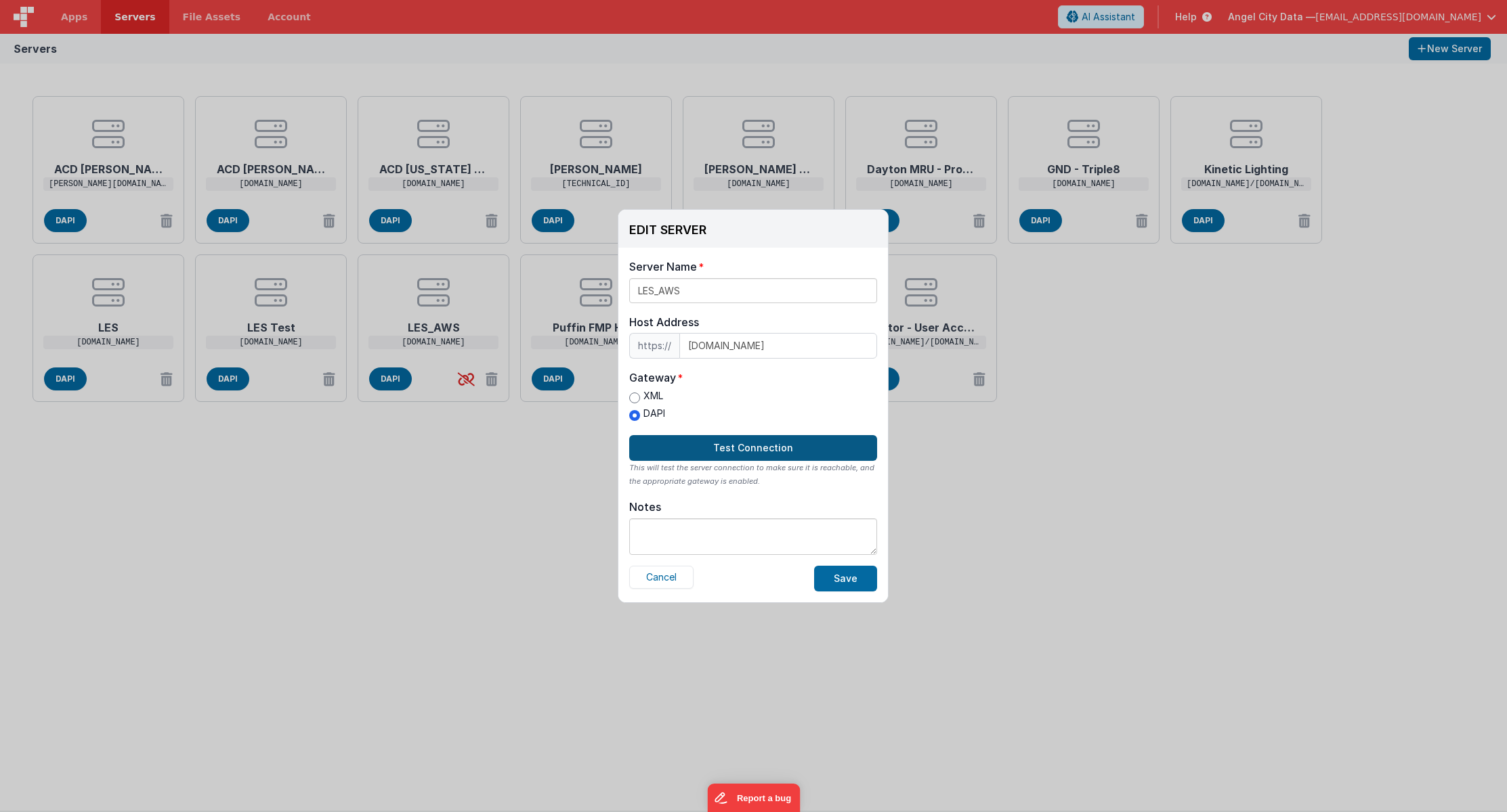
click at [695, 451] on button "Test Connection" at bounding box center [753, 447] width 248 height 25
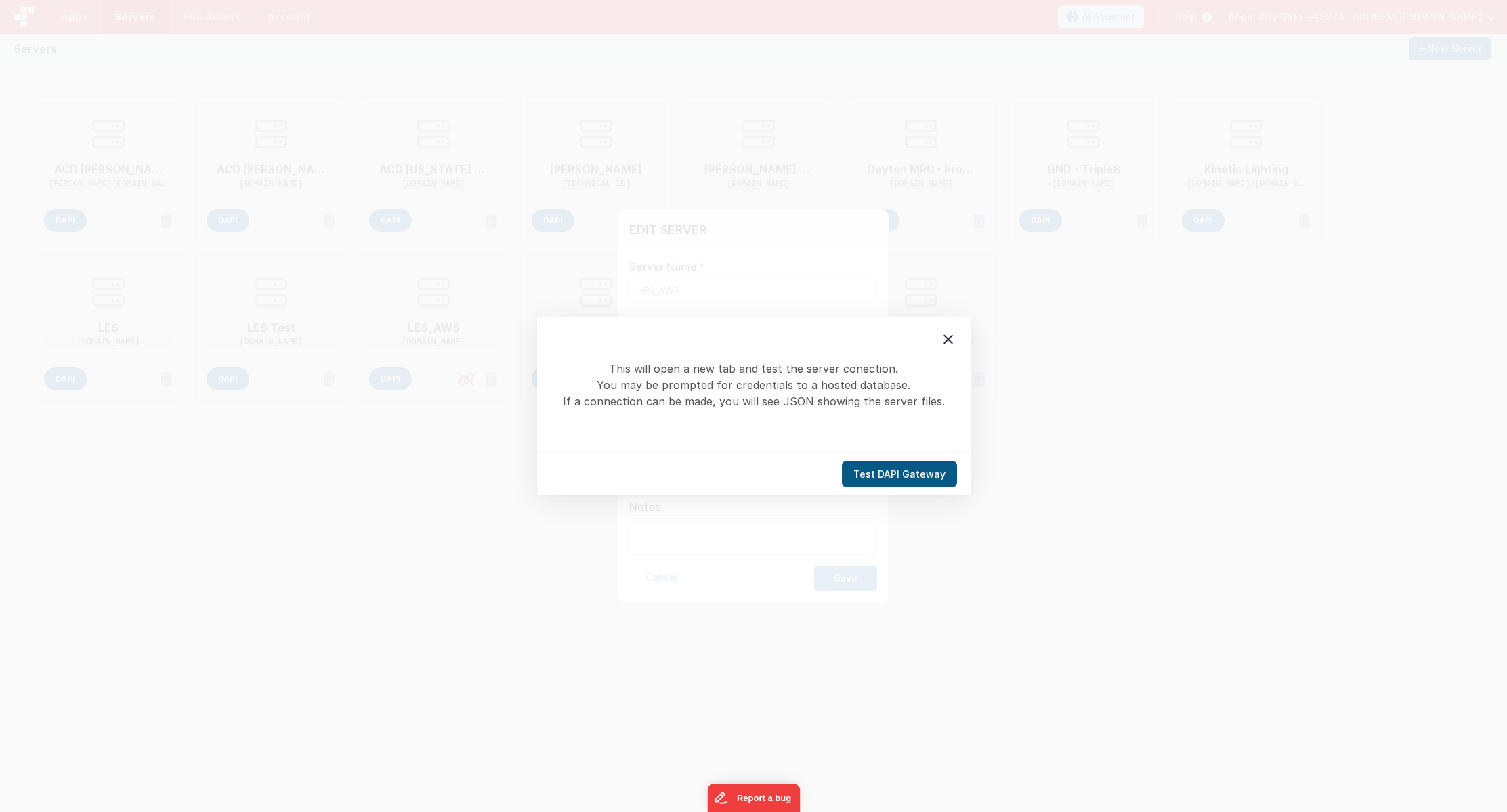
click at [922, 474] on button "Test DAPI Gateway" at bounding box center [899, 473] width 115 height 25
click at [948, 337] on icon at bounding box center [947, 340] width 16 height 16
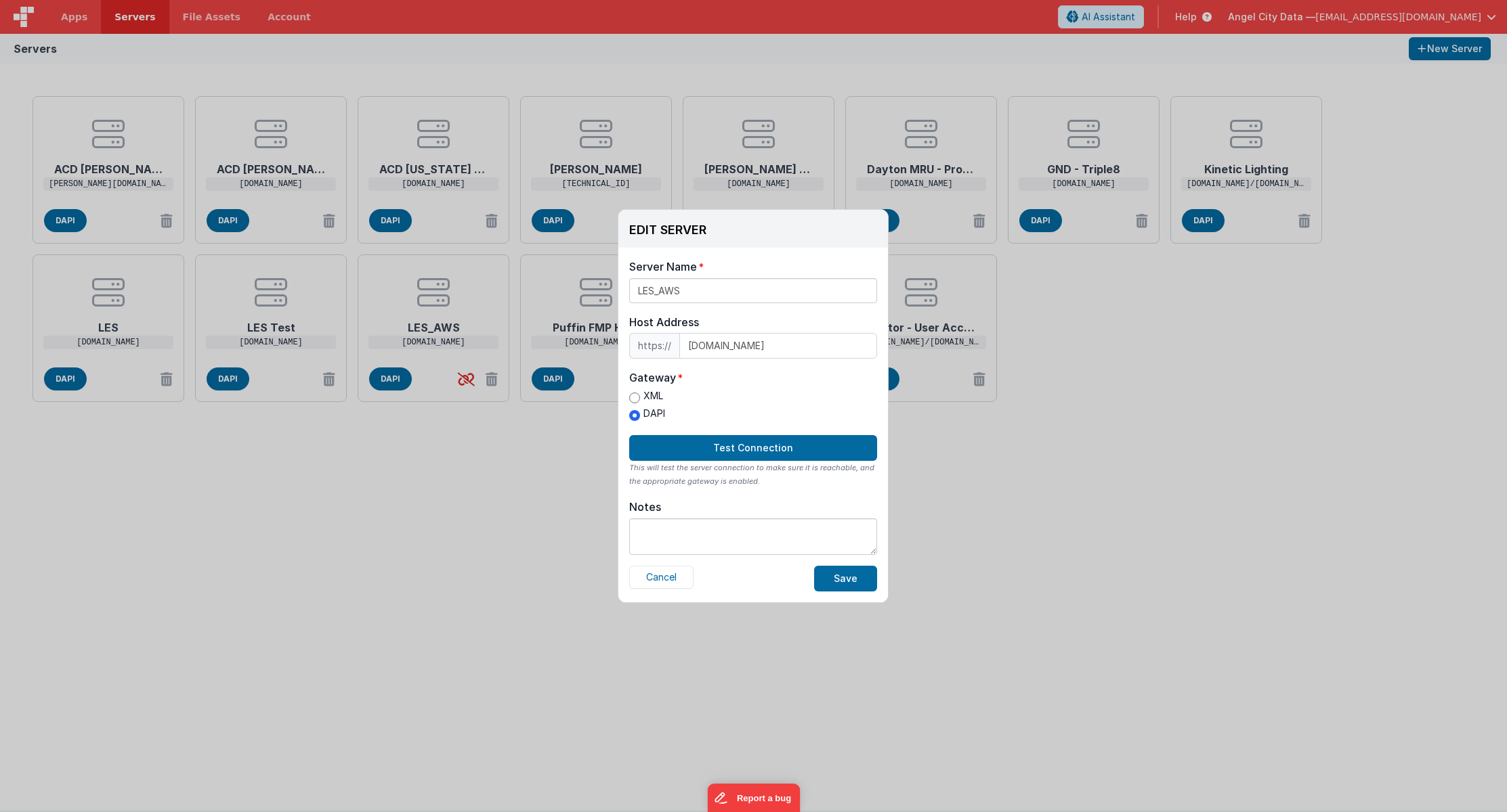
click at [743, 323] on div "Host Address" at bounding box center [753, 322] width 248 height 16
click at [789, 450] on button "Test Connection" at bounding box center [753, 447] width 248 height 25
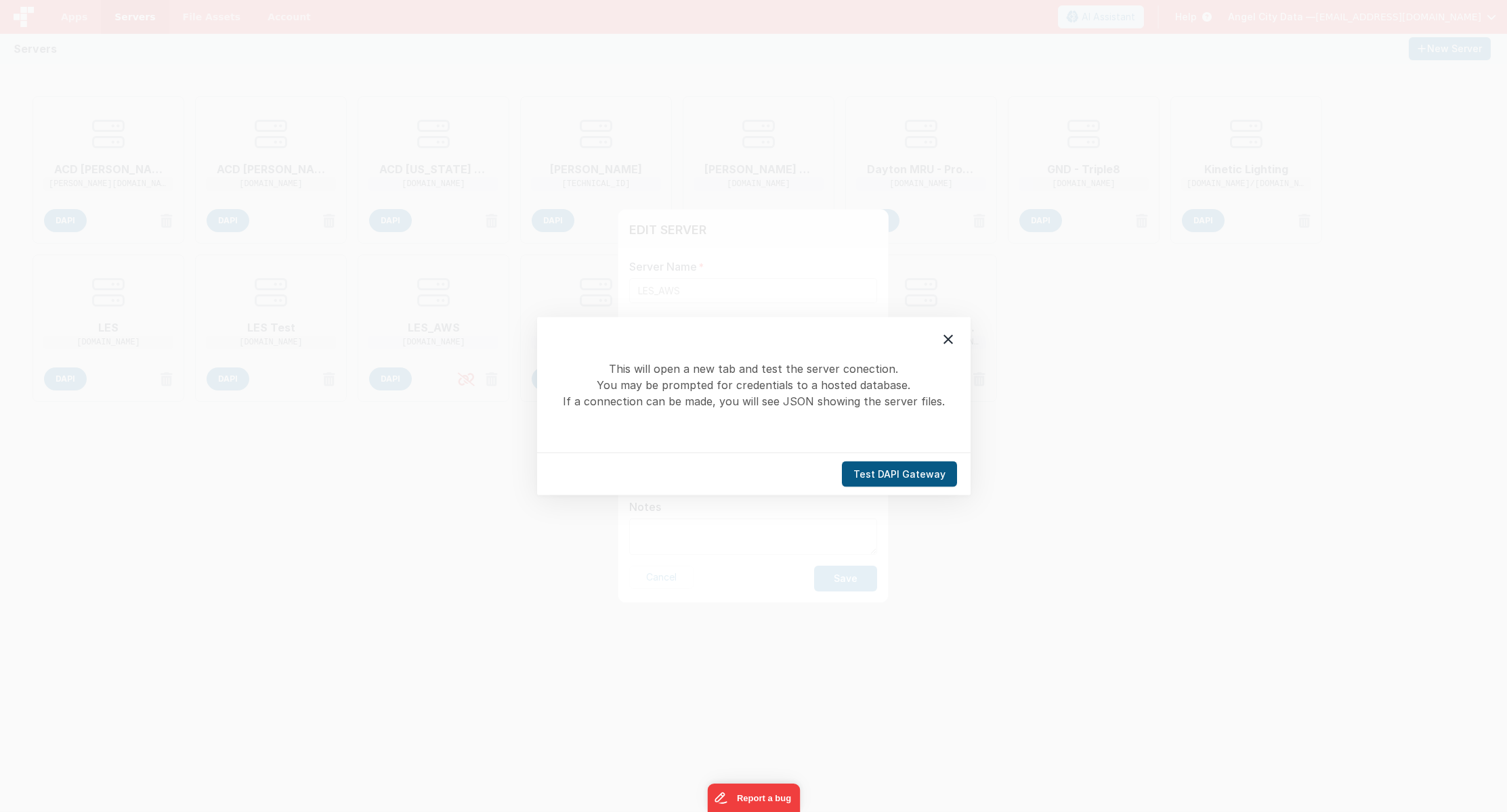
click at [891, 471] on button "Test DAPI Gateway" at bounding box center [899, 473] width 115 height 25
drag, startPoint x: 945, startPoint y: 338, endPoint x: 956, endPoint y: 340, distance: 11.2
click at [946, 338] on icon at bounding box center [947, 340] width 16 height 16
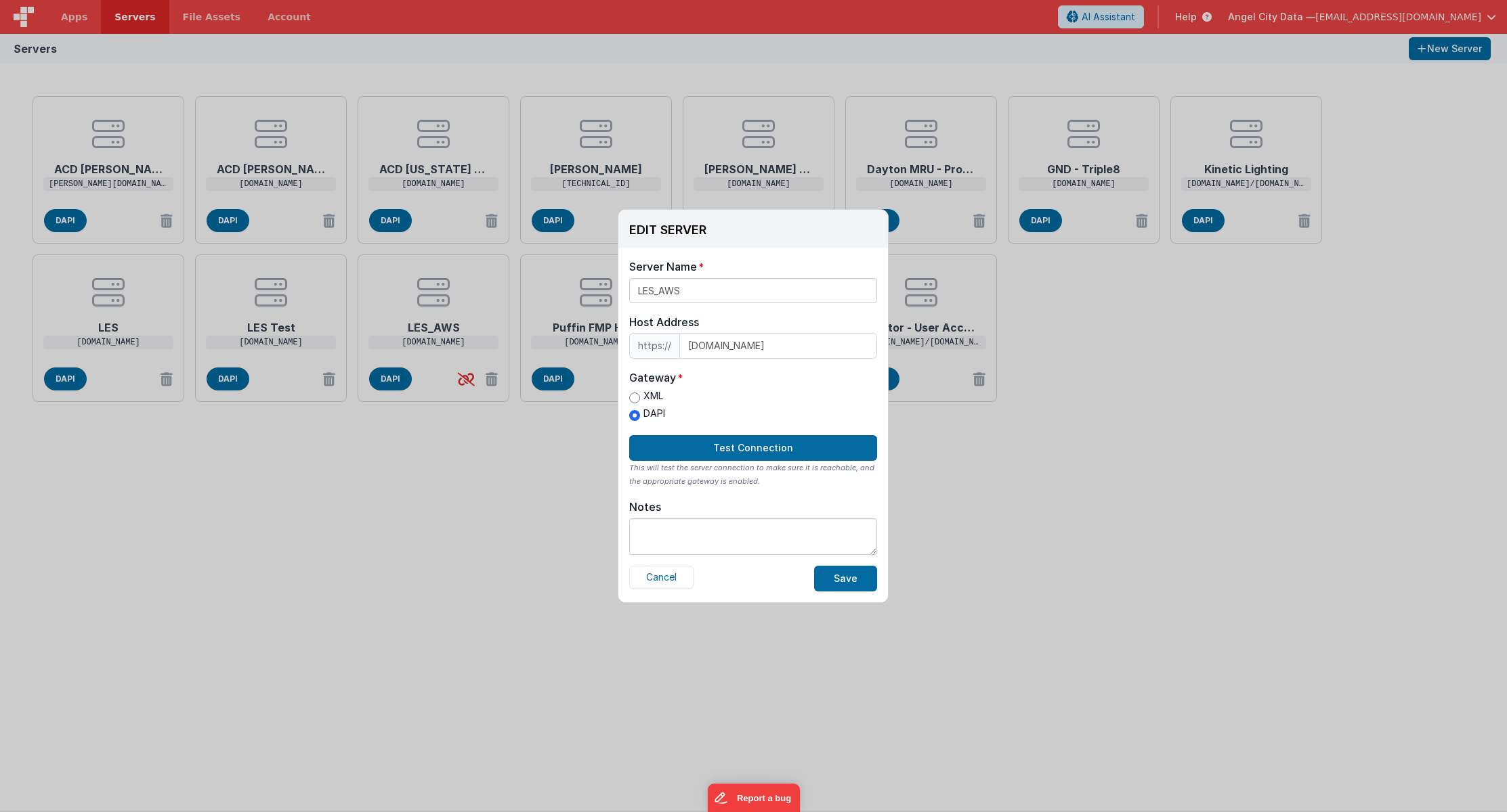
scroll to position [1, 0]
click at [672, 582] on button "Cancel" at bounding box center [661, 577] width 64 height 23
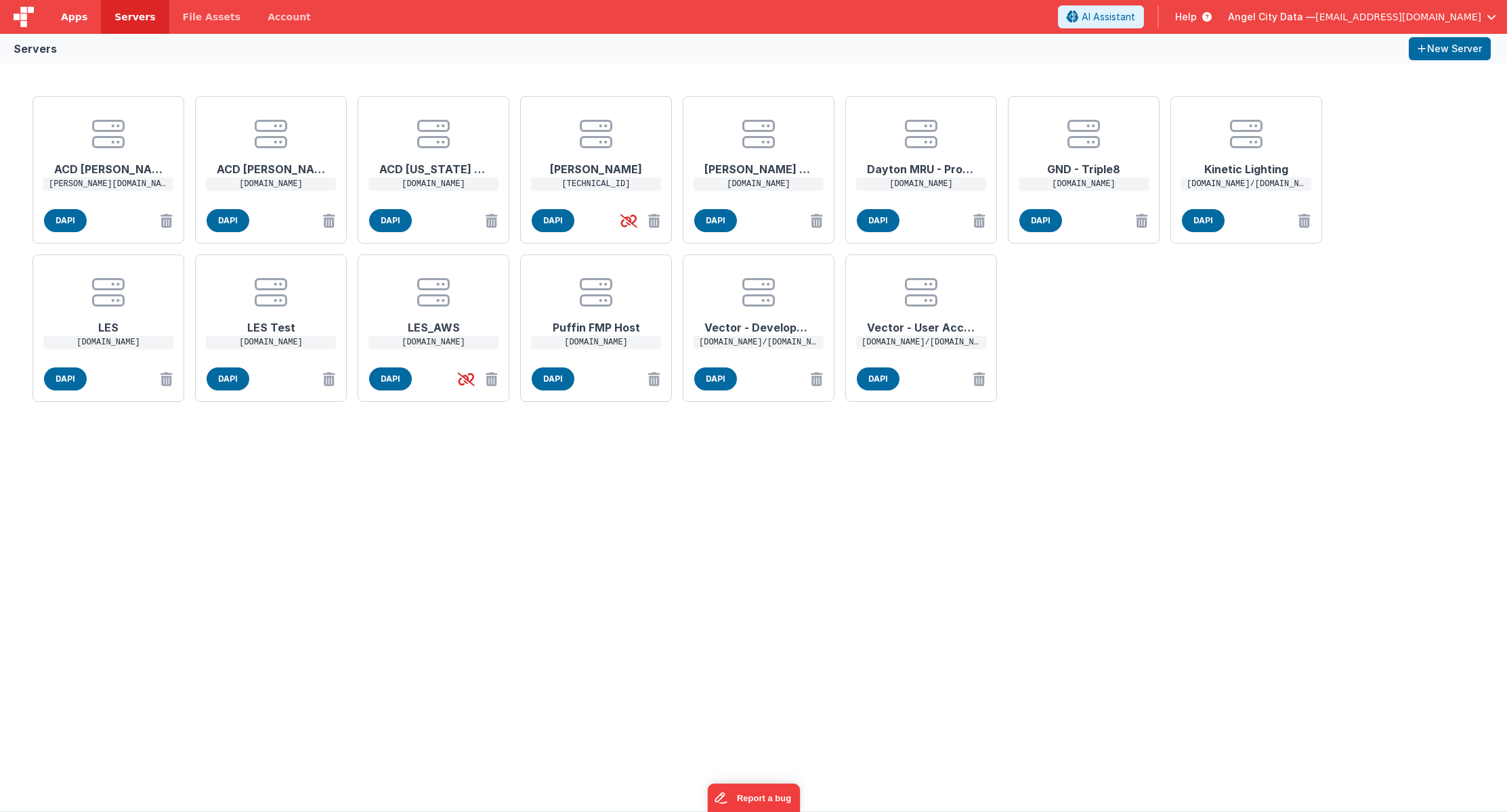
click at [79, 22] on span "Apps" at bounding box center [75, 17] width 26 height 13
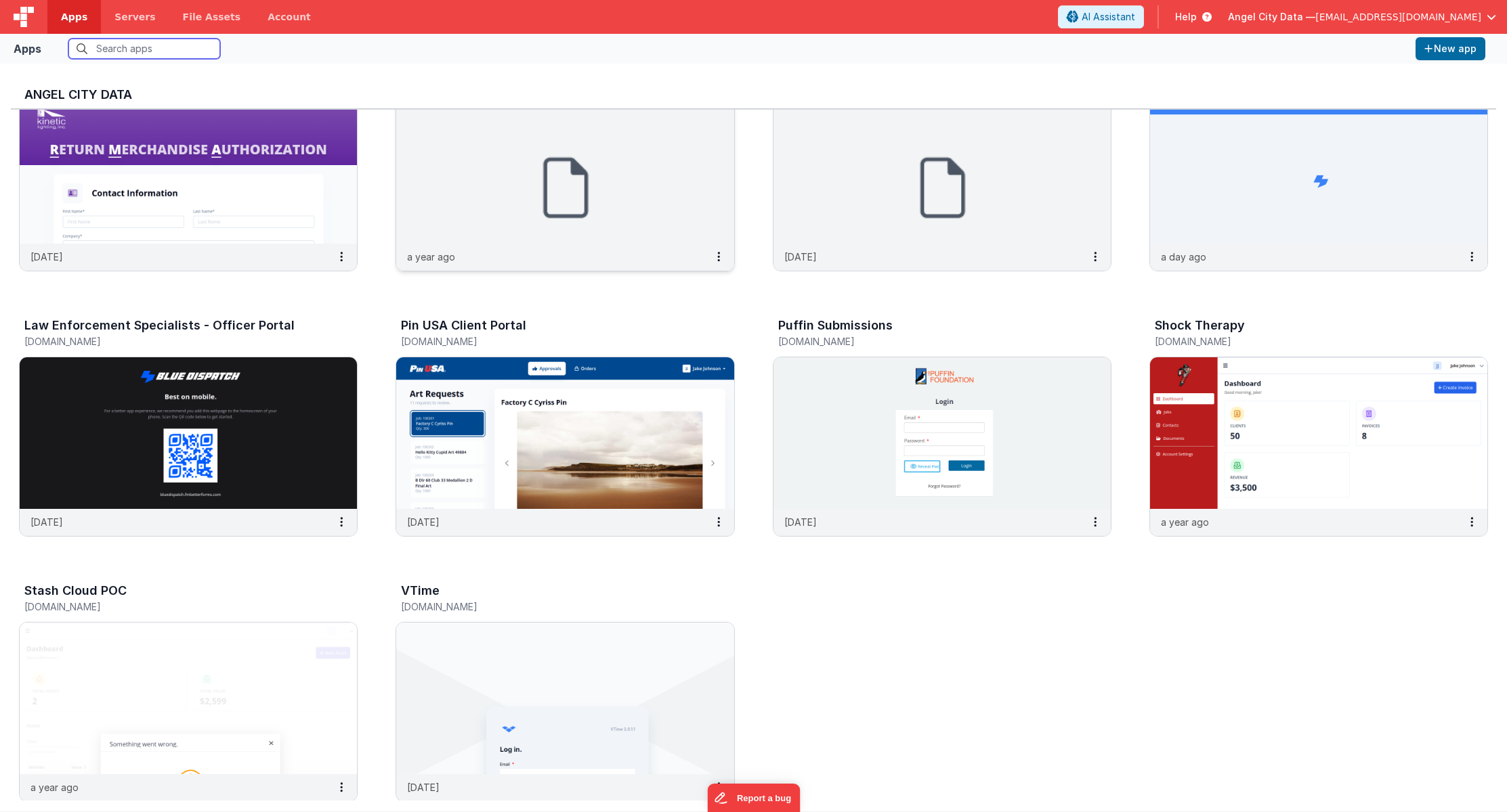
scroll to position [1117, 0]
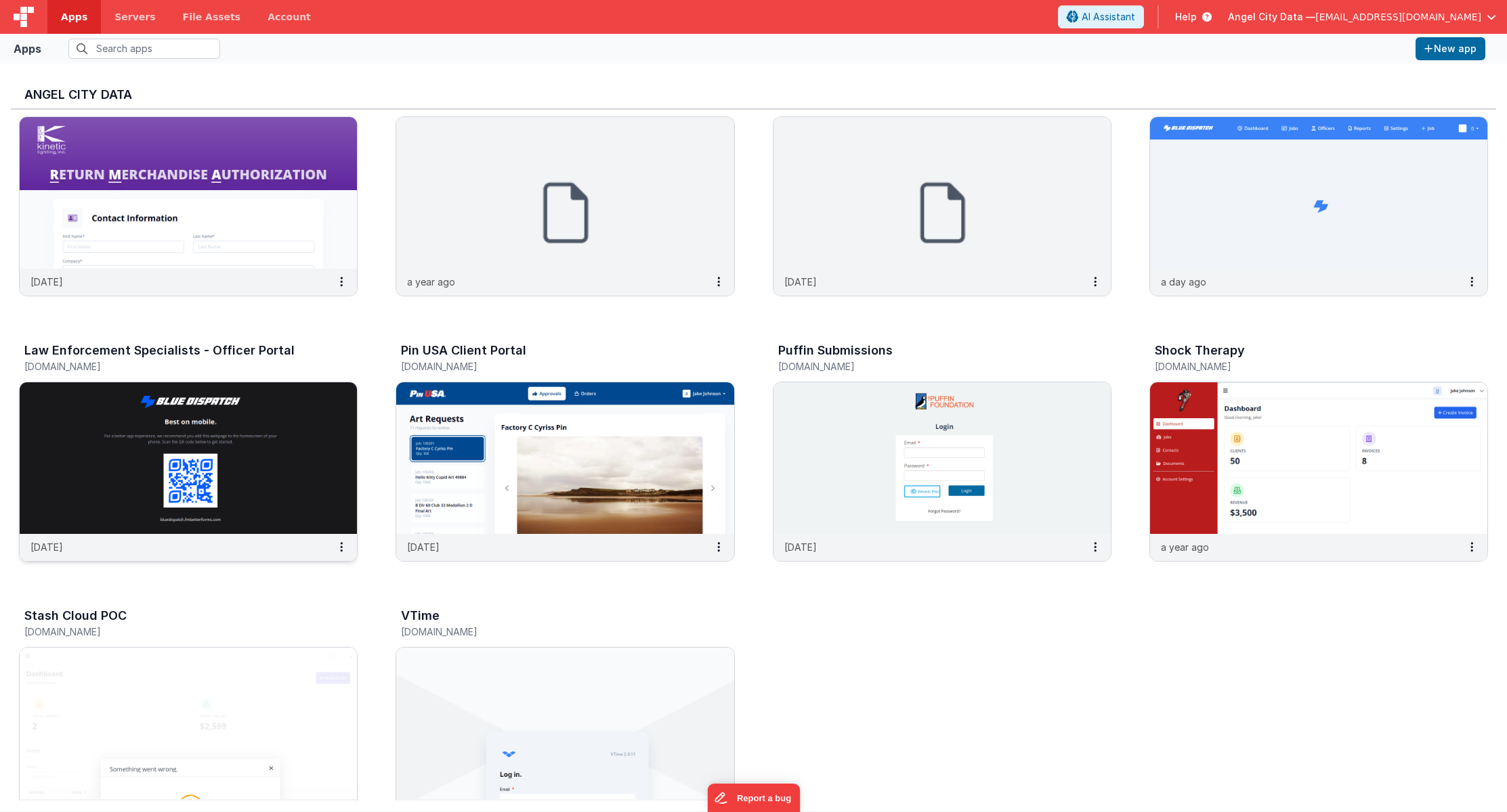
click at [284, 422] on img at bounding box center [188, 457] width 337 height 152
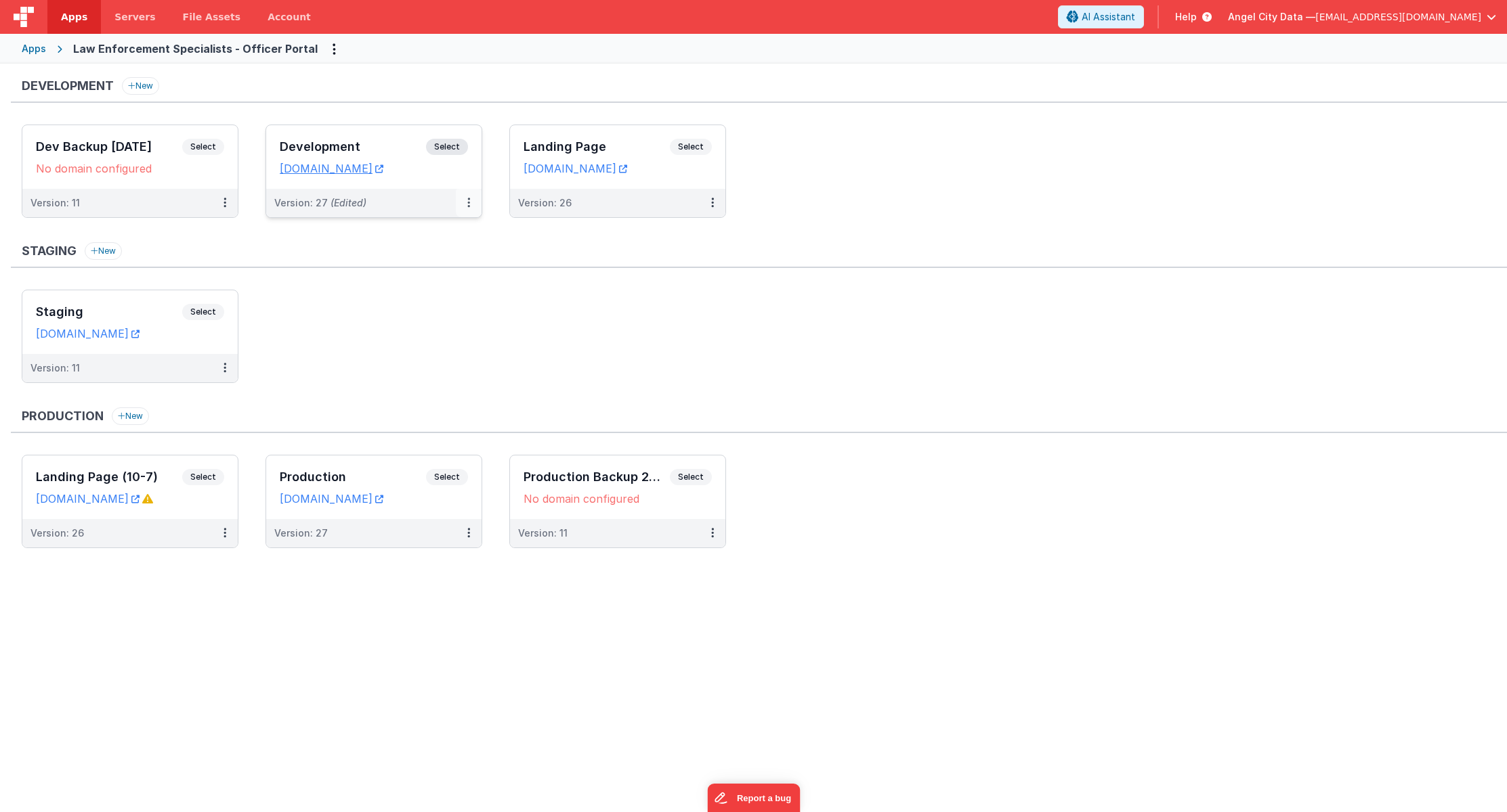
click at [467, 203] on icon at bounding box center [468, 203] width 3 height 1
click at [443, 230] on link "Edit" at bounding box center [422, 234] width 119 height 25
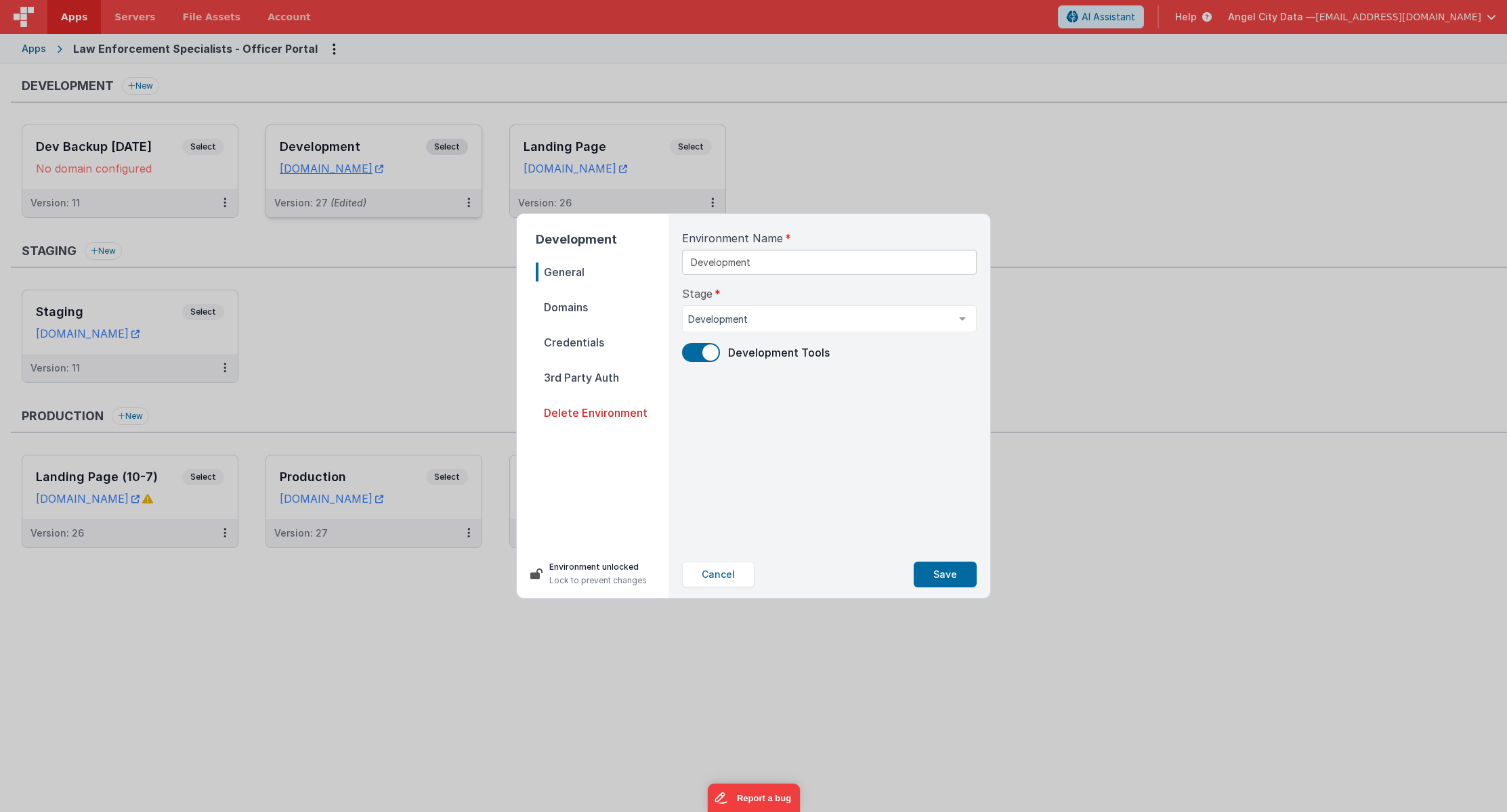
click at [574, 346] on span "Credentials" at bounding box center [602, 342] width 133 height 19
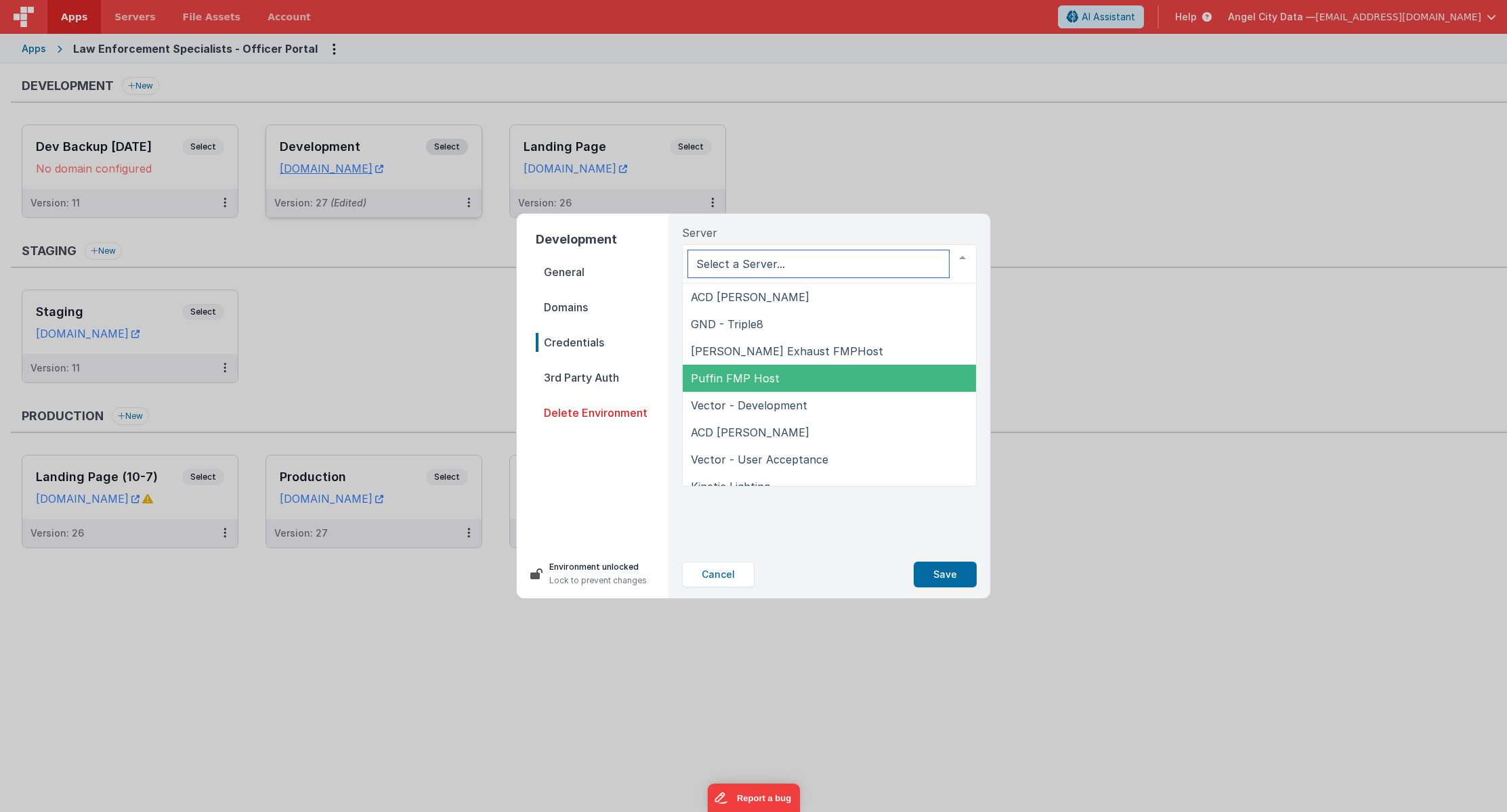
scroll to position [176, 0]
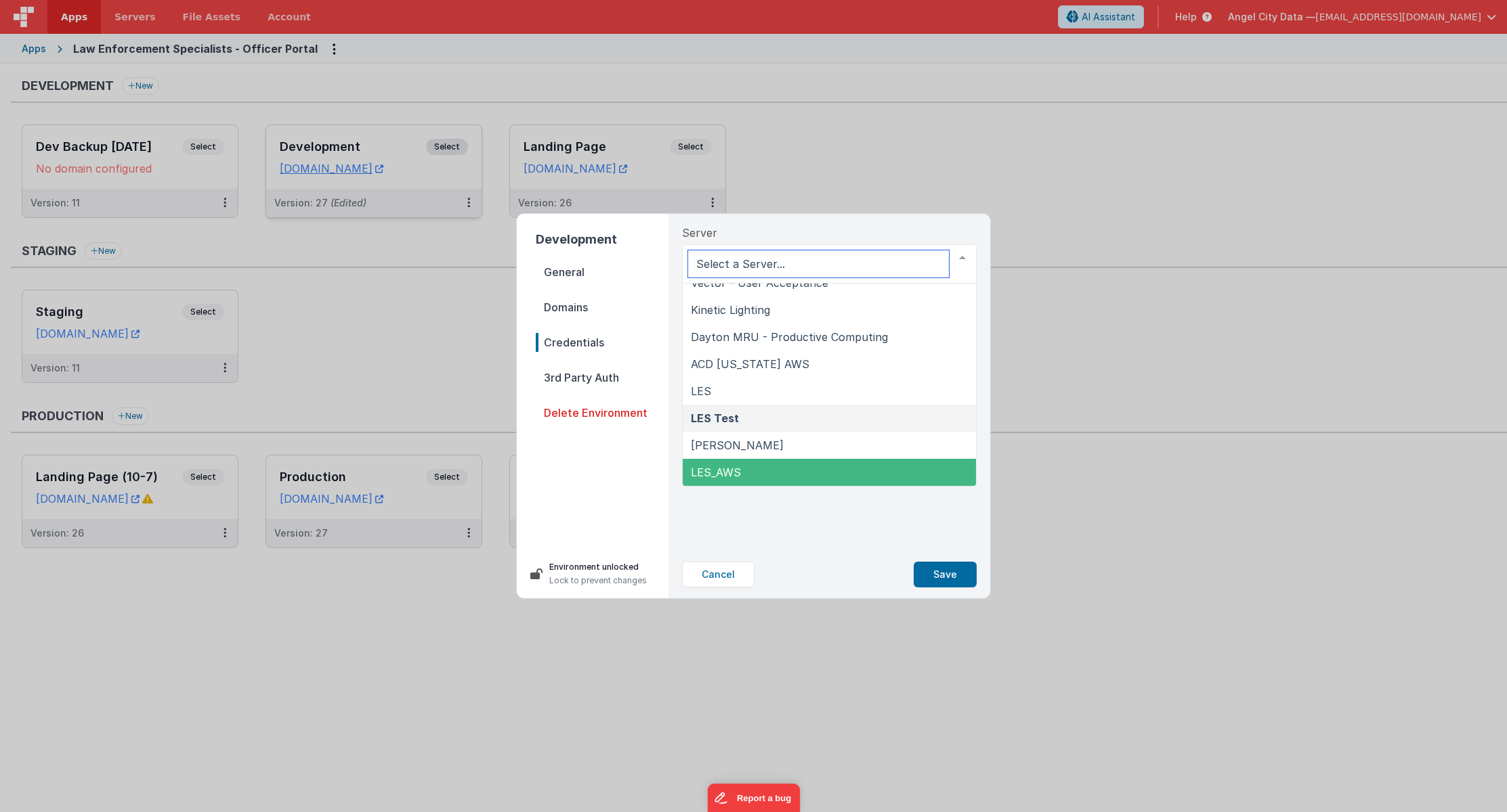
click at [760, 469] on span "LES_AWS" at bounding box center [829, 472] width 293 height 27
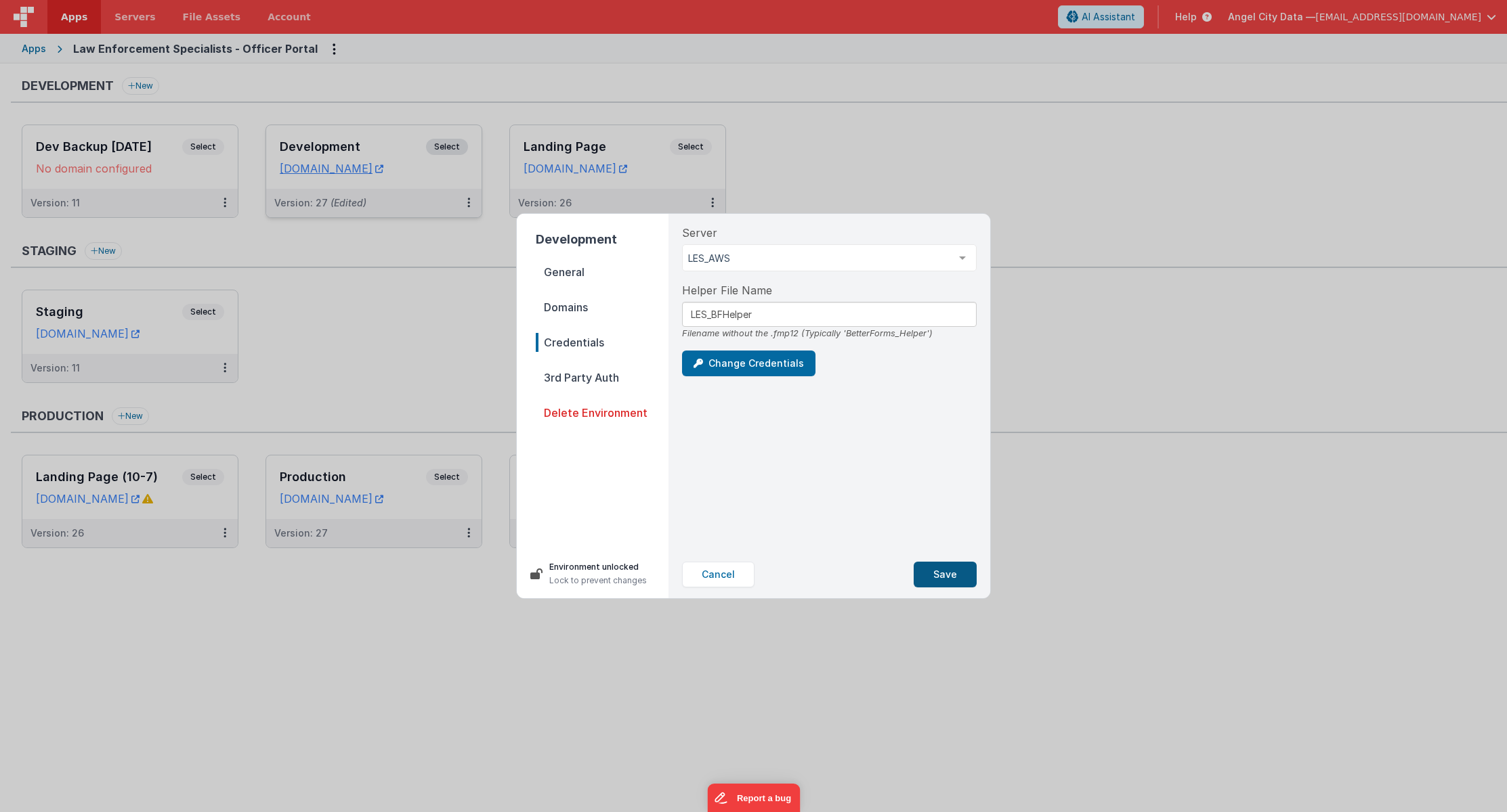
click at [939, 573] on button "Save" at bounding box center [945, 574] width 63 height 25
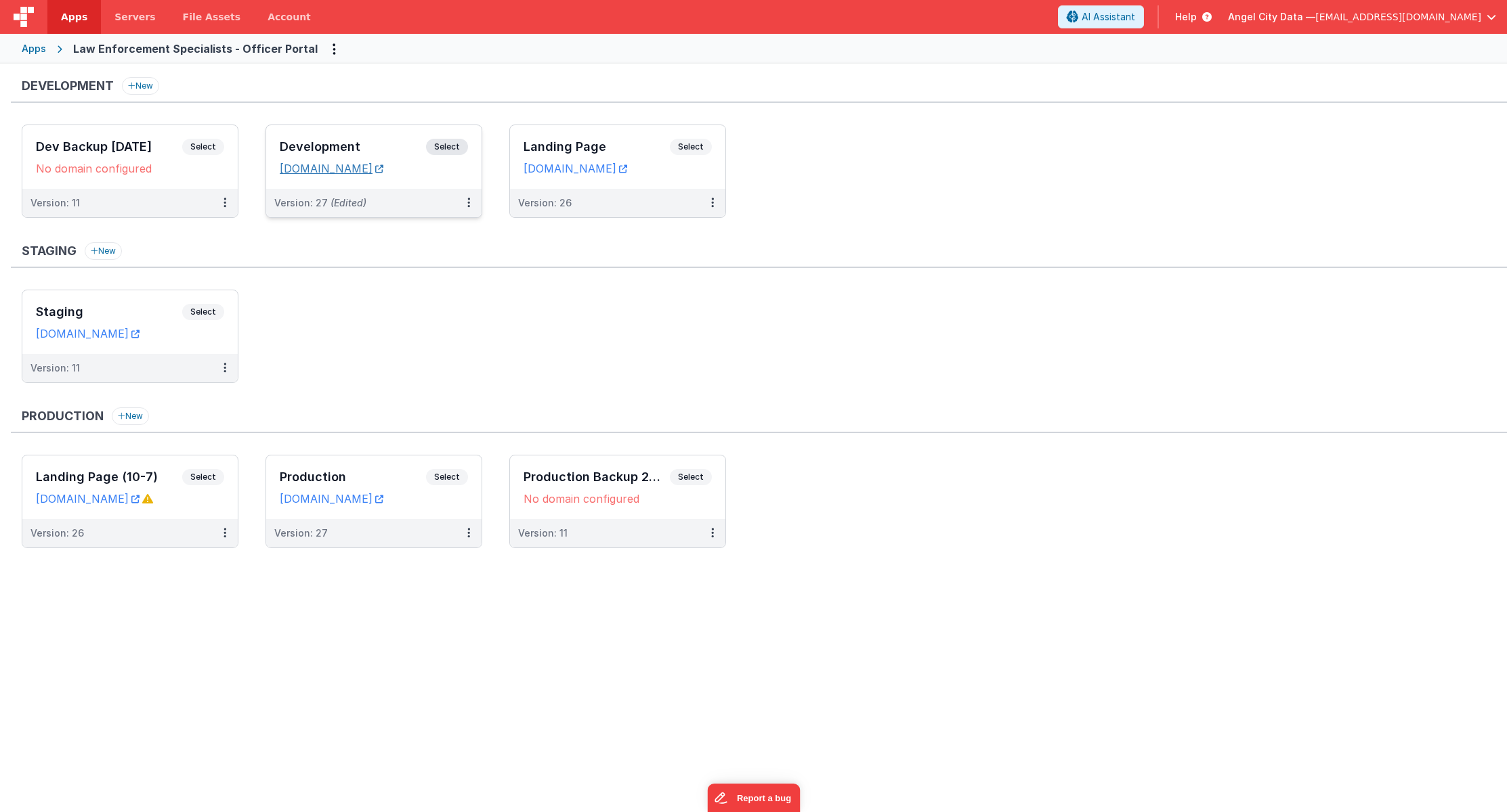
click at [383, 171] on link "[DOMAIN_NAME]" at bounding box center [331, 168] width 104 height 13
click at [180, 50] on div "Law Enforcement Specialists - Officer Portal" at bounding box center [194, 48] width 244 height 16
click at [45, 49] on div "Apps Law Enforcement Specialists - Officer Portal" at bounding box center [753, 49] width 1507 height 30
click at [40, 49] on div "Apps" at bounding box center [34, 48] width 25 height 13
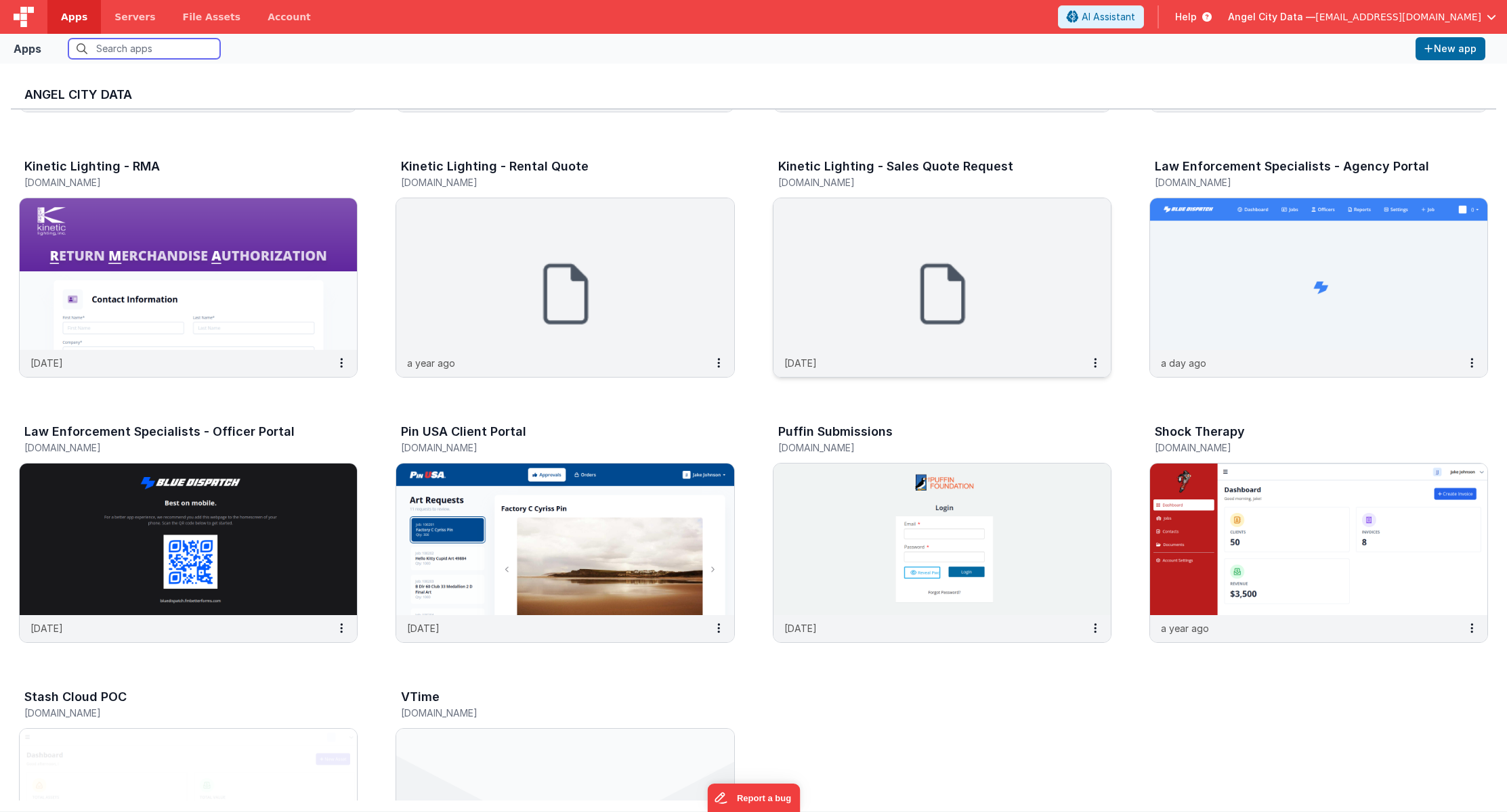
scroll to position [1032, 0]
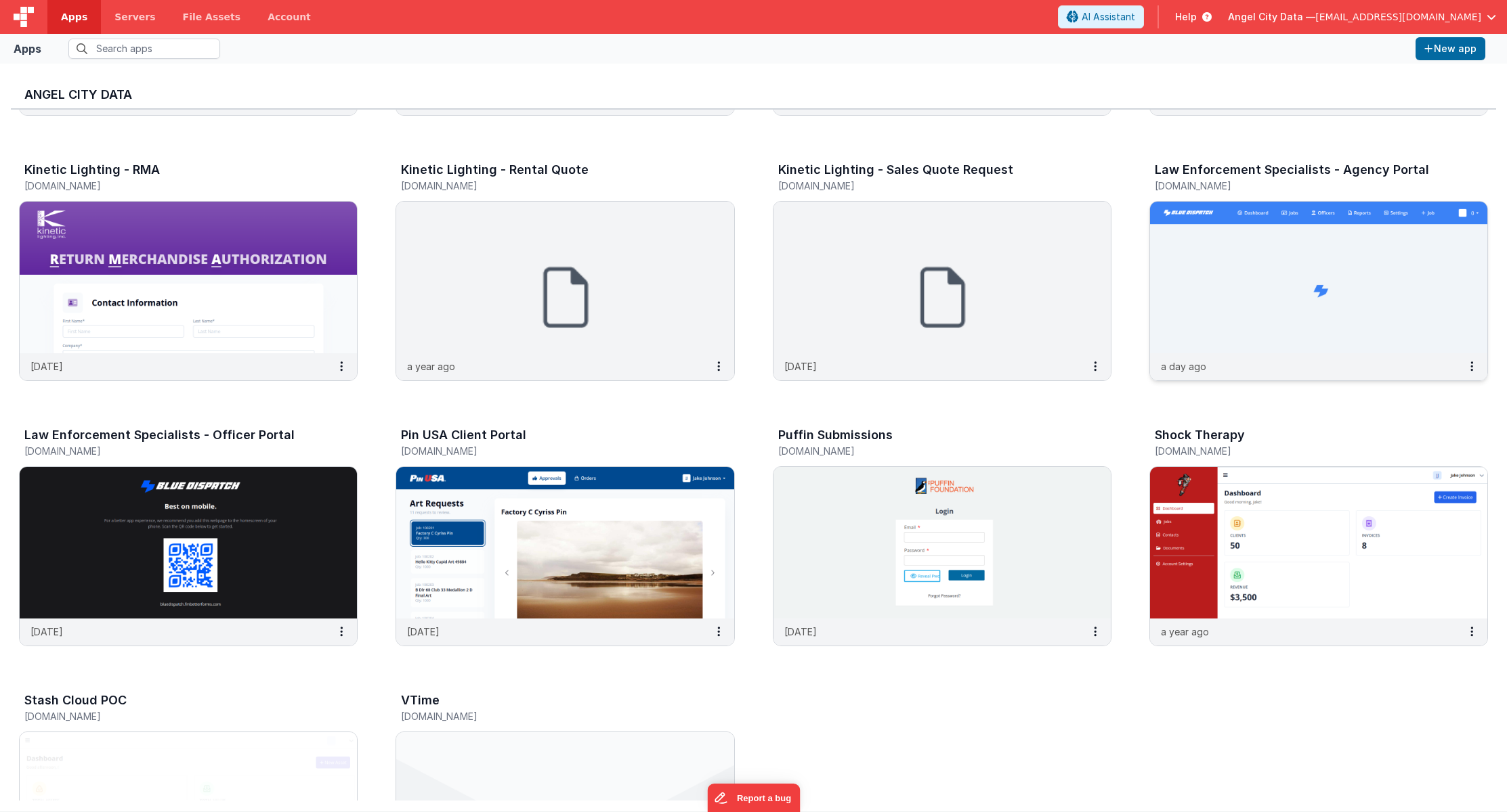
click at [1281, 268] on img at bounding box center [1317, 277] width 337 height 152
